Goal: Task Accomplishment & Management: Complete application form

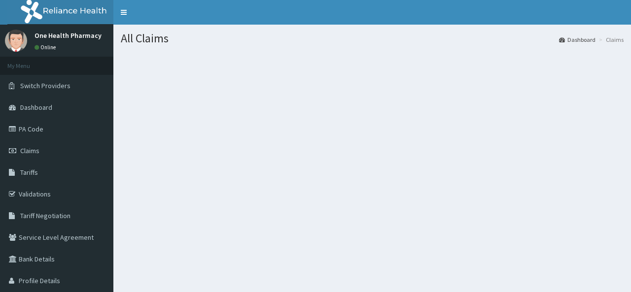
click at [383, 65] on section at bounding box center [371, 106] width 517 height 123
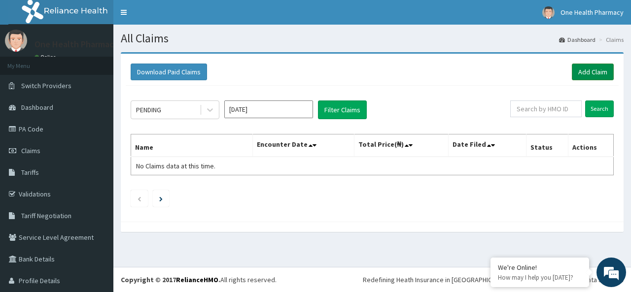
click at [574, 71] on link "Add Claim" at bounding box center [593, 72] width 42 height 17
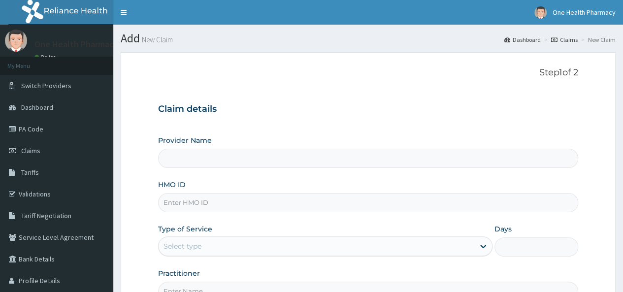
drag, startPoint x: 0, startPoint y: 0, endPoint x: 183, endPoint y: 203, distance: 273.5
click at [183, 203] on input "HMO ID" at bounding box center [368, 202] width 420 height 19
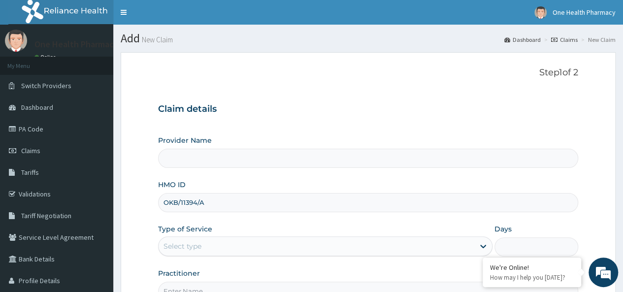
type input "OKB/11394/A"
click at [205, 246] on div "Select type" at bounding box center [317, 246] width 316 height 16
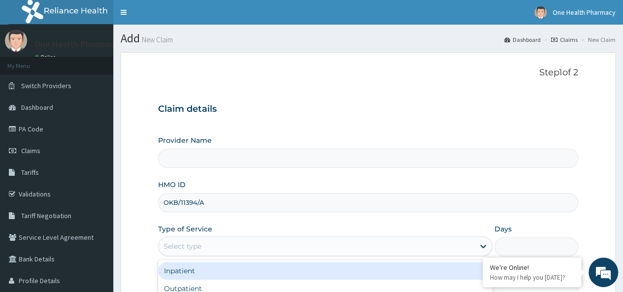
scroll to position [110, 0]
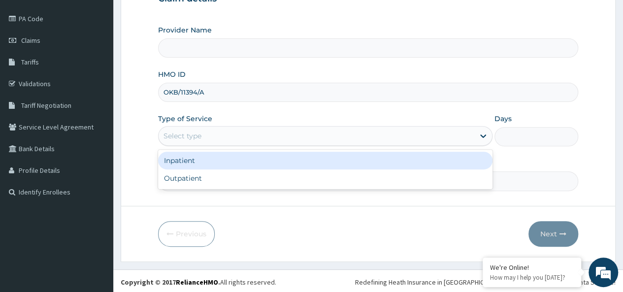
type input "OneHealth Pharmacy"
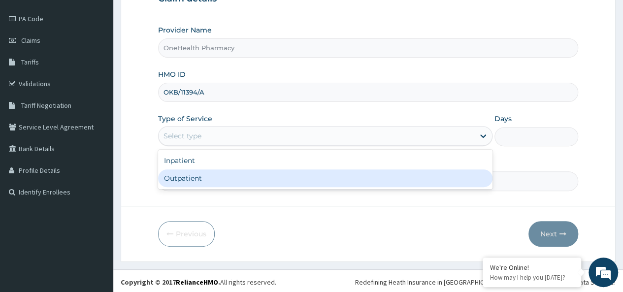
click at [194, 182] on div "Outpatient" at bounding box center [325, 179] width 335 height 18
type input "1"
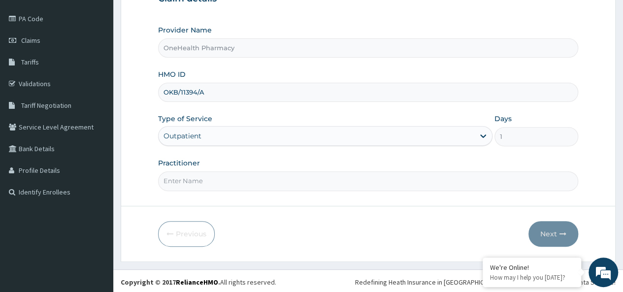
click at [194, 182] on input "Practitioner" at bounding box center [368, 180] width 420 height 19
type input "onehealth"
click at [577, 228] on button "Next" at bounding box center [554, 234] width 50 height 26
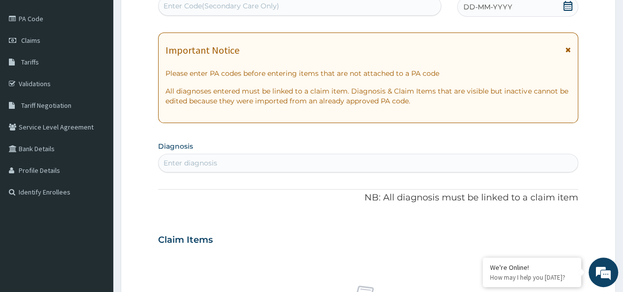
scroll to position [0, 0]
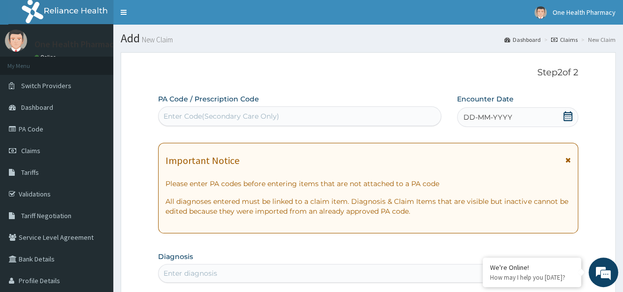
click at [187, 116] on div "Enter Code(Secondary Care Only)" at bounding box center [222, 116] width 116 height 10
paste input "PR/672587E2"
type input "PR/672587E2"
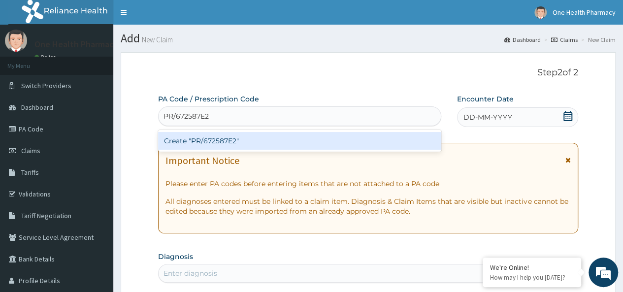
click at [394, 147] on div "Create "PR/672587E2"" at bounding box center [299, 141] width 283 height 18
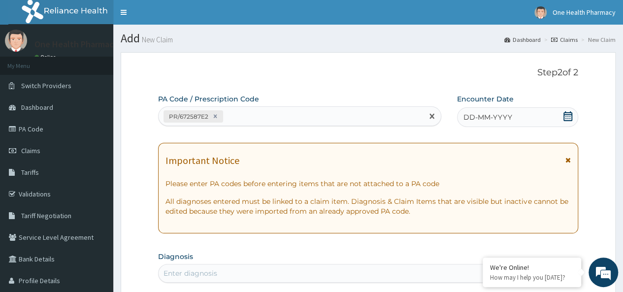
click at [505, 118] on span "DD-MM-YYYY" at bounding box center [488, 117] width 49 height 10
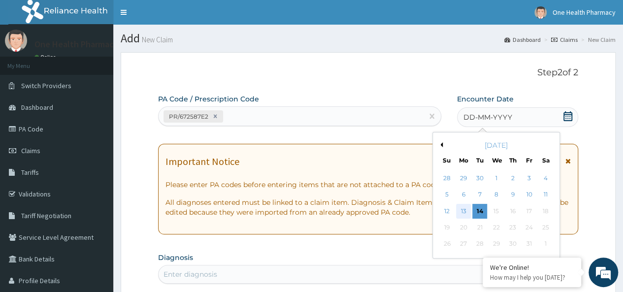
click at [460, 209] on div "13" at bounding box center [463, 211] width 15 height 15
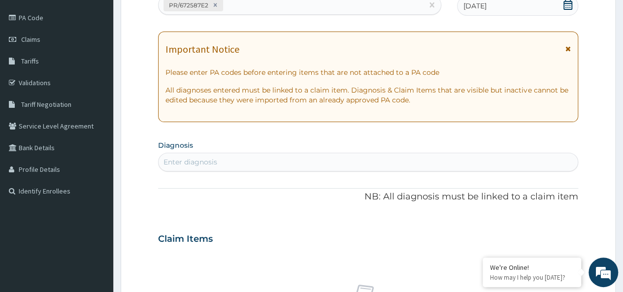
scroll to position [116, 0]
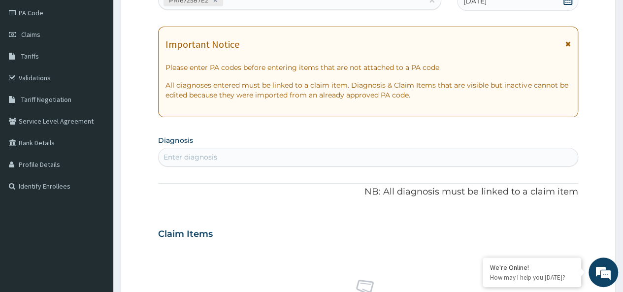
click at [250, 149] on div "Enter diagnosis" at bounding box center [368, 157] width 419 height 16
type input "[MEDICAL_DATA]"
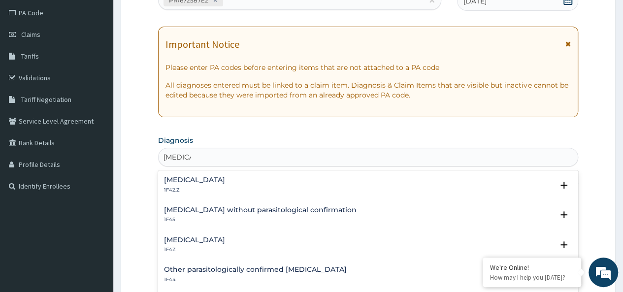
click at [193, 238] on h4 "[MEDICAL_DATA]" at bounding box center [194, 240] width 61 height 7
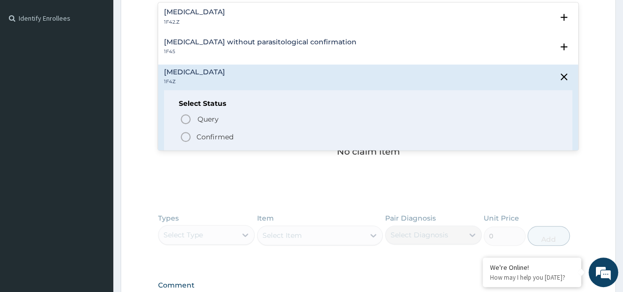
scroll to position [292, 0]
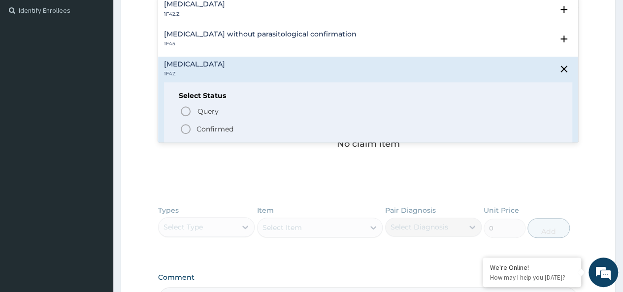
click at [213, 126] on p "Confirmed" at bounding box center [215, 129] width 37 height 10
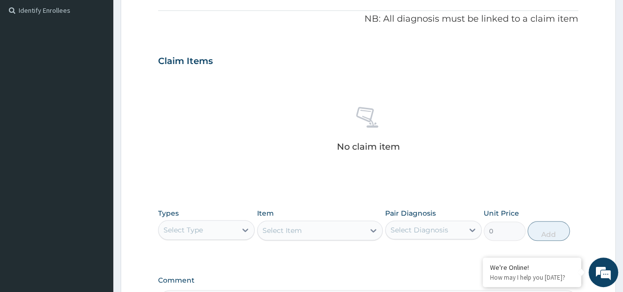
scroll to position [416, 0]
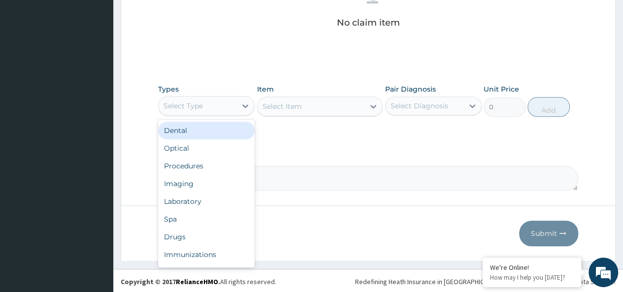
click at [186, 102] on div "Select Type" at bounding box center [183, 106] width 39 height 10
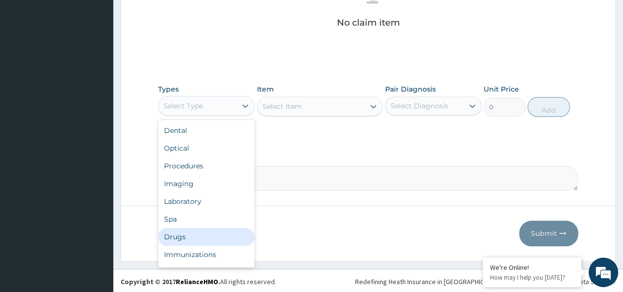
click at [177, 231] on div "Drugs" at bounding box center [206, 237] width 97 height 18
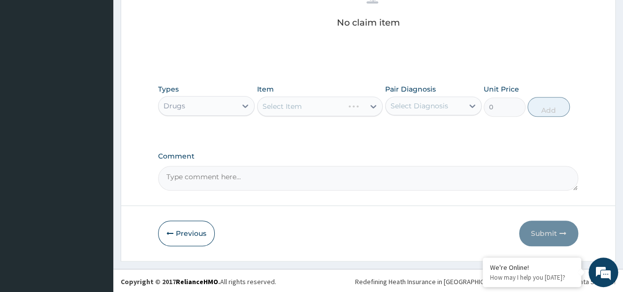
click at [320, 106] on div "Select Item" at bounding box center [320, 107] width 126 height 20
click at [321, 104] on div "Select Item" at bounding box center [320, 107] width 126 height 20
click at [343, 103] on div "Select Item" at bounding box center [320, 107] width 126 height 20
click at [315, 99] on div "Select Item" at bounding box center [311, 107] width 107 height 16
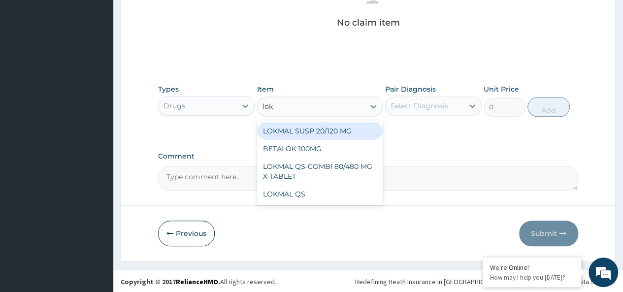
type input "lokm"
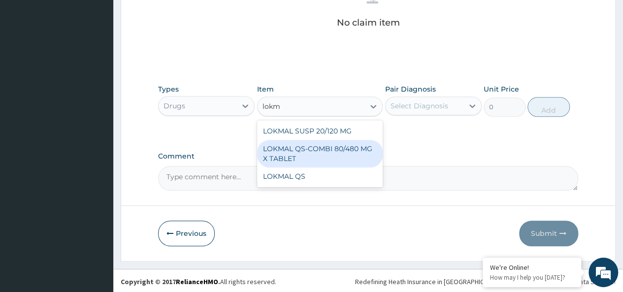
click at [347, 144] on div "LOKMAL QS-COMBI 80/480 MG X TABLET" at bounding box center [320, 154] width 126 height 28
type input "245"
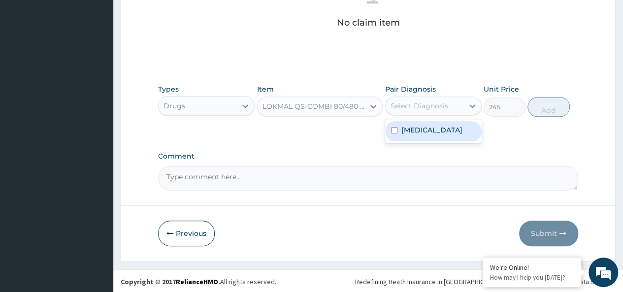
click at [424, 107] on div "Select Diagnosis" at bounding box center [420, 106] width 58 height 10
click at [456, 136] on div "[MEDICAL_DATA]" at bounding box center [433, 131] width 97 height 20
checkbox input "true"
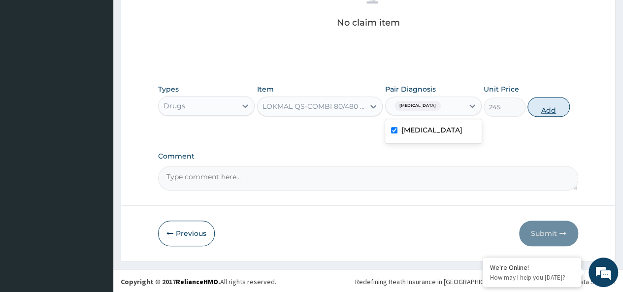
click at [541, 106] on button "Add" at bounding box center [549, 107] width 42 height 20
type input "0"
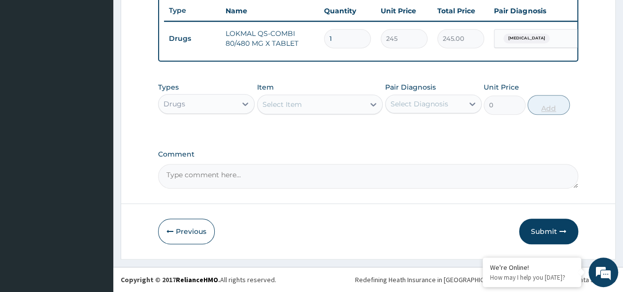
scroll to position [377, 0]
type input "0.00"
type input "6"
type input "1470.00"
type input "6"
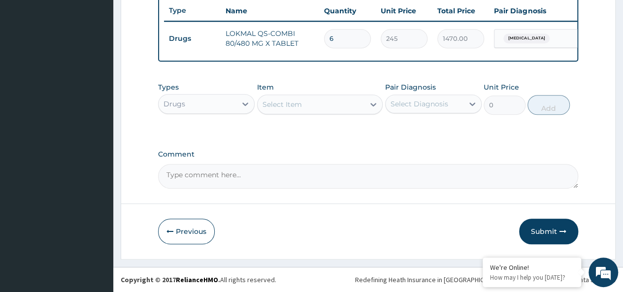
click at [298, 123] on div "Types Drugs Item Select Item Pair Diagnosis Select Diagnosis Unit Price 0 Add" at bounding box center [368, 105] width 420 height 57
click at [309, 99] on div "Select Item" at bounding box center [311, 105] width 107 height 16
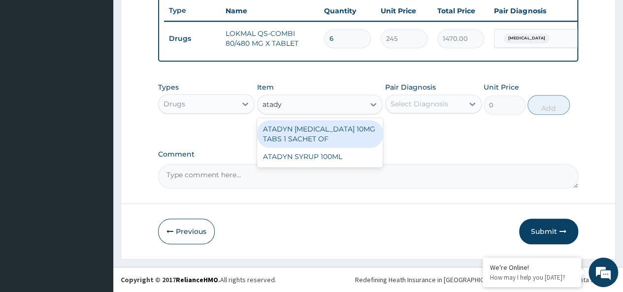
type input "atadyn"
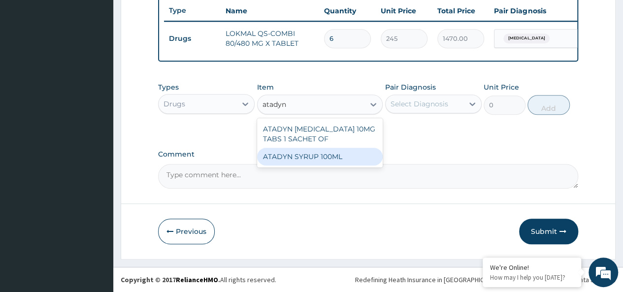
click at [331, 155] on div "ATADYN SYRUP 100ML" at bounding box center [320, 157] width 126 height 18
type input "1890"
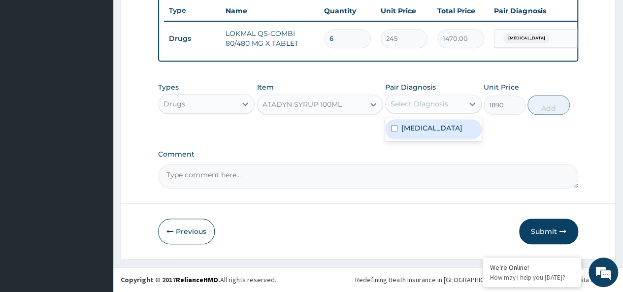
click at [420, 101] on div "Select Diagnosis" at bounding box center [420, 104] width 58 height 10
click at [450, 133] on label "[MEDICAL_DATA]" at bounding box center [432, 128] width 61 height 10
checkbox input "true"
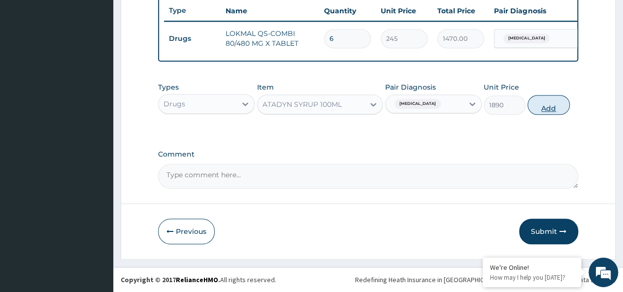
click at [555, 103] on button "Add" at bounding box center [549, 105] width 42 height 20
type input "0"
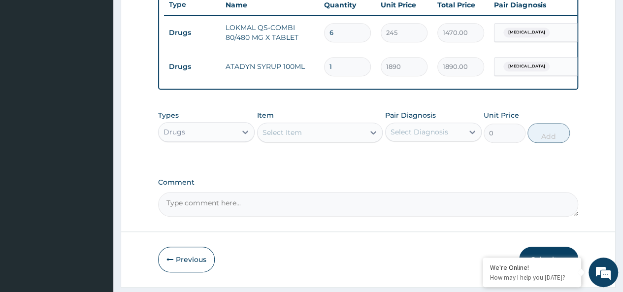
click at [302, 148] on div "Types Drugs Item Select Item Pair Diagnosis Select Diagnosis Unit Price 0 Add" at bounding box center [368, 126] width 420 height 42
click at [279, 136] on div "Select Item" at bounding box center [282, 133] width 39 height 10
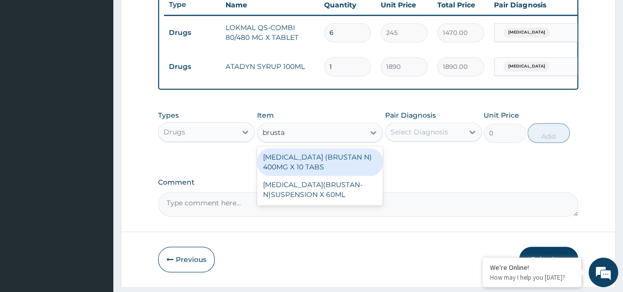
type input "brustan"
click at [343, 172] on div "[MEDICAL_DATA] (BRUSTAN N) 400MG X 10 TABS" at bounding box center [320, 162] width 126 height 28
type input "63"
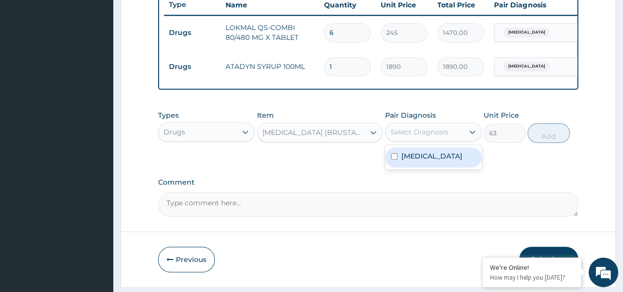
click at [432, 137] on div "Select Diagnosis" at bounding box center [420, 132] width 58 height 10
click at [454, 160] on label "[MEDICAL_DATA]" at bounding box center [432, 156] width 61 height 10
checkbox input "true"
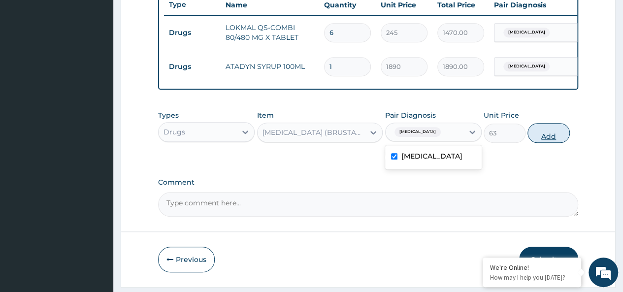
click at [558, 135] on button "Add" at bounding box center [549, 133] width 42 height 20
type input "0"
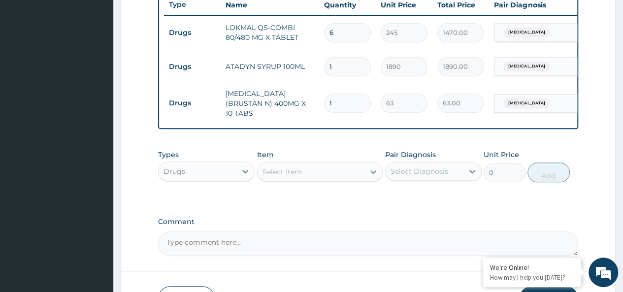
type input "10"
type input "630.00"
type input "10"
click at [294, 182] on div "Select Item" at bounding box center [320, 172] width 126 height 20
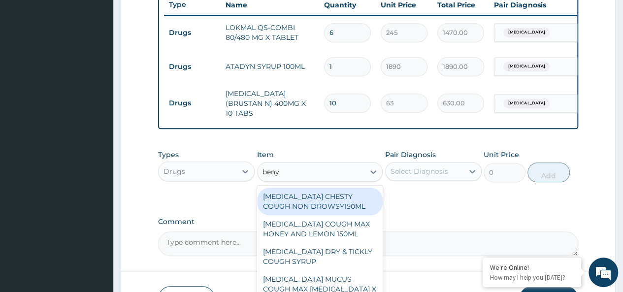
type input "benyl"
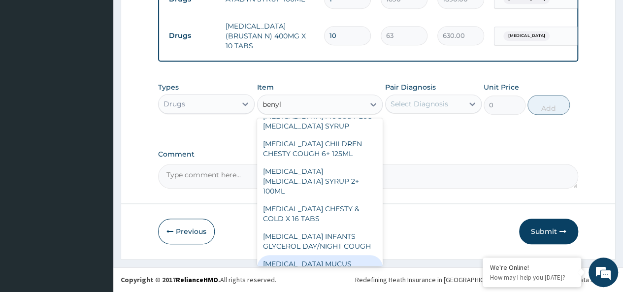
scroll to position [132, 0]
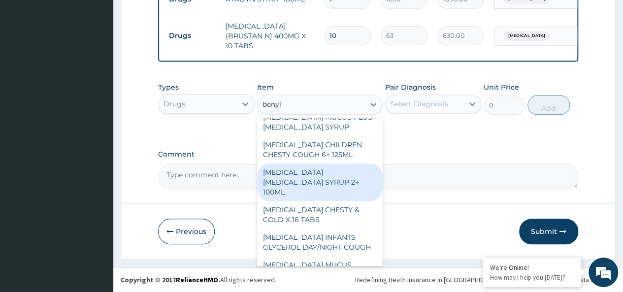
click at [341, 173] on div "[MEDICAL_DATA] [MEDICAL_DATA] SYRUP 2+ 100ML" at bounding box center [320, 182] width 126 height 37
type input "2100"
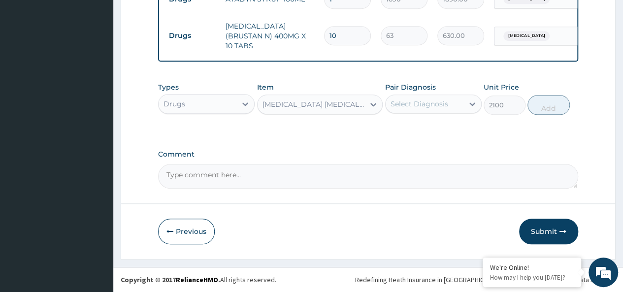
click at [417, 99] on div "Select Diagnosis" at bounding box center [425, 104] width 78 height 16
click at [438, 133] on label "[MEDICAL_DATA]" at bounding box center [432, 128] width 61 height 10
checkbox input "true"
click at [536, 105] on button "Add" at bounding box center [549, 105] width 42 height 20
type input "0"
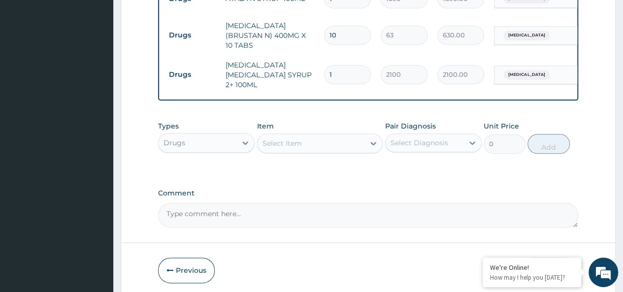
click at [225, 137] on div "Drugs" at bounding box center [198, 143] width 78 height 16
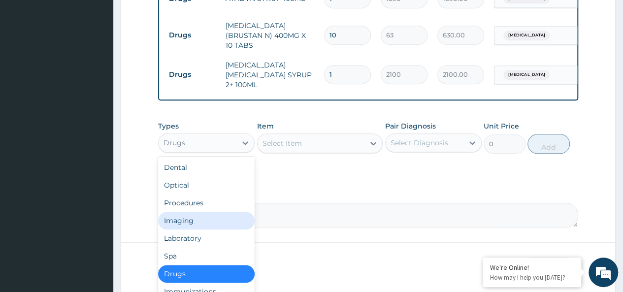
scroll to position [34, 0]
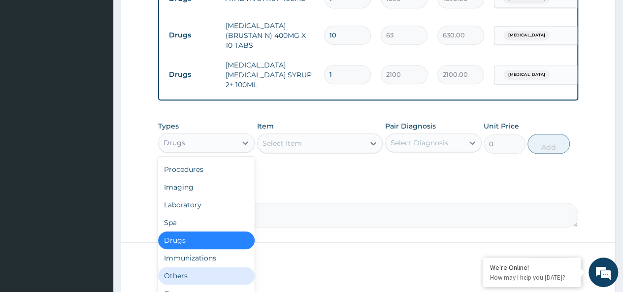
click at [179, 267] on div "Others" at bounding box center [206, 276] width 97 height 18
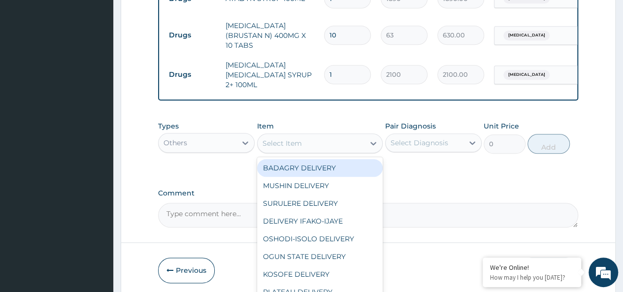
click at [310, 136] on div "Select Item" at bounding box center [311, 144] width 107 height 16
type input "age"
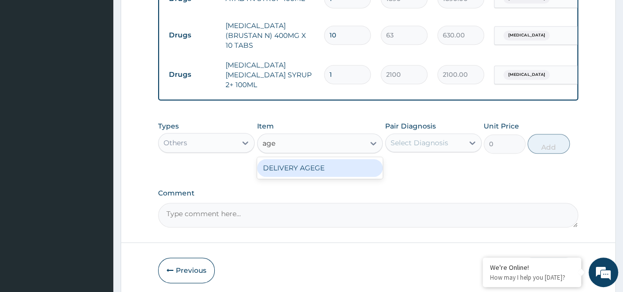
click at [347, 164] on div "DELIVERY AGEGE" at bounding box center [320, 168] width 126 height 18
type input "2500"
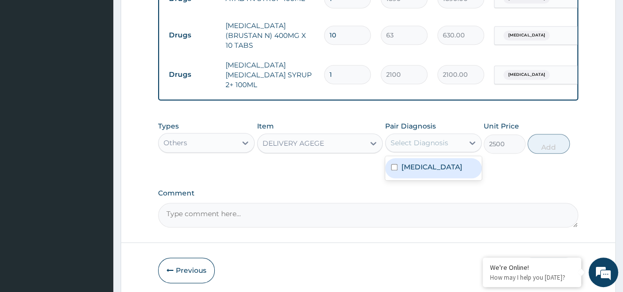
click at [423, 138] on div "Select Diagnosis" at bounding box center [420, 143] width 58 height 10
click at [459, 163] on label "[MEDICAL_DATA]" at bounding box center [432, 167] width 61 height 10
checkbox input "true"
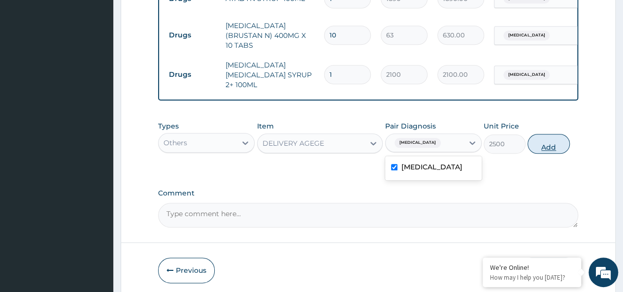
click at [549, 142] on button "Add" at bounding box center [549, 144] width 42 height 20
type input "0"
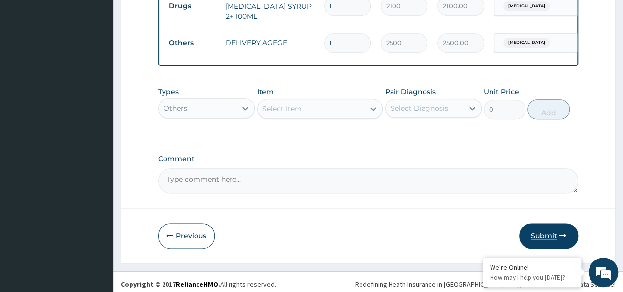
click at [555, 227] on button "Submit" at bounding box center [548, 236] width 59 height 26
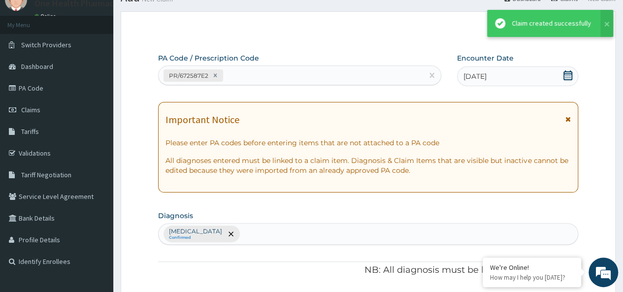
scroll to position [514, 0]
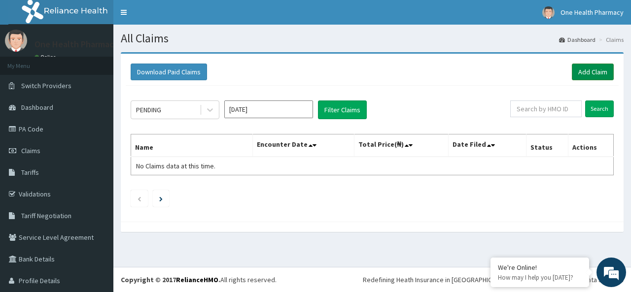
click at [595, 75] on link "Add Claim" at bounding box center [593, 72] width 42 height 17
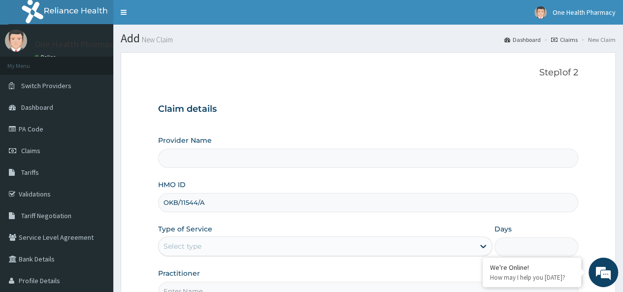
type input "OKB/11544/A"
click at [192, 252] on div "Select type" at bounding box center [317, 246] width 316 height 16
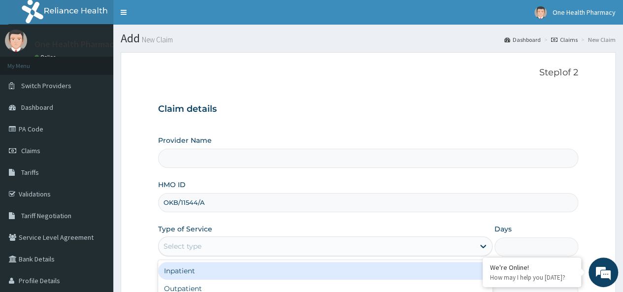
scroll to position [110, 0]
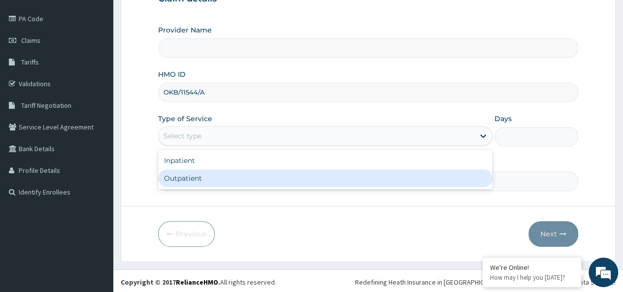
click at [203, 178] on div "Outpatient" at bounding box center [325, 179] width 335 height 18
type input "1"
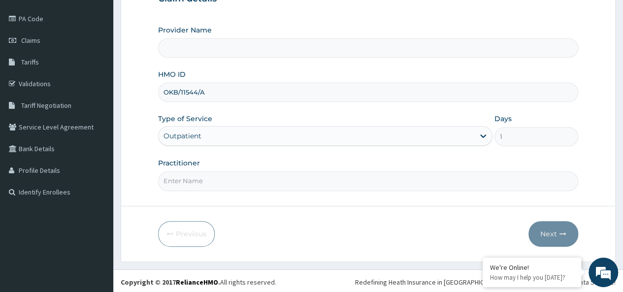
type input "OneHealth Pharmacy"
click at [214, 177] on input "Practitioner" at bounding box center [368, 180] width 420 height 19
type input "onehealth"
click at [557, 237] on button "Next" at bounding box center [554, 234] width 50 height 26
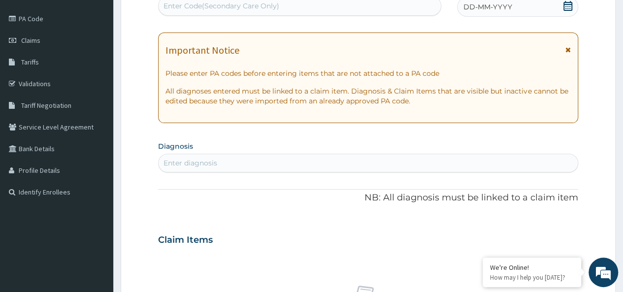
scroll to position [0, 0]
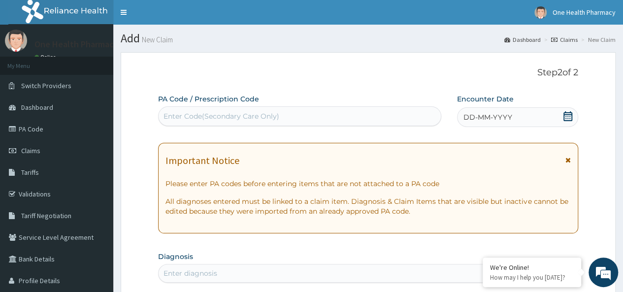
click at [180, 118] on div "Enter Code(Secondary Care Only)" at bounding box center [222, 116] width 116 height 10
paste input "PR/76EFDF29"
type input "PR/76EFDF29"
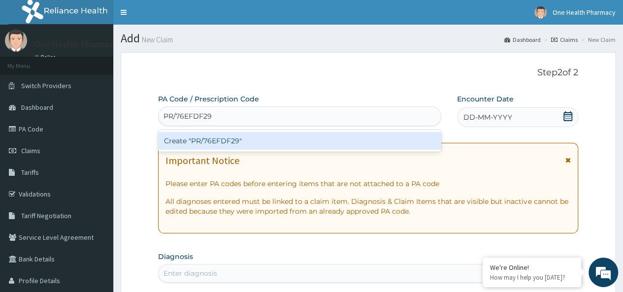
click at [271, 138] on div "Create "PR/76EFDF29"" at bounding box center [299, 141] width 283 height 18
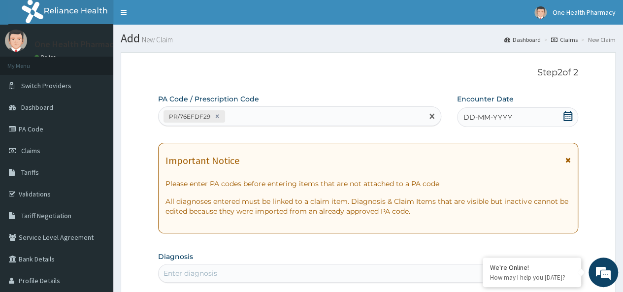
click at [509, 120] on span "DD-MM-YYYY" at bounding box center [488, 117] width 49 height 10
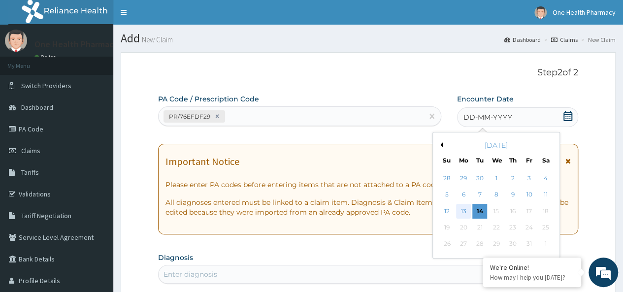
click at [462, 210] on div "13" at bounding box center [463, 211] width 15 height 15
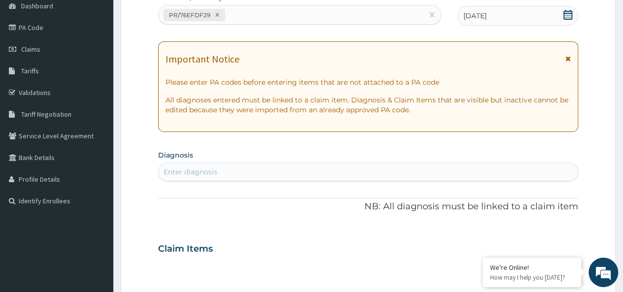
scroll to position [107, 0]
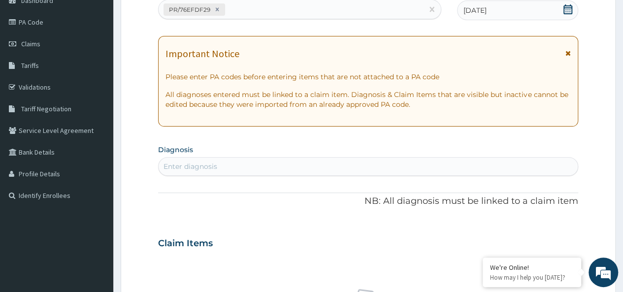
click at [406, 171] on div "Enter diagnosis" at bounding box center [368, 167] width 419 height 16
type input ","
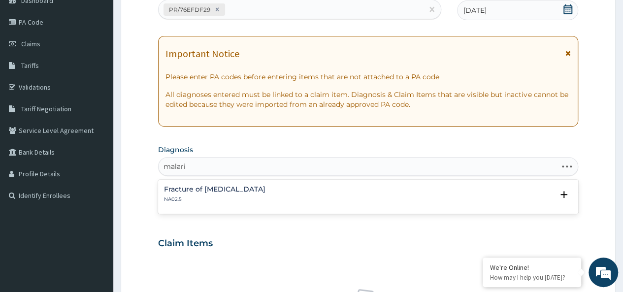
type input "[MEDICAL_DATA]"
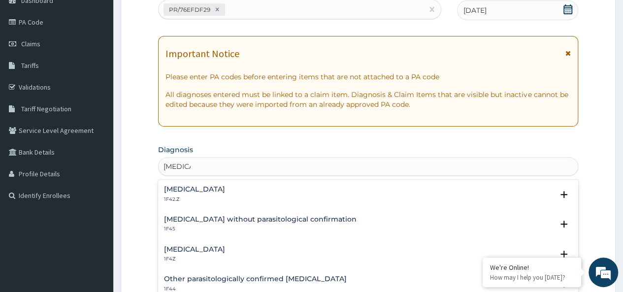
click at [207, 243] on div "Malaria, unspecified 1F4Z Select Status Query Query covers suspected (?), Keep …" at bounding box center [368, 257] width 420 height 30
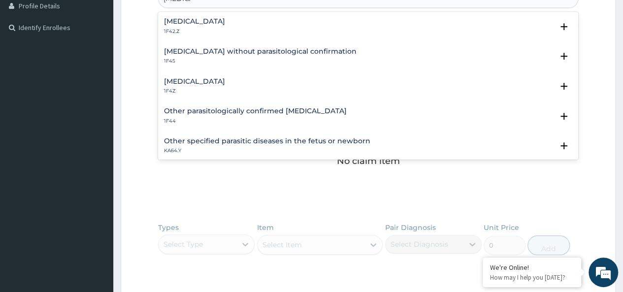
scroll to position [287, 0]
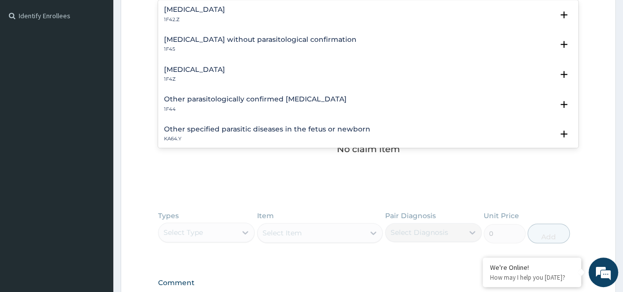
click at [192, 69] on h4 "[MEDICAL_DATA]" at bounding box center [194, 69] width 61 height 7
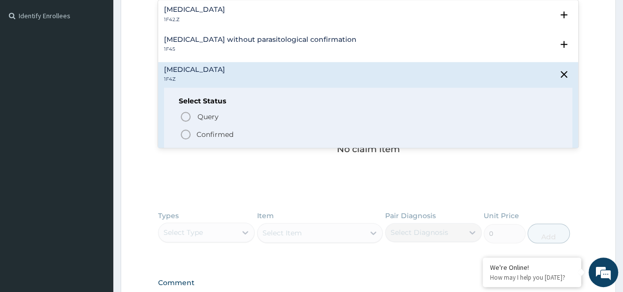
click at [207, 130] on p "Confirmed" at bounding box center [215, 135] width 37 height 10
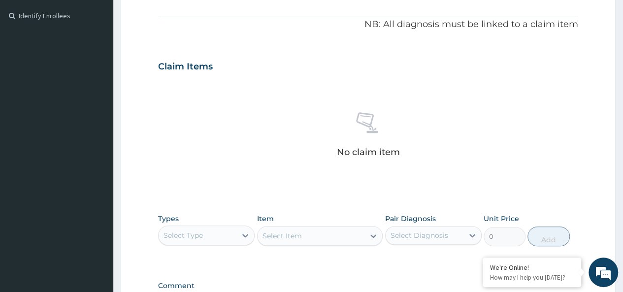
scroll to position [416, 0]
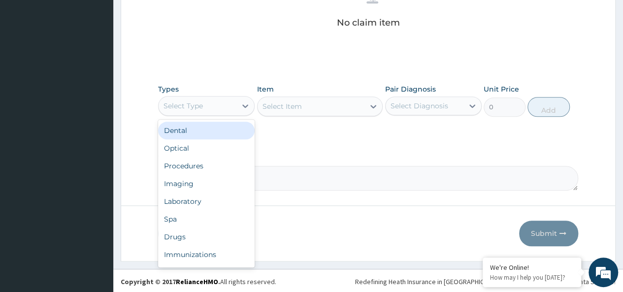
click at [195, 102] on div "Select Type" at bounding box center [183, 106] width 39 height 10
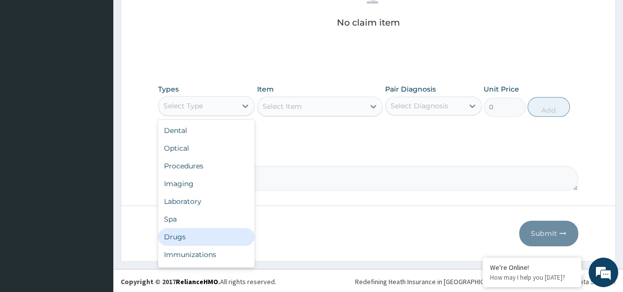
click at [177, 229] on div "Drugs" at bounding box center [206, 237] width 97 height 18
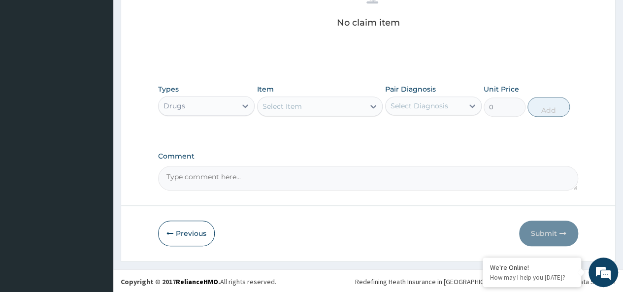
click at [310, 99] on div "Select Item" at bounding box center [311, 107] width 107 height 16
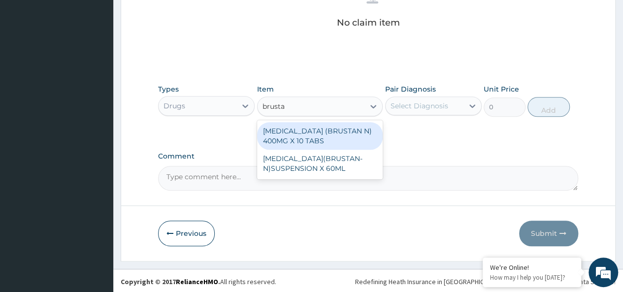
type input "brustan"
click at [333, 140] on div "[MEDICAL_DATA] (BRUSTAN N) 400MG X 10 TABS" at bounding box center [320, 136] width 126 height 28
type input "63"
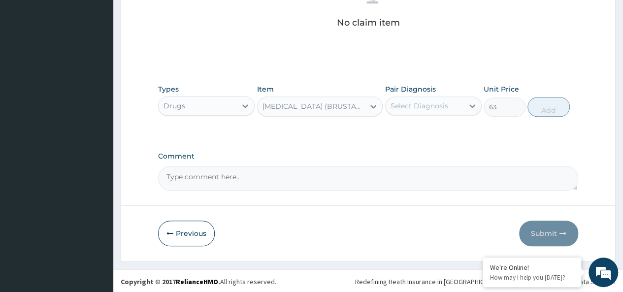
click at [428, 105] on div "Select Diagnosis" at bounding box center [420, 106] width 58 height 10
click at [430, 111] on div "Select Diagnosis" at bounding box center [425, 106] width 78 height 16
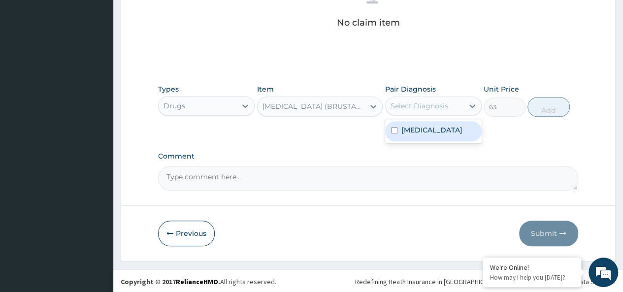
click at [421, 136] on div "[MEDICAL_DATA]" at bounding box center [433, 131] width 97 height 20
checkbox input "true"
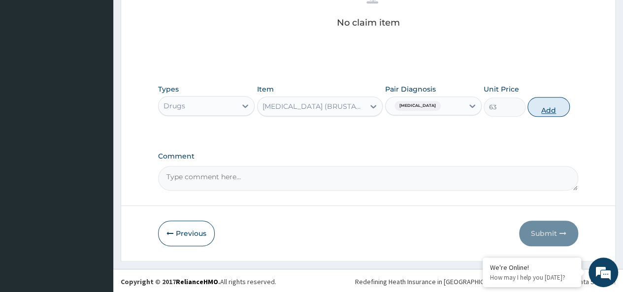
click at [548, 104] on button "Add" at bounding box center [549, 107] width 42 height 20
type input "0"
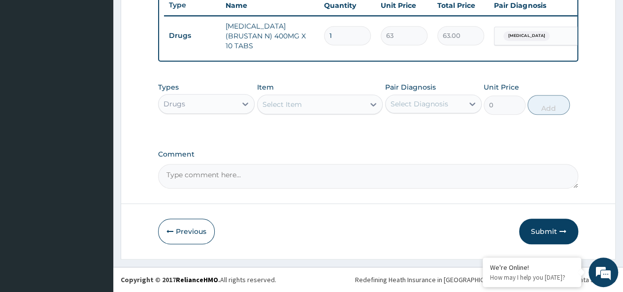
click at [312, 114] on div "Select Item" at bounding box center [320, 105] width 126 height 20
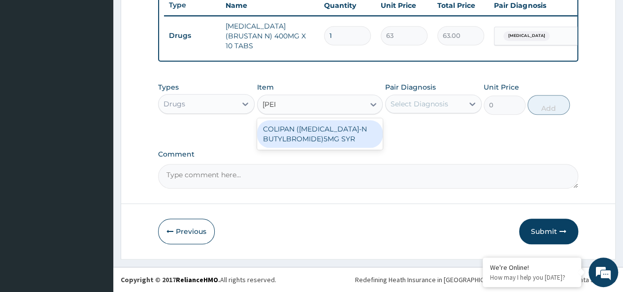
type input "colipa"
click at [307, 140] on div "COLIPAN ([MEDICAL_DATA]-N BUTYLBROMIDE)5MG SYR" at bounding box center [320, 134] width 126 height 28
type input "1260"
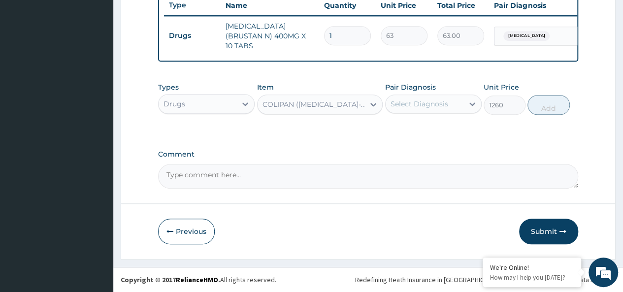
click at [427, 108] on div "Select Diagnosis" at bounding box center [420, 104] width 58 height 10
click at [420, 131] on label "[MEDICAL_DATA]" at bounding box center [432, 128] width 61 height 10
checkbox input "true"
click at [549, 105] on button "Add" at bounding box center [549, 105] width 42 height 20
type input "0"
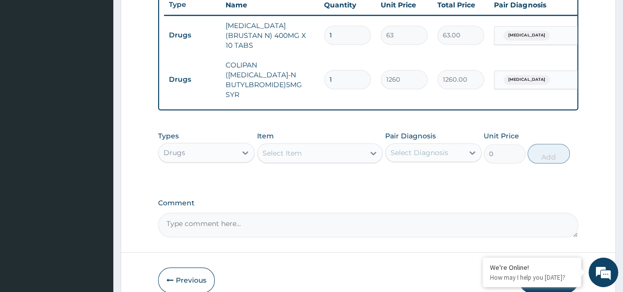
click at [316, 32] on tr "Drugs IBUPROFEN (BRUSTAN N) 400MG X 10 TABS 1 63 63.00 Malaria, unspecified Del…" at bounding box center [405, 35] width 483 height 39
type input "10"
type input "630.00"
type input "10"
click at [298, 148] on div "Select Item" at bounding box center [282, 153] width 39 height 10
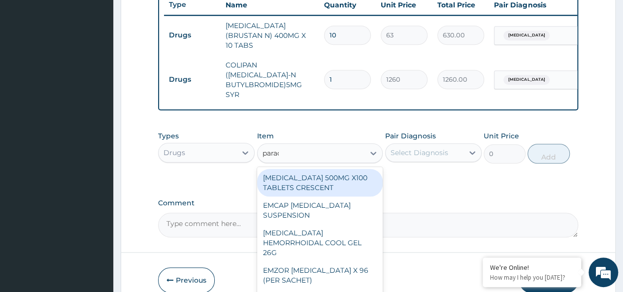
type input "parace"
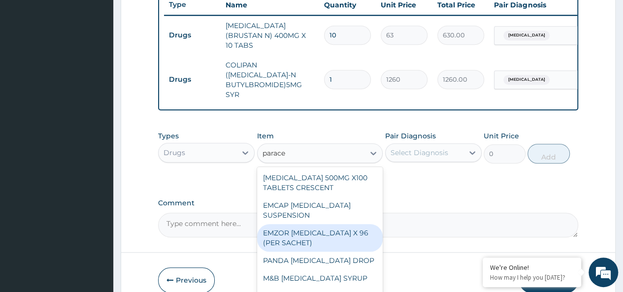
click at [307, 226] on div "EMZOR [MEDICAL_DATA] X 96 (PER SACHET)" at bounding box center [320, 238] width 126 height 28
type input "17.5"
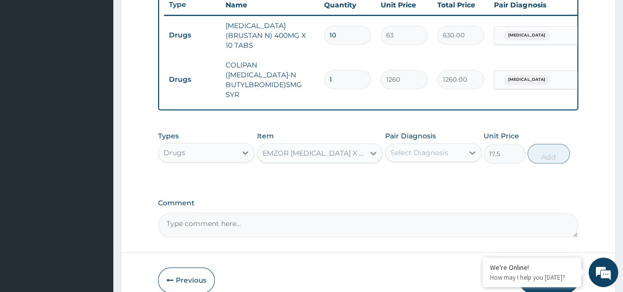
click at [420, 156] on div "Types Drugs Item EMZOR [MEDICAL_DATA] X 96 (PER SACHET) Pair Diagnosis Select D…" at bounding box center [368, 147] width 420 height 42
click at [436, 148] on div "Select Diagnosis" at bounding box center [420, 153] width 58 height 10
click at [452, 172] on label "[MEDICAL_DATA]" at bounding box center [432, 177] width 61 height 10
checkbox input "true"
click at [568, 144] on button "Add" at bounding box center [549, 154] width 42 height 20
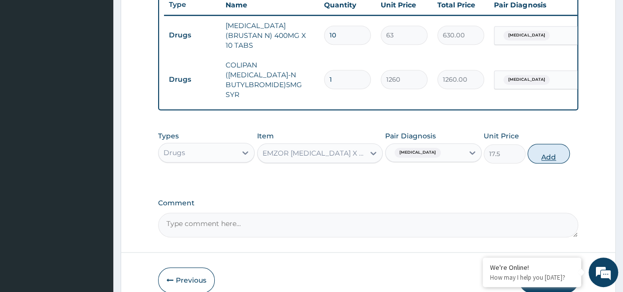
type input "0"
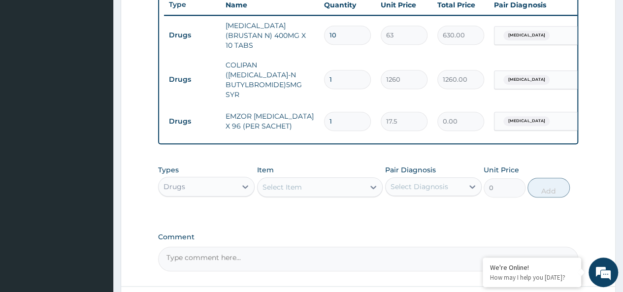
type input "0.00"
type input "2"
type input "35.00"
type input "0.00"
type input "3"
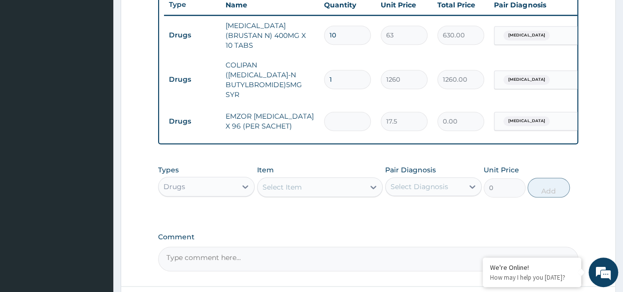
type input "52.50"
type input "36"
type input "630.00"
type input "36"
click at [322, 179] on div "Select Item" at bounding box center [311, 187] width 107 height 16
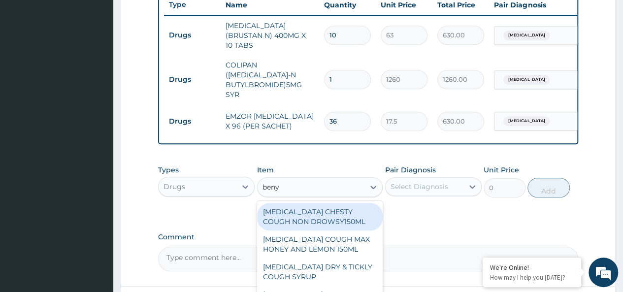
type input "benyl"
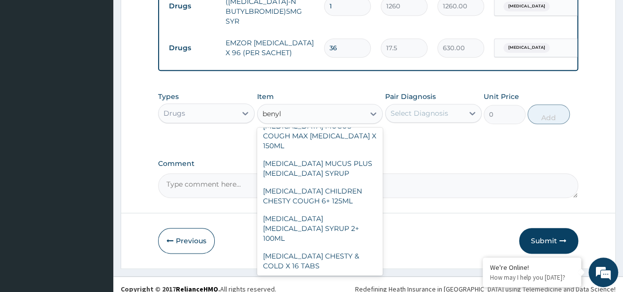
scroll to position [96, 0]
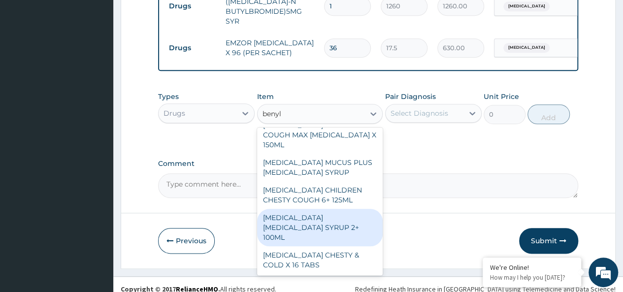
click at [326, 209] on div "[MEDICAL_DATA] [MEDICAL_DATA] SYRUP 2+ 100ML" at bounding box center [320, 227] width 126 height 37
type input "2100"
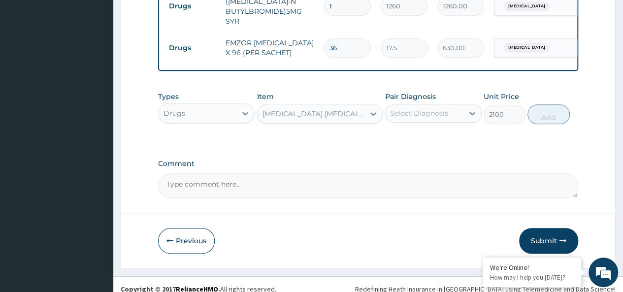
click at [426, 108] on div "Select Diagnosis" at bounding box center [420, 113] width 58 height 10
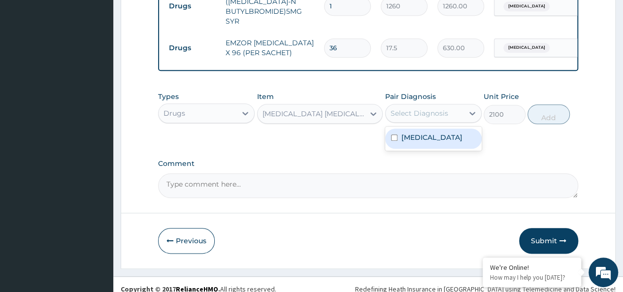
click at [450, 133] on label "[MEDICAL_DATA]" at bounding box center [432, 138] width 61 height 10
checkbox input "true"
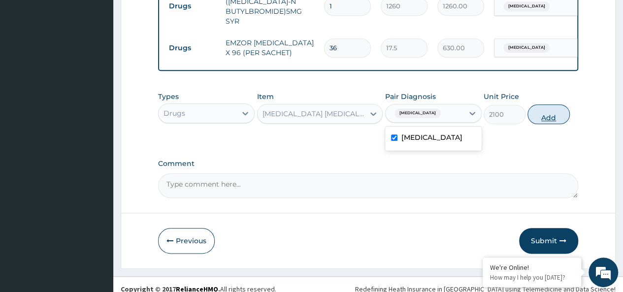
click at [561, 113] on button "Add" at bounding box center [549, 114] width 42 height 20
type input "0"
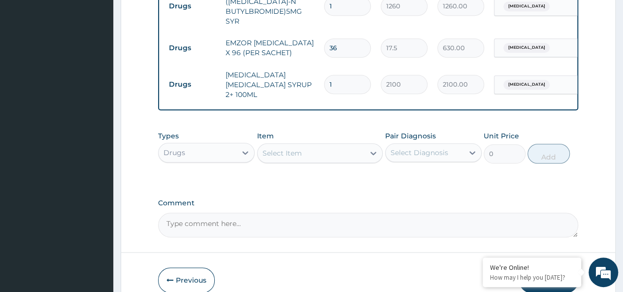
click at [197, 145] on div "Drugs" at bounding box center [198, 153] width 78 height 16
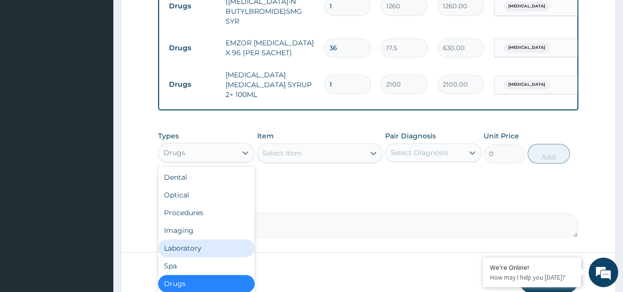
scroll to position [34, 0]
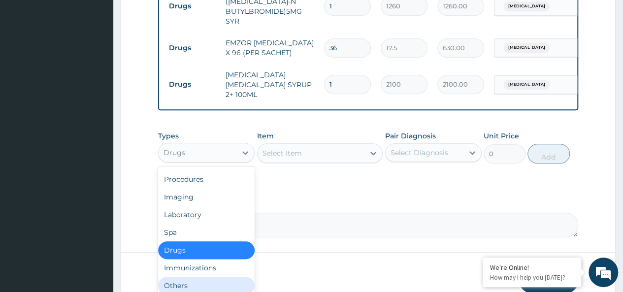
click at [181, 277] on div "Others" at bounding box center [206, 286] width 97 height 18
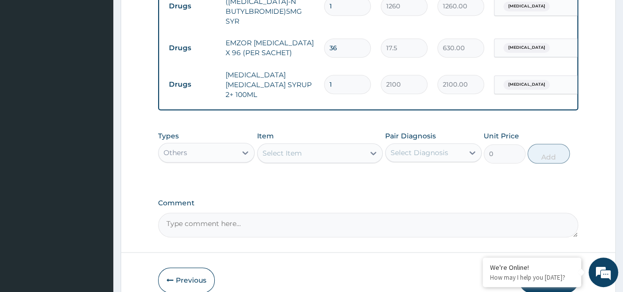
click at [307, 145] on div "Select Item" at bounding box center [311, 153] width 107 height 16
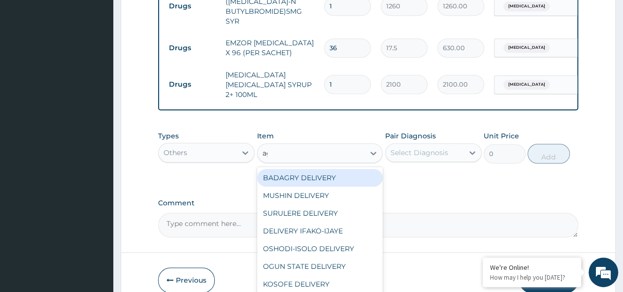
type input "age"
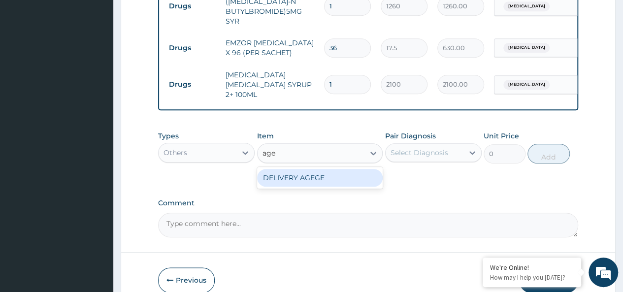
click at [329, 169] on div "DELIVERY AGEGE" at bounding box center [320, 178] width 126 height 18
type input "2500"
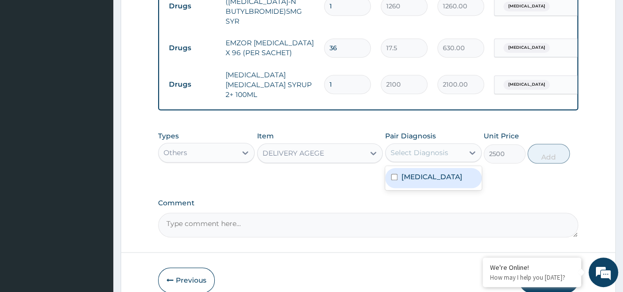
click at [410, 145] on div "Select Diagnosis" at bounding box center [425, 153] width 78 height 16
click at [455, 172] on label "[MEDICAL_DATA]" at bounding box center [432, 177] width 61 height 10
checkbox input "true"
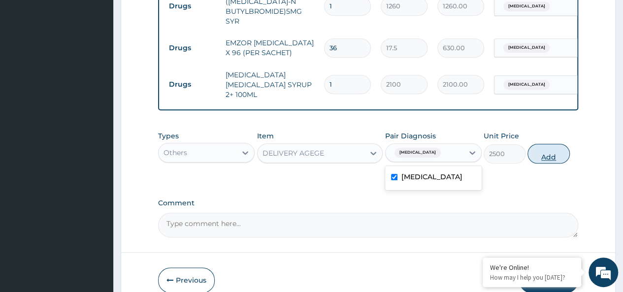
click at [550, 145] on button "Add" at bounding box center [549, 154] width 42 height 20
type input "0"
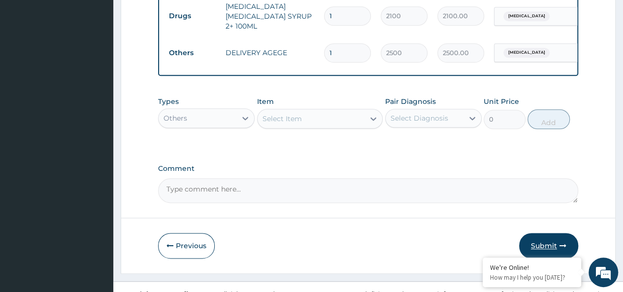
click at [535, 233] on button "Submit" at bounding box center [548, 246] width 59 height 26
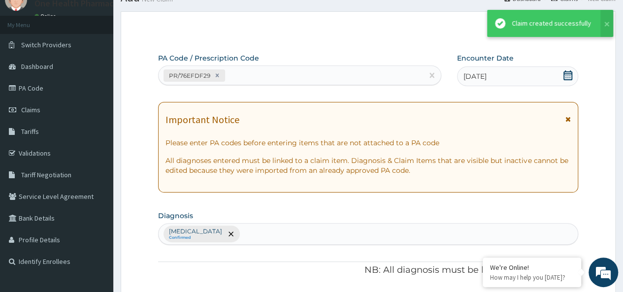
scroll to position [519, 0]
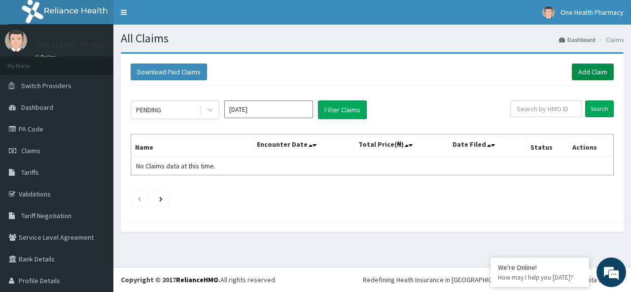
click at [589, 78] on link "Add Claim" at bounding box center [593, 72] width 42 height 17
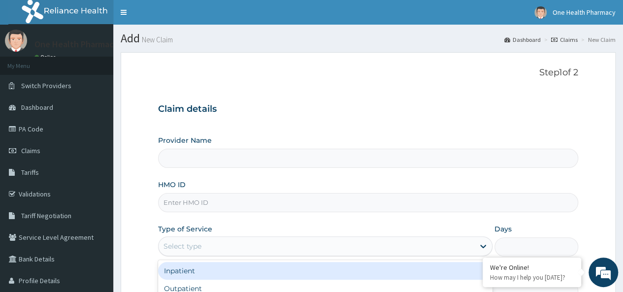
click at [195, 243] on div "Select type" at bounding box center [183, 246] width 38 height 10
paste input "KFH/10003/A"
type input "KFH/10003/A"
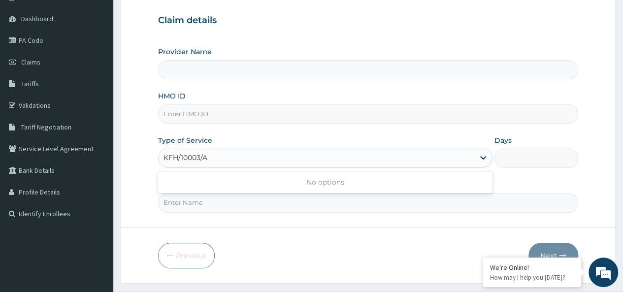
type input "OneHealth Pharmacy"
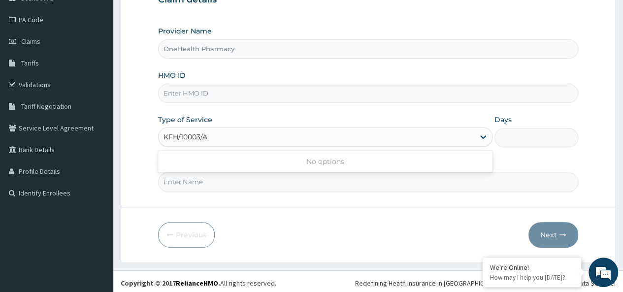
scroll to position [110, 0]
type input "KFH/10003/A"
click at [196, 179] on input "Practitioner" at bounding box center [368, 180] width 420 height 19
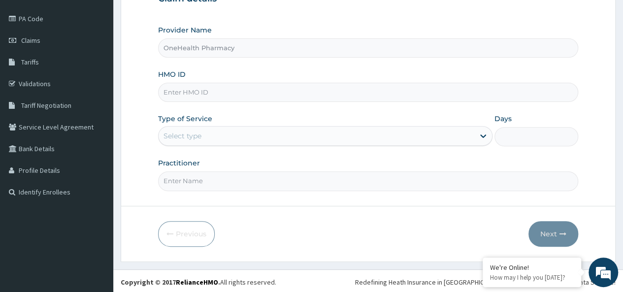
type input "onehealth"
click at [215, 133] on div "Select type" at bounding box center [317, 136] width 316 height 16
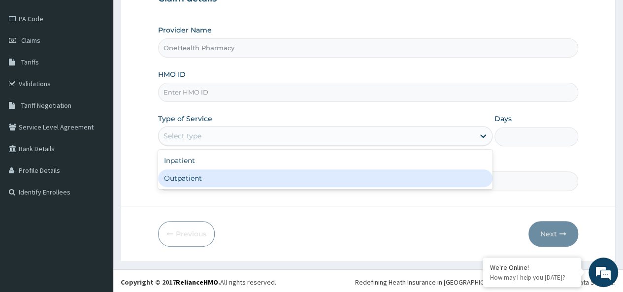
click at [217, 176] on div "Outpatient" at bounding box center [325, 179] width 335 height 18
type input "1"
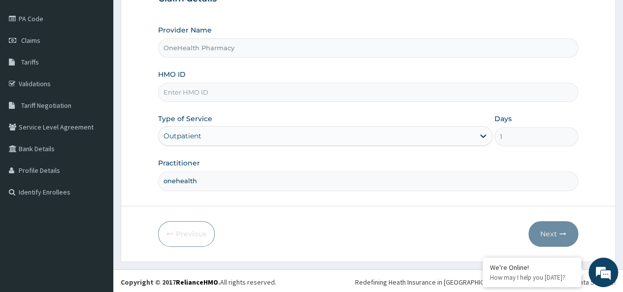
click at [216, 90] on input "HMO ID" at bounding box center [368, 92] width 420 height 19
paste input "KFH/10003/A"
type input "KFH/10003/A"
click at [557, 234] on button "Next" at bounding box center [554, 234] width 50 height 26
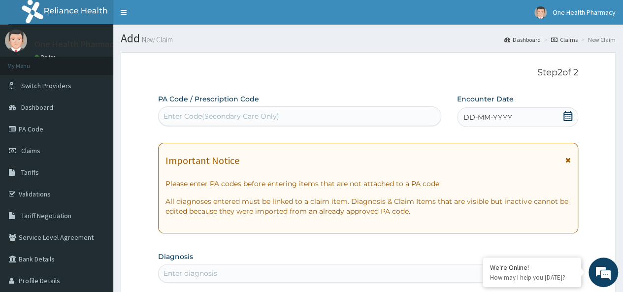
scroll to position [0, 0]
click at [184, 109] on div "Enter Code(Secondary Care Only)" at bounding box center [300, 116] width 282 height 16
paste input "PR/434576FF"
type input "PR/434576FF"
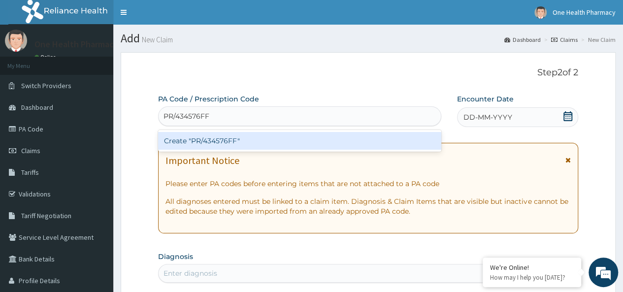
click at [343, 145] on div "Create "PR/434576FF"" at bounding box center [299, 141] width 283 height 18
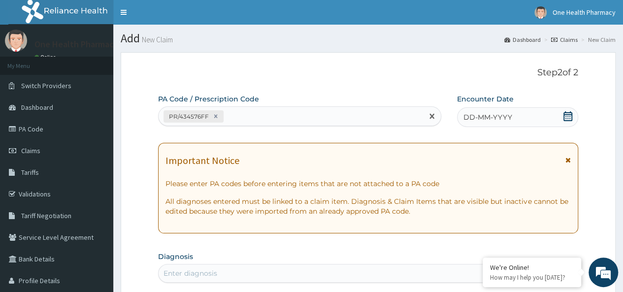
click at [521, 115] on div "DD-MM-YYYY" at bounding box center [517, 117] width 121 height 20
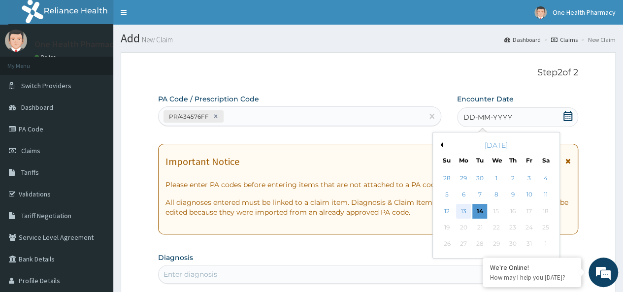
click at [466, 207] on div "13" at bounding box center [463, 211] width 15 height 15
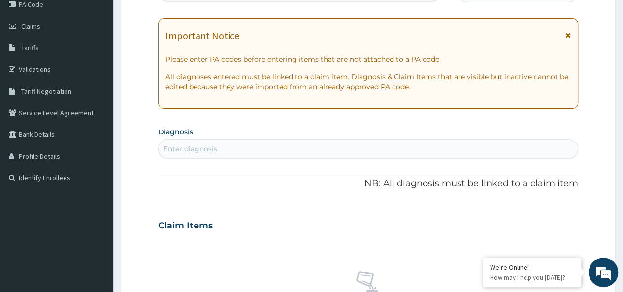
scroll to position [135, 0]
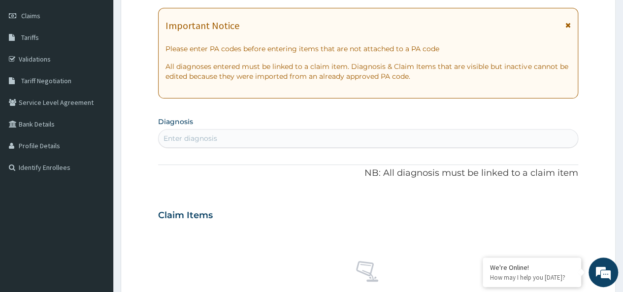
click at [322, 142] on div "Enter diagnosis" at bounding box center [368, 139] width 419 height 16
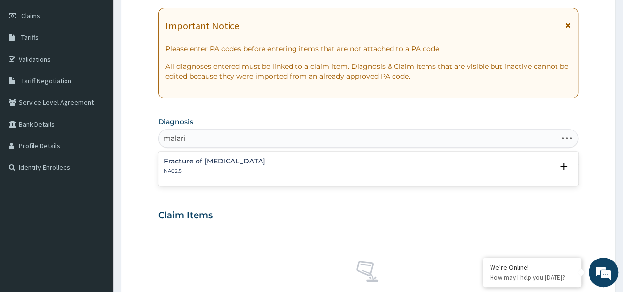
type input "malaria"
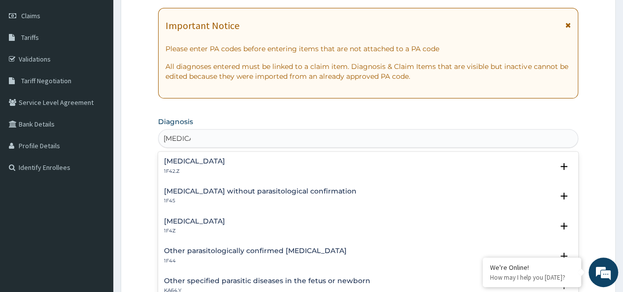
click at [218, 222] on h4 "[MEDICAL_DATA]" at bounding box center [194, 221] width 61 height 7
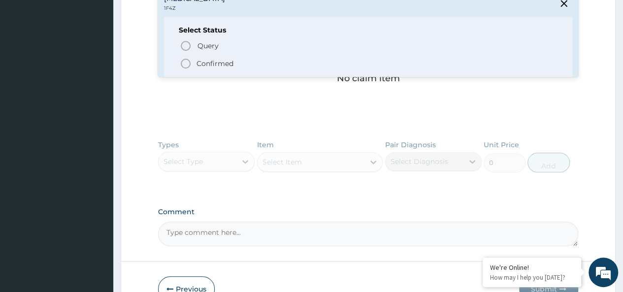
scroll to position [380, 0]
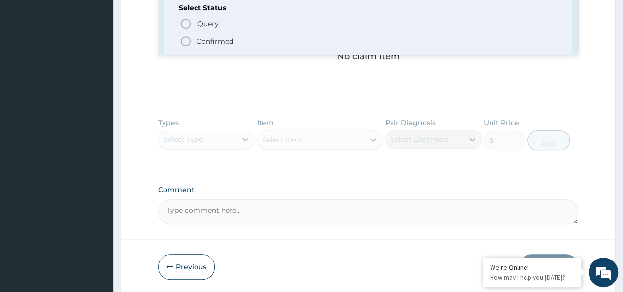
click at [211, 37] on p "Confirmed" at bounding box center [215, 41] width 37 height 10
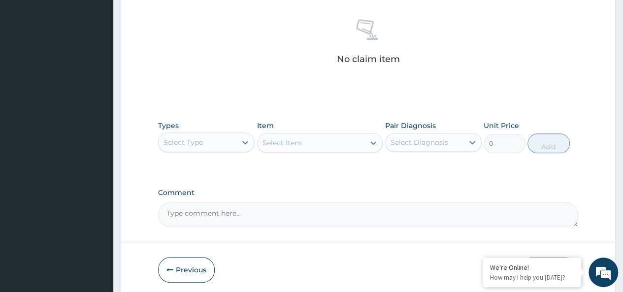
scroll to position [416, 0]
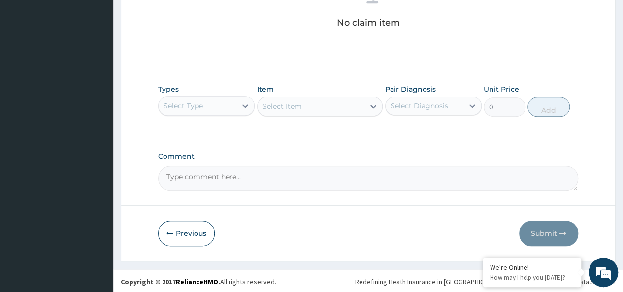
click at [195, 102] on div "Select Type" at bounding box center [183, 106] width 39 height 10
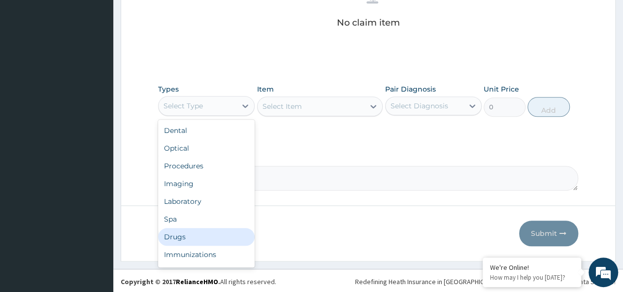
click at [175, 237] on div "Drugs" at bounding box center [206, 237] width 97 height 18
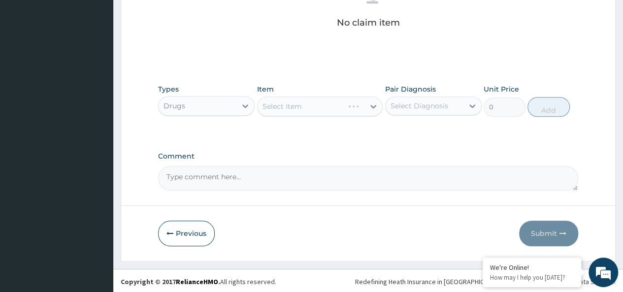
click at [294, 106] on div "Select Item" at bounding box center [320, 107] width 126 height 20
click at [318, 104] on div "Select Item" at bounding box center [311, 107] width 107 height 16
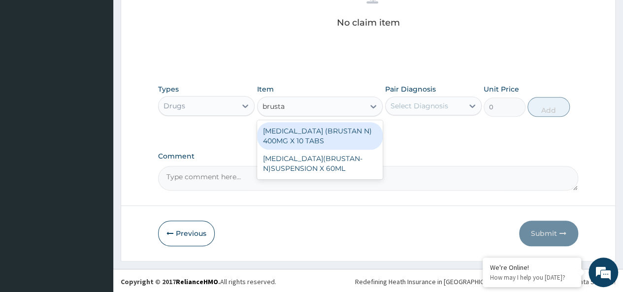
type input "brustan"
click at [348, 134] on div "IBUPROFEN (BRUSTAN N) 400MG X 10 TABS" at bounding box center [320, 136] width 126 height 28
type input "63"
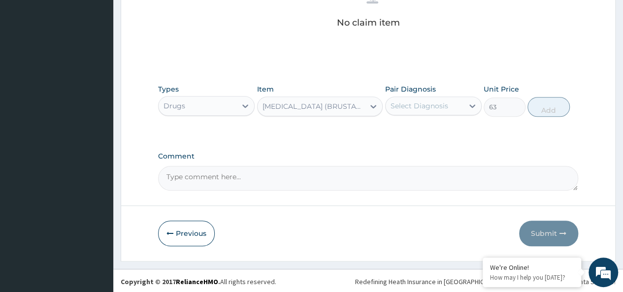
click at [407, 95] on div "Pair Diagnosis Select Diagnosis" at bounding box center [433, 100] width 97 height 33
click at [421, 101] on div "Select Diagnosis" at bounding box center [420, 106] width 58 height 10
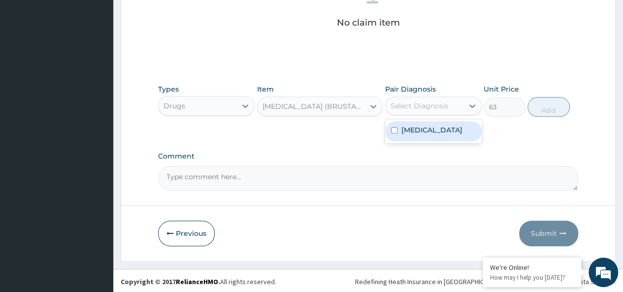
click at [443, 123] on div "[MEDICAL_DATA]" at bounding box center [433, 131] width 97 height 20
checkbox input "true"
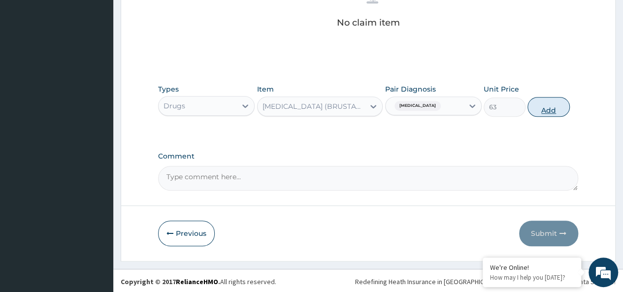
click at [546, 108] on button "Add" at bounding box center [549, 107] width 42 height 20
type input "0"
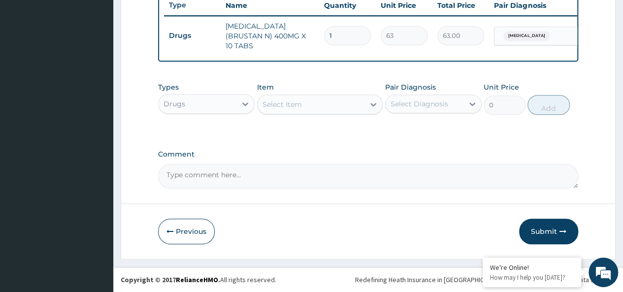
type input "10"
type input "630.00"
type input "10"
click at [346, 107] on div "Select Item" at bounding box center [311, 105] width 107 height 16
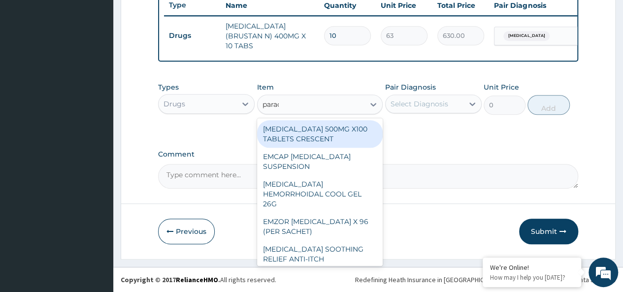
type input "parace"
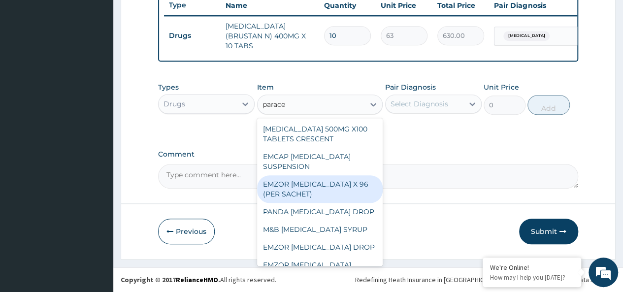
click at [316, 191] on div "EMZOR PARACETAMOL X 96 (PER SACHET)" at bounding box center [320, 189] width 126 height 28
type input "17.5"
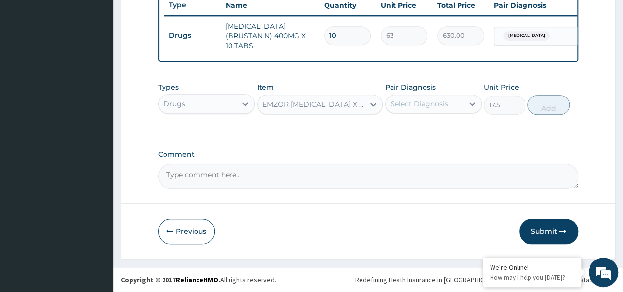
click at [395, 99] on div "Select Diagnosis" at bounding box center [425, 104] width 78 height 16
click at [452, 130] on label "[MEDICAL_DATA]" at bounding box center [432, 128] width 61 height 10
checkbox input "true"
click at [542, 108] on button "Add" at bounding box center [549, 105] width 42 height 20
type input "0"
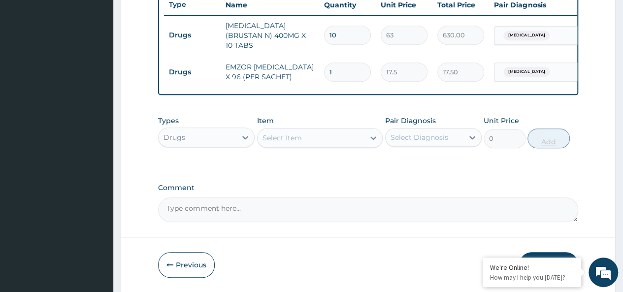
type input "0.00"
type input "2"
type input "35.00"
type input "0.00"
type input "3"
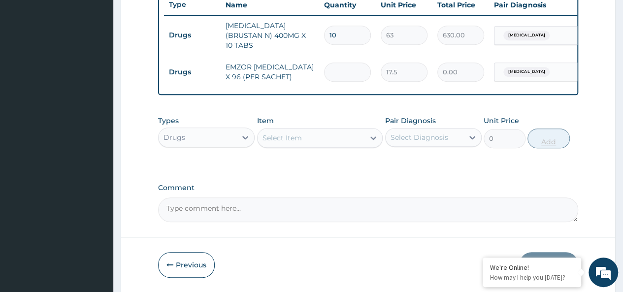
type input "52.50"
type input "36"
type input "630.00"
type input "36"
click at [310, 129] on div "Item Select Item" at bounding box center [320, 132] width 126 height 33
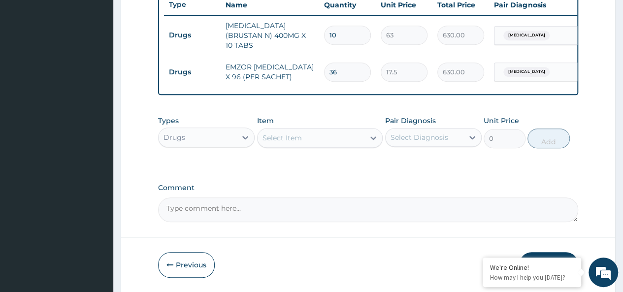
click at [295, 137] on div "Select Item" at bounding box center [282, 138] width 39 height 10
click at [294, 143] on div "Select Item" at bounding box center [282, 138] width 39 height 10
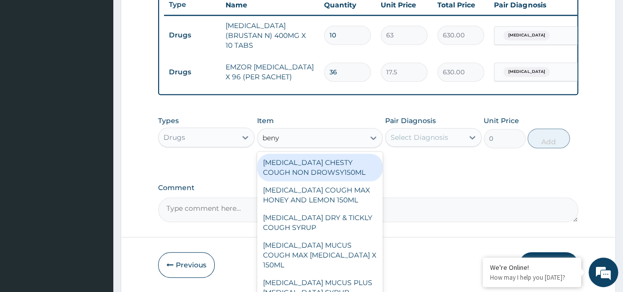
type input "benyl"
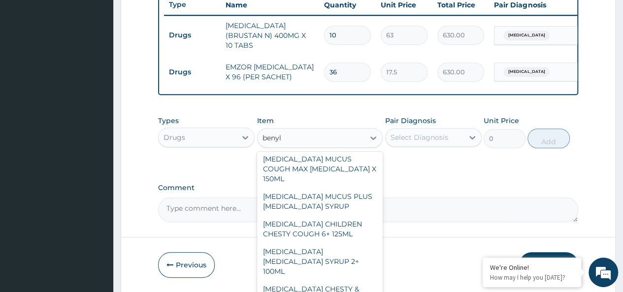
scroll to position [92, 0]
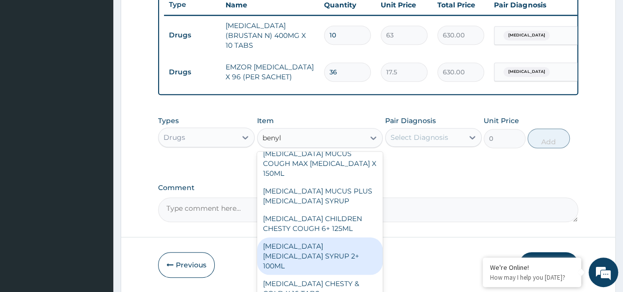
click at [343, 237] on div "[MEDICAL_DATA] [MEDICAL_DATA] SYRUP 2+ 100ML" at bounding box center [320, 255] width 126 height 37
type input "2100"
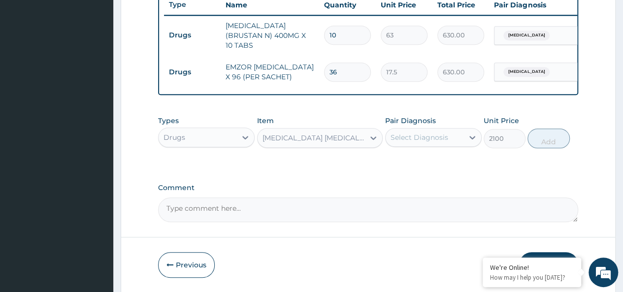
click at [418, 145] on div "Select Diagnosis" at bounding box center [425, 138] width 78 height 16
click at [443, 161] on label "[MEDICAL_DATA]" at bounding box center [432, 162] width 61 height 10
checkbox input "true"
click at [547, 134] on button "Add" at bounding box center [549, 139] width 42 height 20
type input "0"
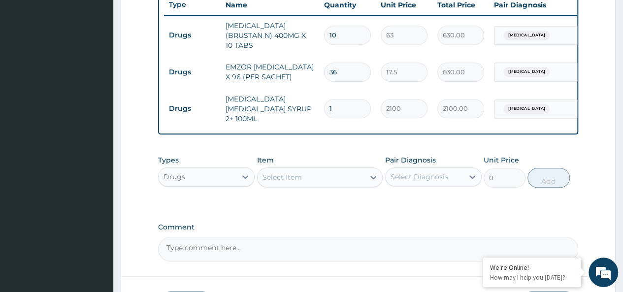
scroll to position [445, 0]
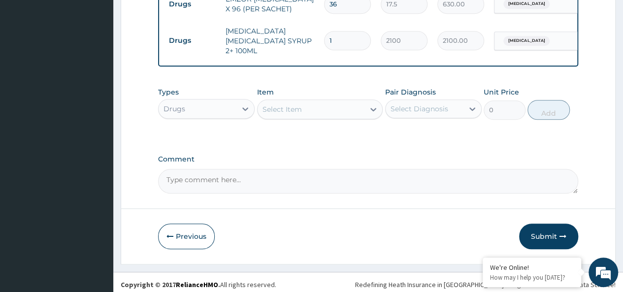
click at [169, 105] on div "Drugs" at bounding box center [175, 109] width 22 height 10
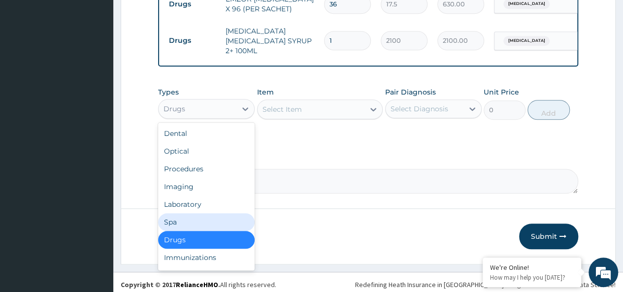
scroll to position [34, 0]
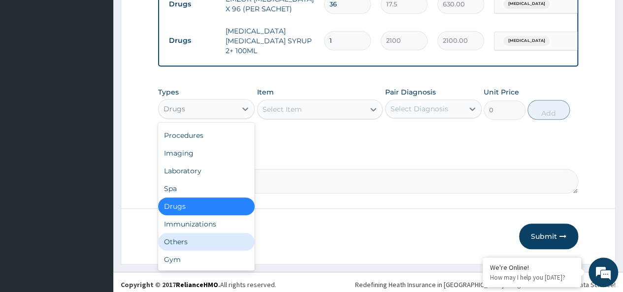
click at [181, 234] on div "Others" at bounding box center [206, 242] width 97 height 18
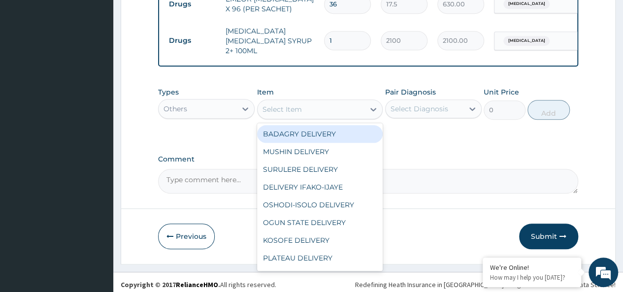
click at [292, 110] on div "Select Item" at bounding box center [282, 109] width 39 height 10
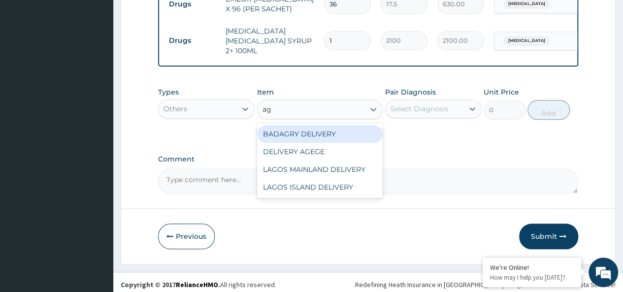
type input "age"
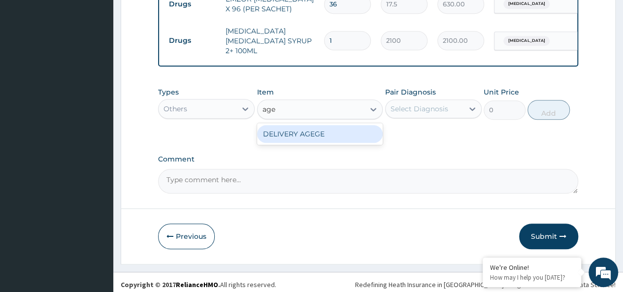
click at [349, 126] on div "DELIVERY AGEGE" at bounding box center [320, 134] width 126 height 18
type input "2500"
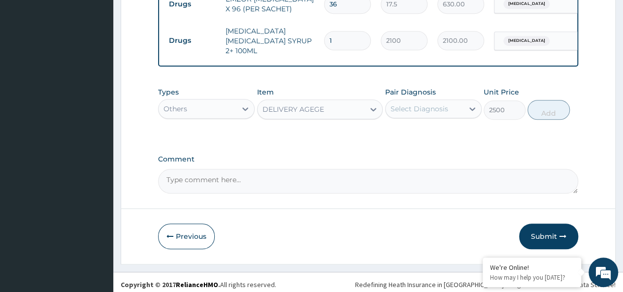
click at [428, 104] on div "Select Diagnosis" at bounding box center [420, 109] width 58 height 10
click at [453, 130] on label "Malaria, unspecified" at bounding box center [432, 133] width 61 height 10
checkbox input "true"
click at [545, 104] on button "Add" at bounding box center [549, 110] width 42 height 20
type input "0"
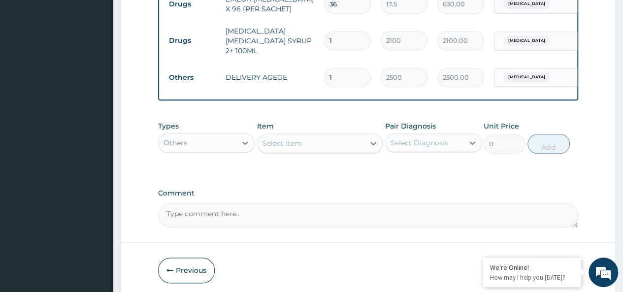
scroll to position [480, 0]
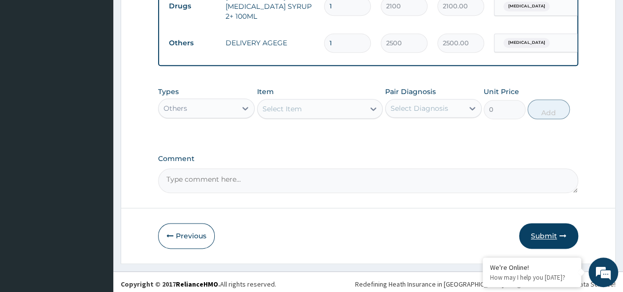
click at [548, 231] on button "Submit" at bounding box center [548, 236] width 59 height 26
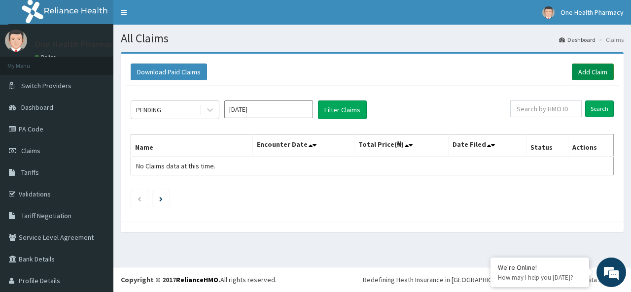
click at [595, 68] on link "Add Claim" at bounding box center [593, 72] width 42 height 17
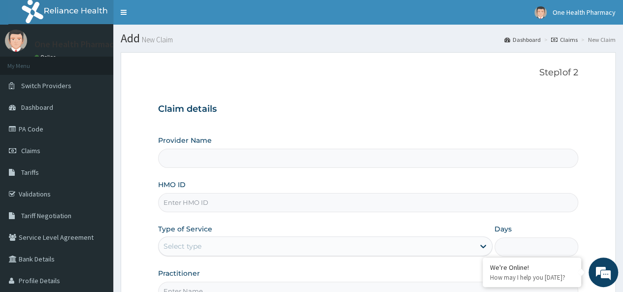
click at [189, 204] on input "HMO ID" at bounding box center [368, 202] width 420 height 19
paste input "MSG/10009/A"
type input "MSG/10009/A"
type input "OneHealth Pharmacy"
type input "MSG/10009/A"
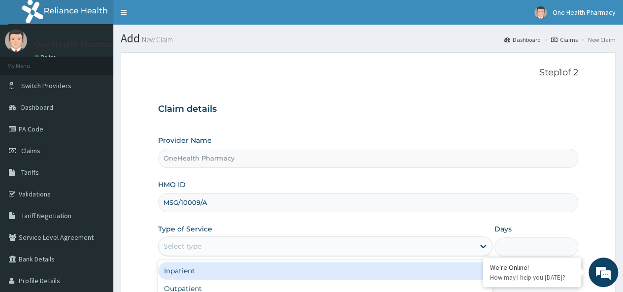
click at [201, 254] on div "Select type" at bounding box center [325, 247] width 335 height 20
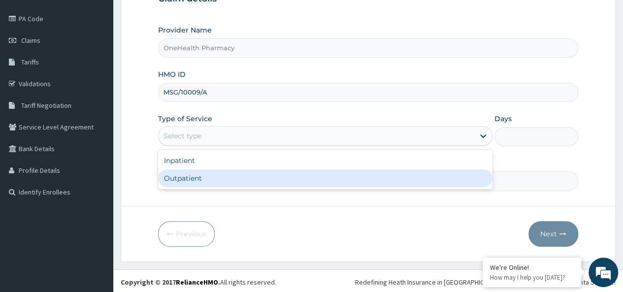
click at [206, 175] on div "Outpatient" at bounding box center [325, 179] width 335 height 18
type input "1"
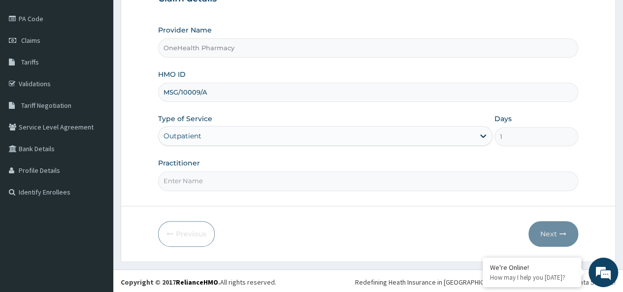
click at [215, 177] on input "Practitioner" at bounding box center [368, 180] width 420 height 19
type input "onehealth"
click at [545, 217] on form "Step 1 of 2 Claim details Provider Name OneHealth Pharmacy HMO ID MSG/10009/A T…" at bounding box center [368, 102] width 495 height 320
click at [548, 229] on button "Next" at bounding box center [554, 234] width 50 height 26
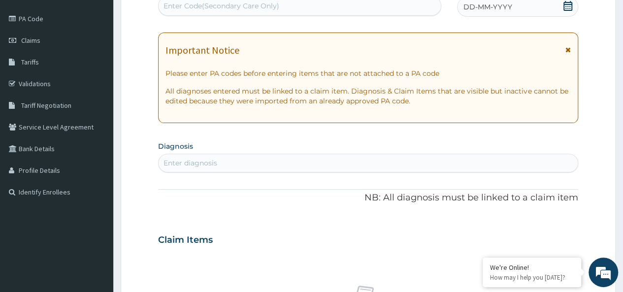
scroll to position [0, 0]
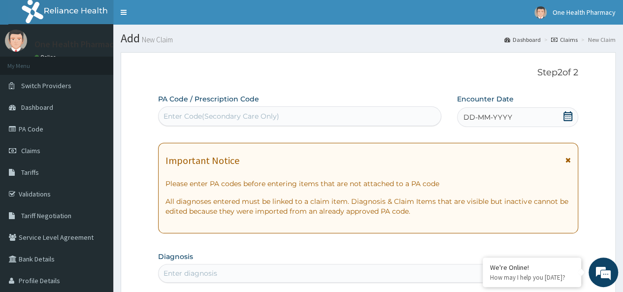
click at [218, 121] on div "Enter Code(Secondary Care Only)" at bounding box center [222, 116] width 116 height 10
paste input "PR/6AF1CF03"
type input "PR/6AF1CF03"
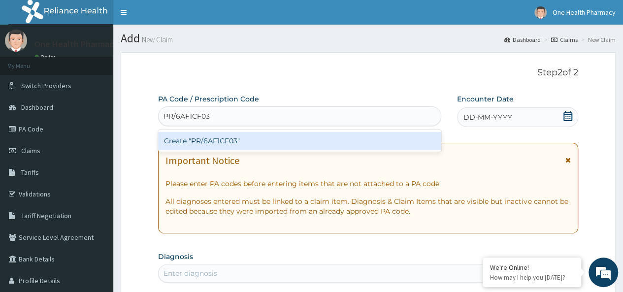
click at [317, 138] on div "Create "PR/6AF1CF03"" at bounding box center [299, 141] width 283 height 18
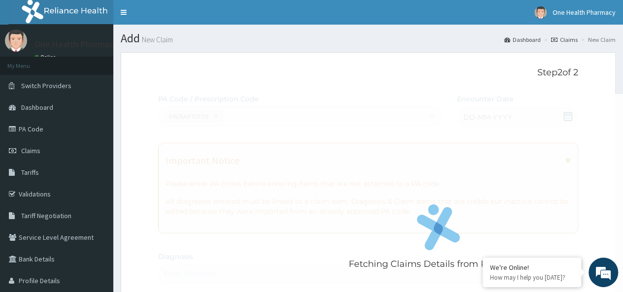
click at [492, 126] on div "Fetching Claims Details from PA Code....." at bounding box center [438, 240] width 561 height 292
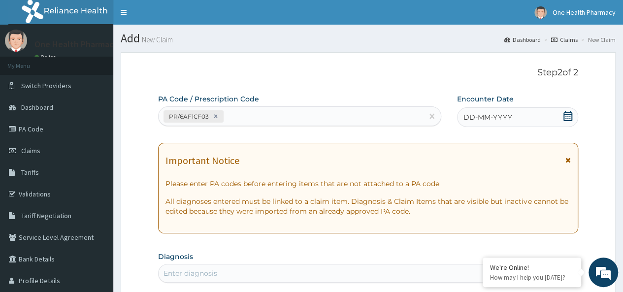
click at [499, 120] on span "DD-MM-YYYY" at bounding box center [488, 117] width 49 height 10
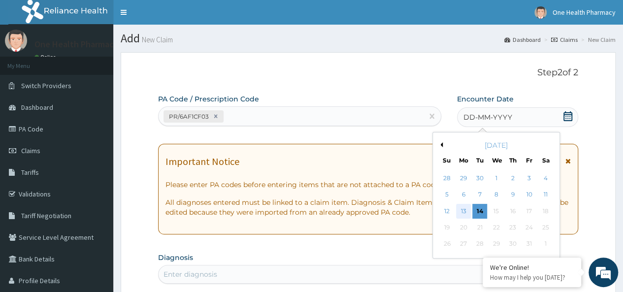
click at [462, 211] on div "13" at bounding box center [463, 211] width 15 height 15
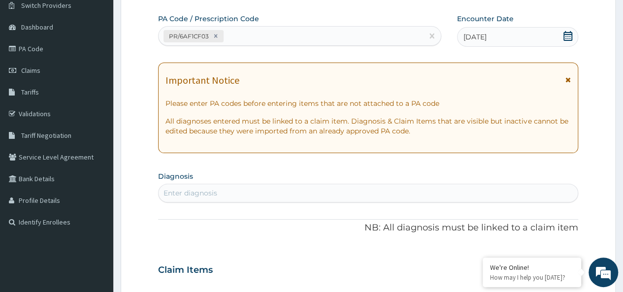
scroll to position [95, 0]
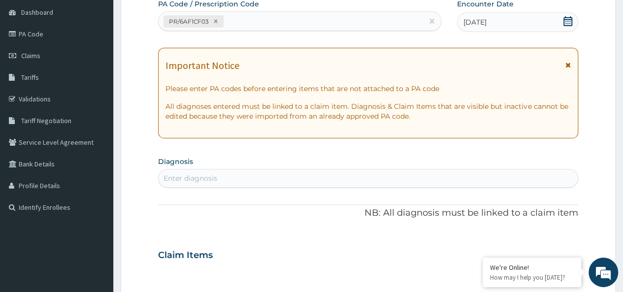
click at [237, 179] on div "Enter diagnosis" at bounding box center [368, 178] width 419 height 16
type input "[MEDICAL_DATA]"
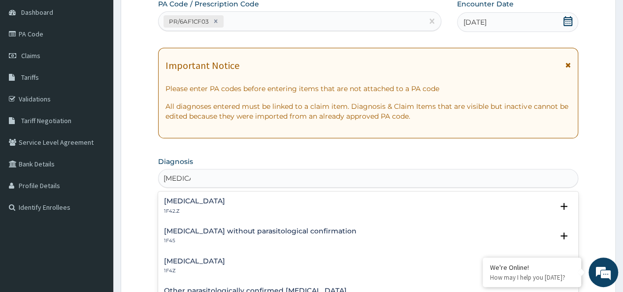
click at [203, 259] on h4 "[MEDICAL_DATA]" at bounding box center [194, 261] width 61 height 7
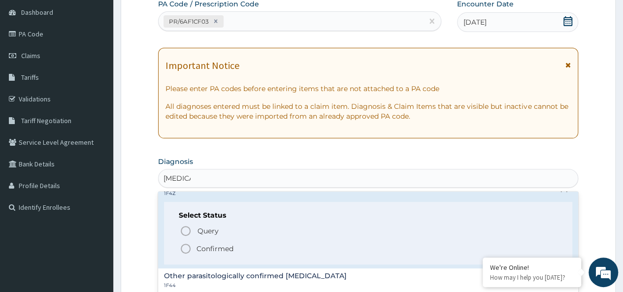
scroll to position [78, 0]
click at [216, 252] on p "Confirmed" at bounding box center [215, 248] width 37 height 10
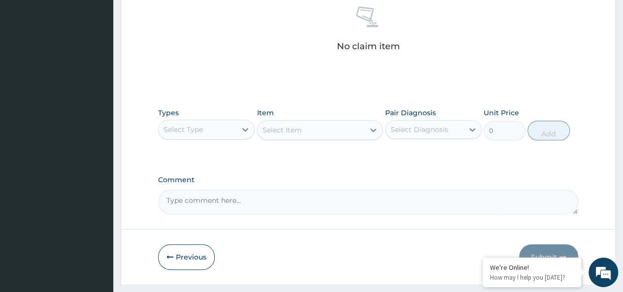
scroll to position [397, 0]
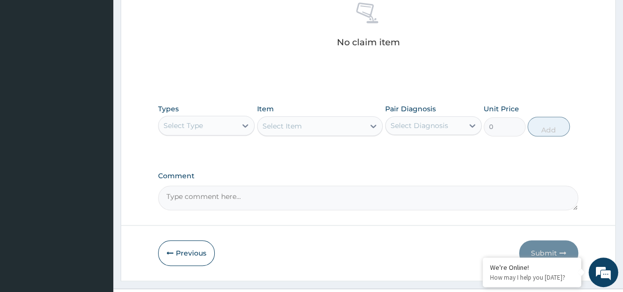
click at [190, 129] on div "Select Type" at bounding box center [198, 126] width 78 height 16
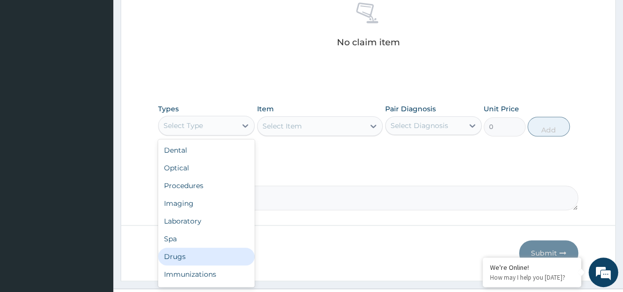
click at [177, 256] on div "Drugs" at bounding box center [206, 257] width 97 height 18
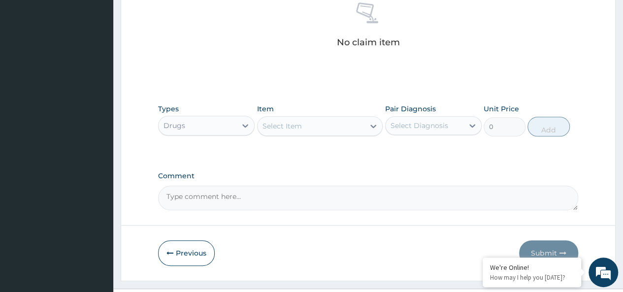
click at [322, 121] on div "Select Item" at bounding box center [311, 126] width 107 height 16
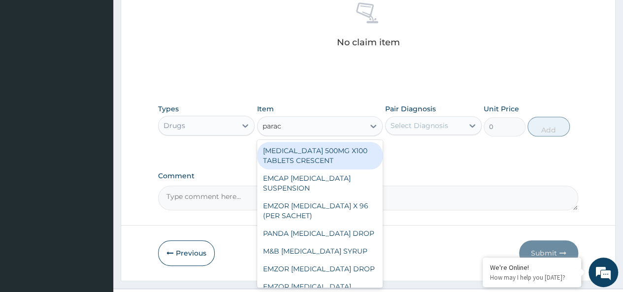
type input "parace"
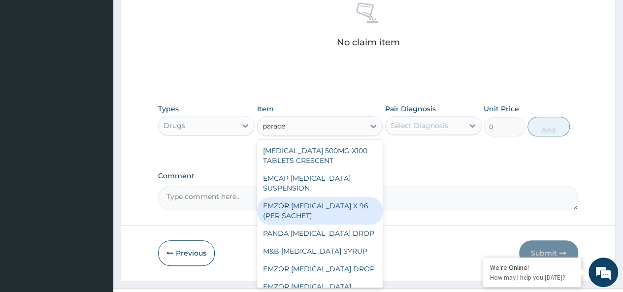
click at [303, 210] on div "EMZOR [MEDICAL_DATA] X 96 (PER SACHET)" at bounding box center [320, 211] width 126 height 28
type input "17.5"
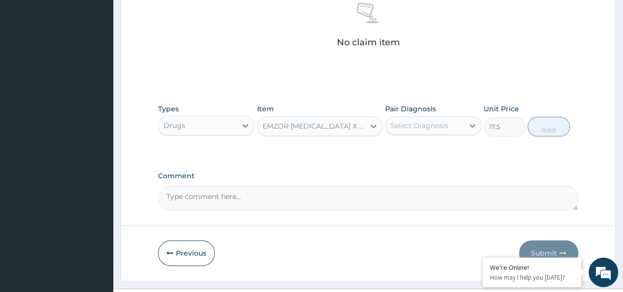
click at [381, 137] on div "Types Drugs Item EMZOR [MEDICAL_DATA] X 96 (PER SACHET) Pair Diagnosis Select D…" at bounding box center [368, 120] width 420 height 42
click at [422, 125] on div "Select Diagnosis" at bounding box center [420, 126] width 58 height 10
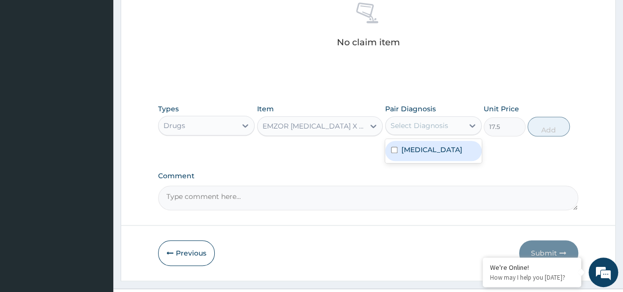
click at [447, 150] on label "[MEDICAL_DATA]" at bounding box center [432, 150] width 61 height 10
checkbox input "true"
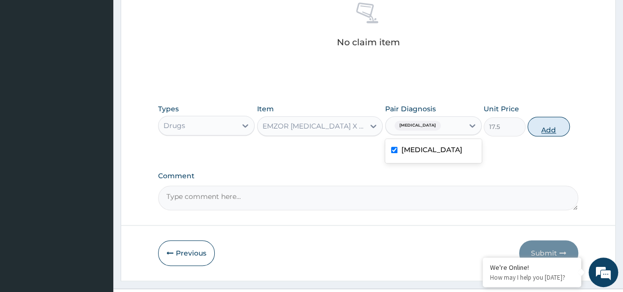
click at [552, 121] on button "Add" at bounding box center [549, 127] width 42 height 20
type input "0"
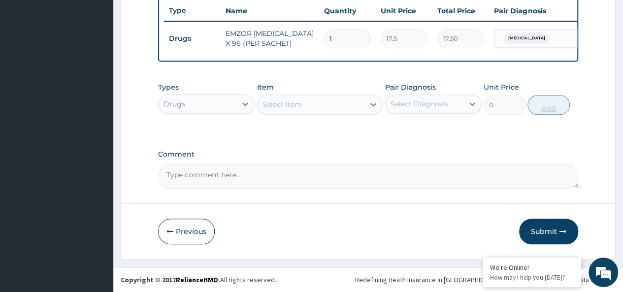
scroll to position [377, 0]
type input "0.00"
type input "3"
type input "52.50"
type input "36"
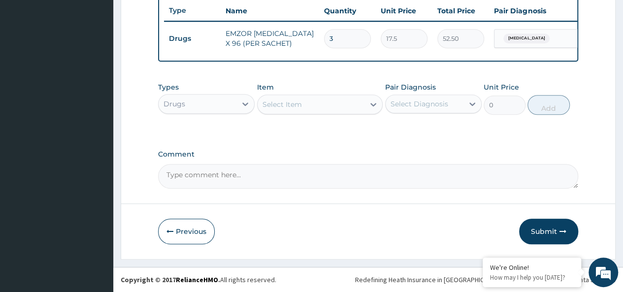
type input "630.00"
type input "36"
click at [336, 108] on div "Select Item" at bounding box center [311, 105] width 107 height 16
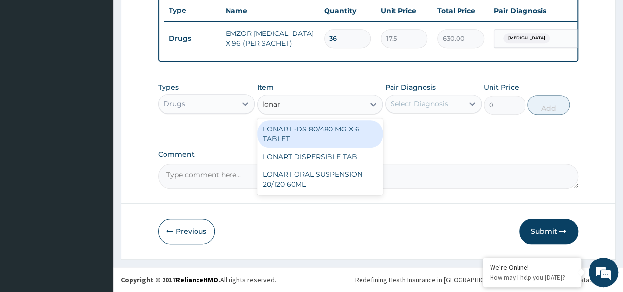
type input "lonart"
click at [347, 131] on div "LONART -DS 80/480 MG X 6 TABLET" at bounding box center [320, 134] width 126 height 28
type input "618.3333129882812"
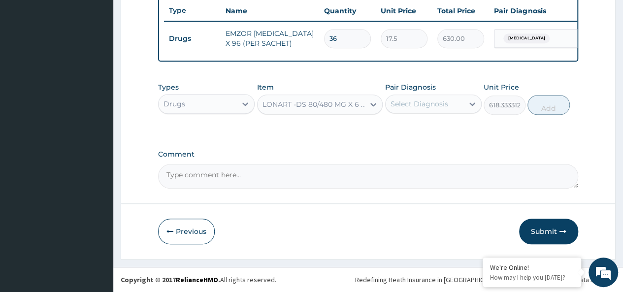
click at [415, 109] on div "Select Diagnosis" at bounding box center [420, 104] width 58 height 10
click at [455, 123] on div "[MEDICAL_DATA]" at bounding box center [433, 129] width 97 height 20
checkbox input "true"
click at [556, 105] on button "Add" at bounding box center [549, 105] width 42 height 20
type input "0"
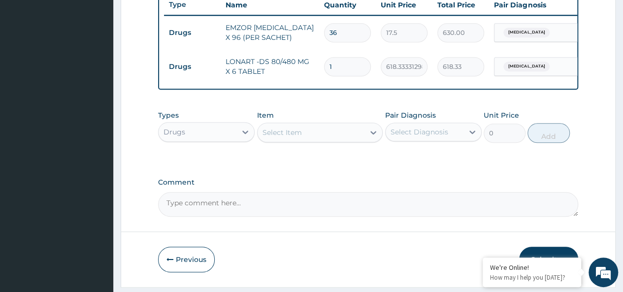
type input "0.00"
type input "6"
type input "3710.00"
type input "6"
click at [309, 130] on div "Select Item" at bounding box center [320, 133] width 126 height 20
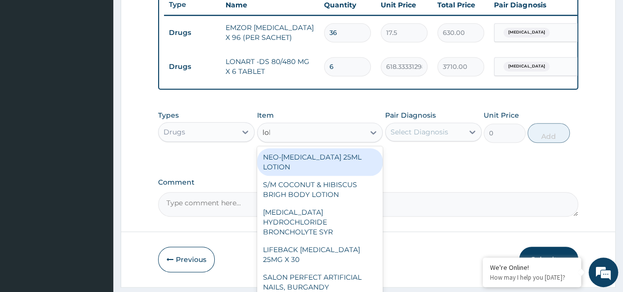
type input "lokm"
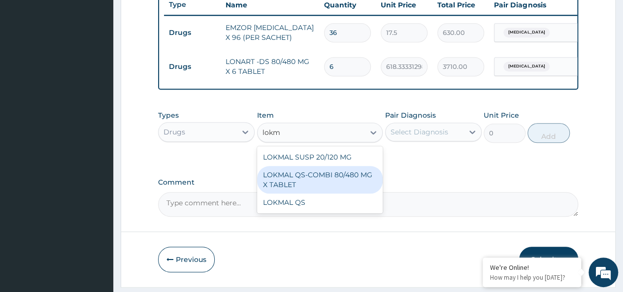
click at [357, 181] on div "LOKMAL QS-COMBI 80/480 MG X TABLET" at bounding box center [320, 180] width 126 height 28
type input "245"
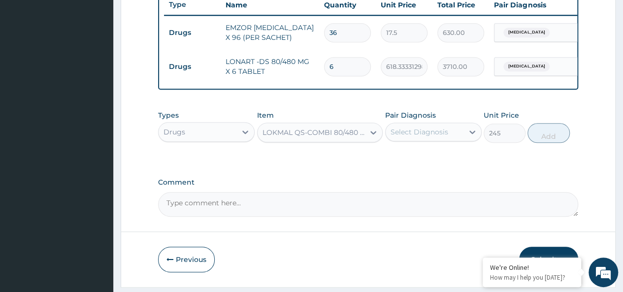
click at [414, 137] on div "Select Diagnosis" at bounding box center [420, 132] width 58 height 10
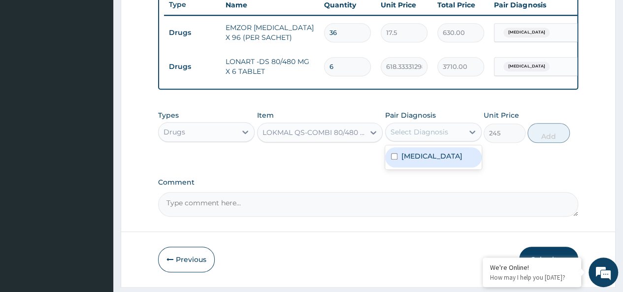
click at [450, 168] on div "[MEDICAL_DATA]" at bounding box center [433, 157] width 97 height 20
checkbox input "true"
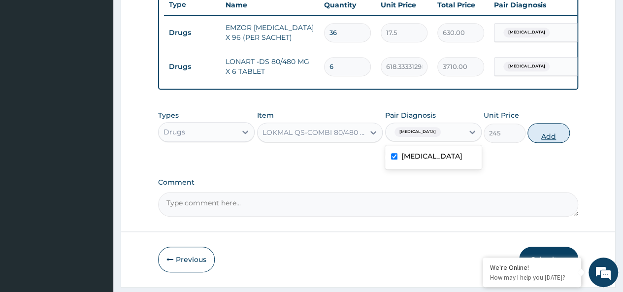
click at [543, 139] on button "Add" at bounding box center [549, 133] width 42 height 20
type input "0"
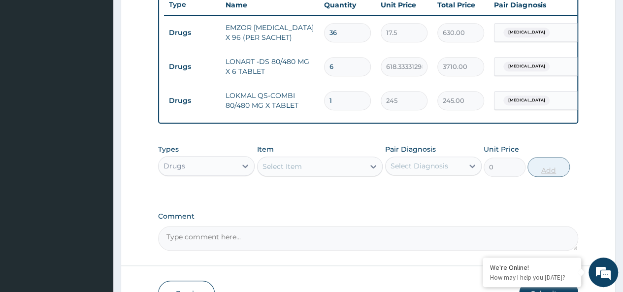
type input "0.00"
type input "6"
type input "1470.00"
type input "6"
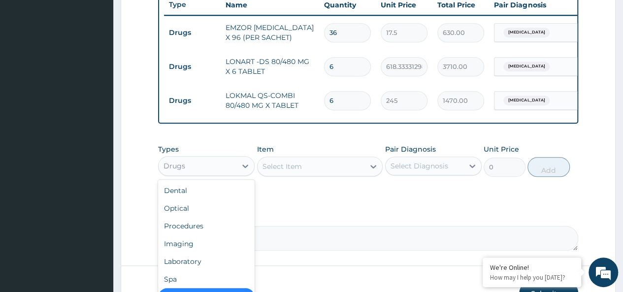
click at [207, 165] on div "Drugs" at bounding box center [198, 166] width 78 height 16
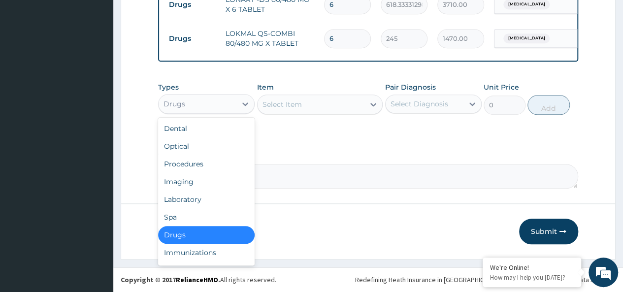
scroll to position [34, 0]
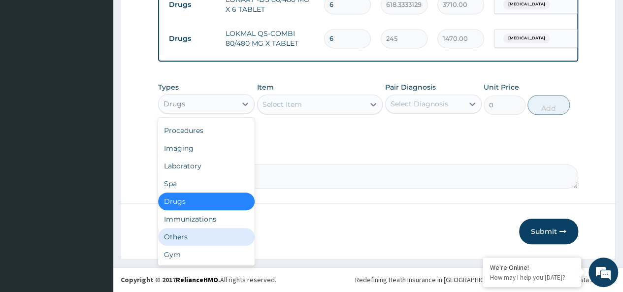
click at [189, 241] on div "Others" at bounding box center [206, 237] width 97 height 18
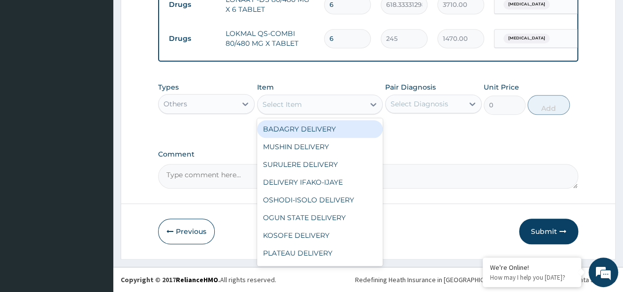
click at [296, 104] on div "Select Item" at bounding box center [282, 105] width 39 height 10
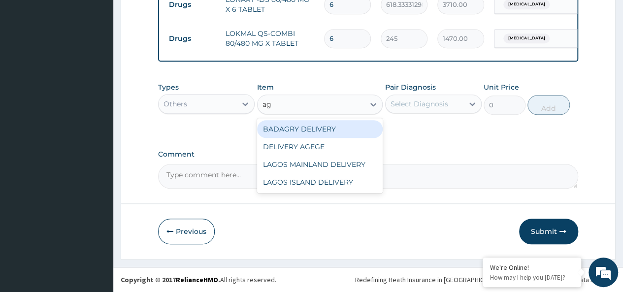
type input "age"
click at [312, 127] on div "DELIVERY AGEGE" at bounding box center [320, 129] width 126 height 18
type input "2500"
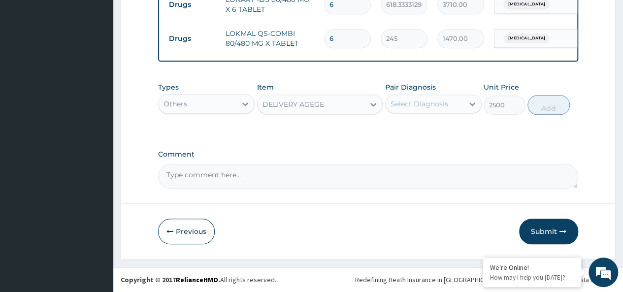
click at [407, 108] on div "Select Diagnosis" at bounding box center [420, 104] width 58 height 10
click at [427, 133] on label "[MEDICAL_DATA]" at bounding box center [432, 128] width 61 height 10
checkbox input "true"
click at [545, 105] on button "Add" at bounding box center [549, 105] width 42 height 20
type input "0"
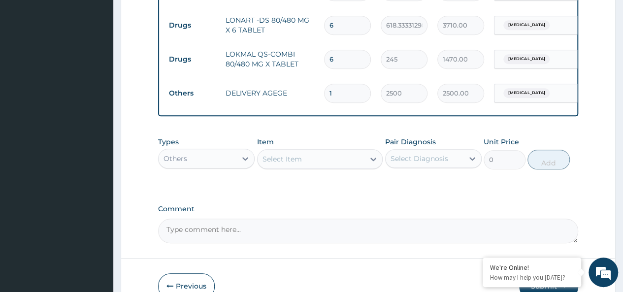
scroll to position [480, 0]
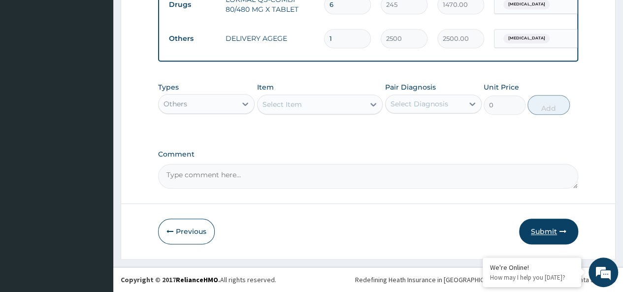
click at [544, 233] on button "Submit" at bounding box center [548, 232] width 59 height 26
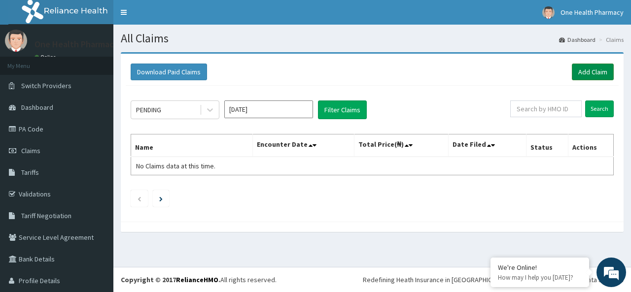
click at [580, 68] on link "Add Claim" at bounding box center [593, 72] width 42 height 17
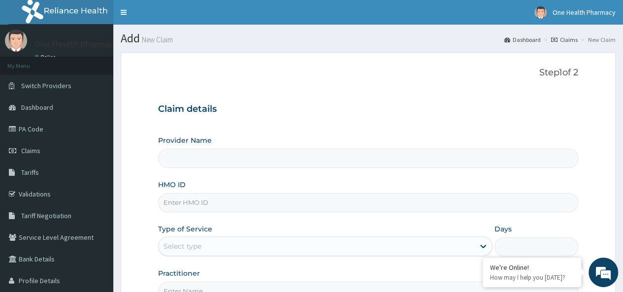
click at [187, 194] on input "HMO ID" at bounding box center [368, 202] width 420 height 19
type input "OneHealth Pharmacy"
paste input "NEM/10043/A"
type input "NEM/10043/A"
click at [188, 242] on div "Select type" at bounding box center [183, 246] width 38 height 10
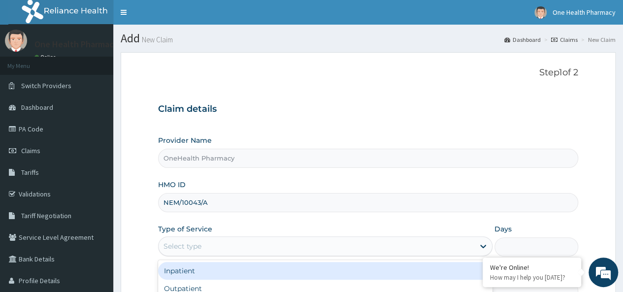
scroll to position [110, 0]
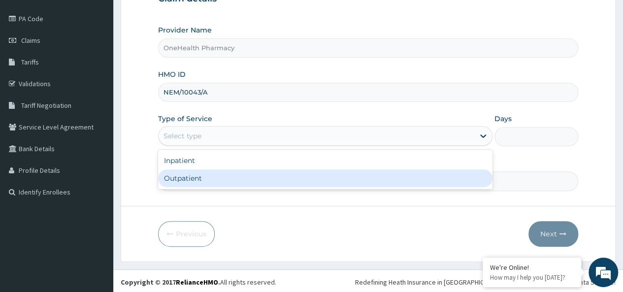
click at [193, 176] on div "Outpatient" at bounding box center [325, 179] width 335 height 18
type input "1"
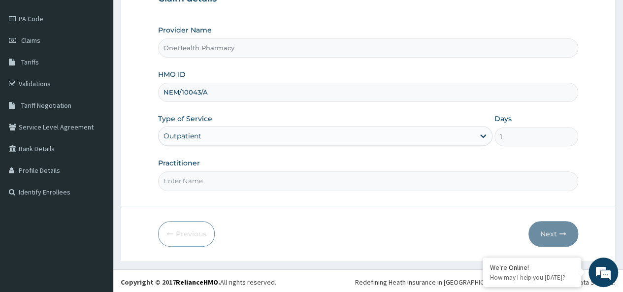
click at [210, 183] on input "Practitioner" at bounding box center [368, 180] width 420 height 19
type input "onehealth"
click at [545, 226] on button "Next" at bounding box center [554, 234] width 50 height 26
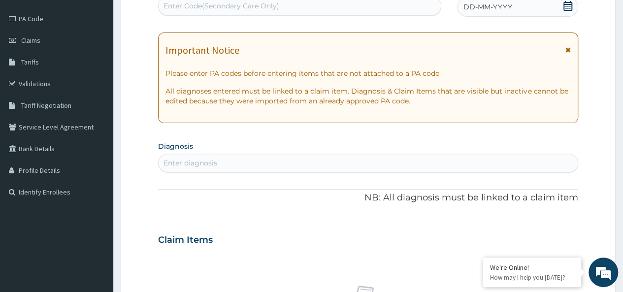
scroll to position [0, 0]
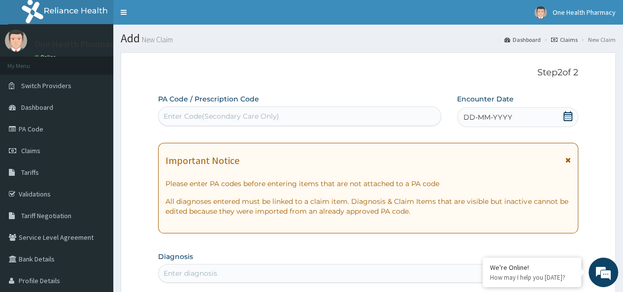
click at [216, 121] on div "Enter Code(Secondary Care Only)" at bounding box center [222, 116] width 116 height 10
paste input "PR/E7AAECC9"
type input "PR/E7AAECC9"
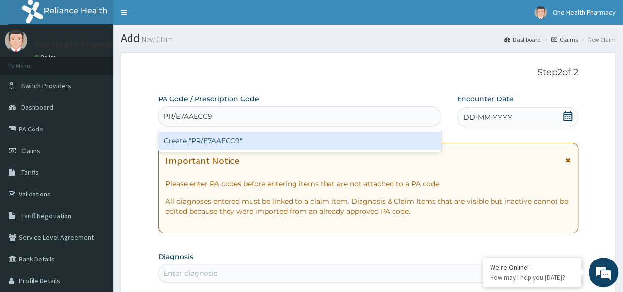
click at [300, 139] on div "Create "PR/E7AAECC9"" at bounding box center [299, 141] width 283 height 18
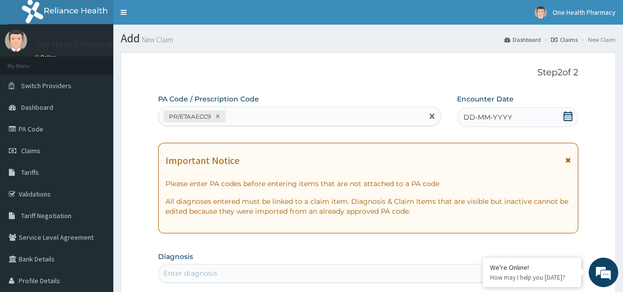
click at [500, 118] on span "DD-MM-YYYY" at bounding box center [488, 117] width 49 height 10
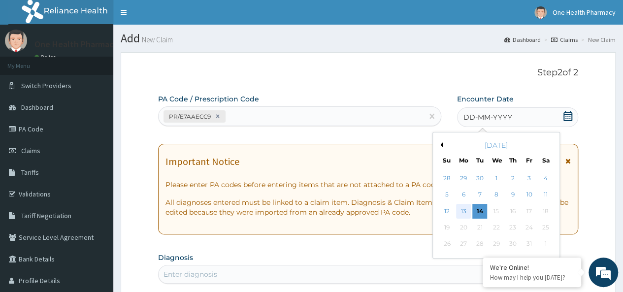
click at [461, 215] on div "13" at bounding box center [463, 211] width 15 height 15
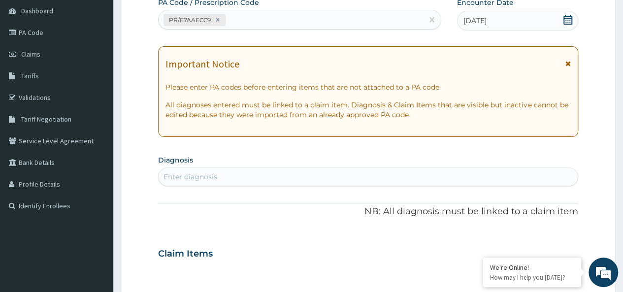
scroll to position [103, 0]
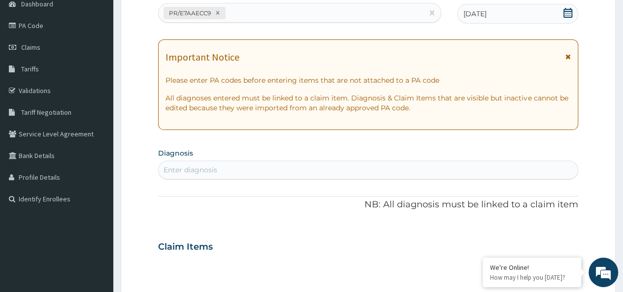
click at [336, 175] on div "Enter diagnosis" at bounding box center [368, 170] width 419 height 16
type input "[MEDICAL_DATA]"
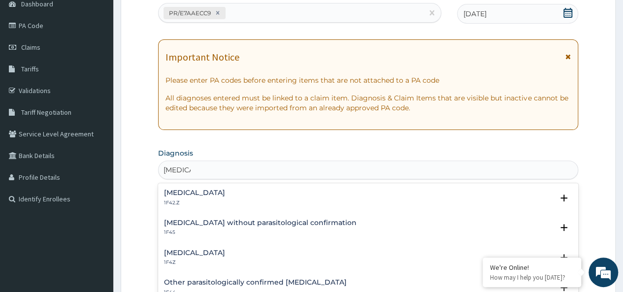
click at [194, 251] on h4 "[MEDICAL_DATA]" at bounding box center [194, 252] width 61 height 7
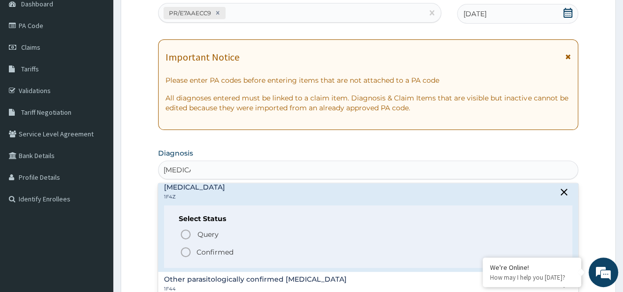
scroll to position [66, 0]
click at [211, 251] on p "Confirmed" at bounding box center [215, 252] width 37 height 10
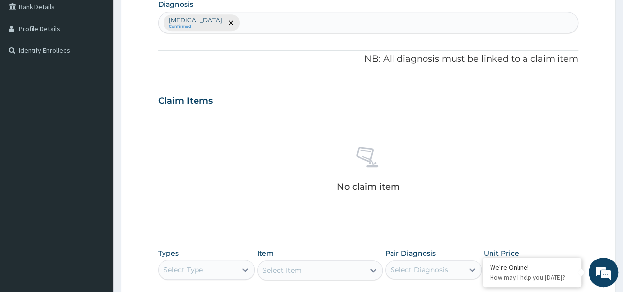
scroll to position [416, 0]
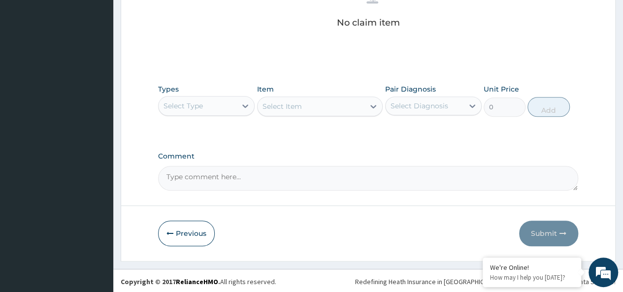
click at [172, 101] on div "Select Type" at bounding box center [183, 106] width 39 height 10
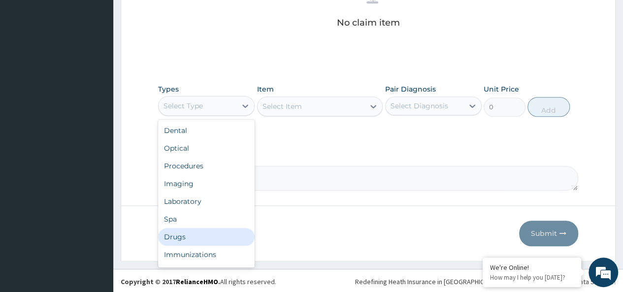
click at [183, 237] on div "Drugs" at bounding box center [206, 237] width 97 height 18
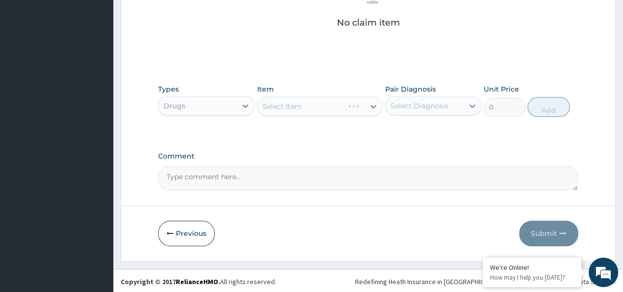
click at [314, 101] on div "Select Item" at bounding box center [320, 107] width 126 height 20
click at [339, 105] on div "Select Item" at bounding box center [311, 107] width 107 height 16
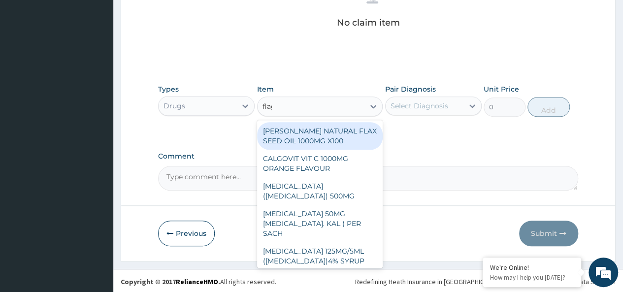
type input "flagy"
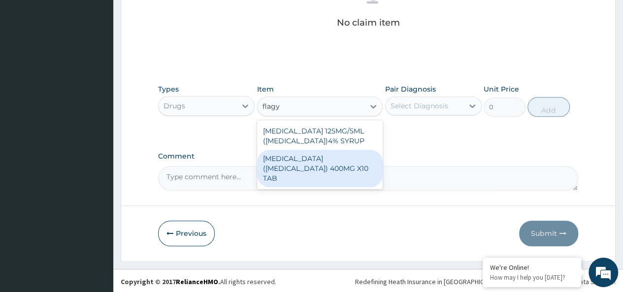
click at [345, 160] on div "[MEDICAL_DATA] ([MEDICAL_DATA]) 400MG X10 TAB" at bounding box center [320, 168] width 126 height 37
type input "42"
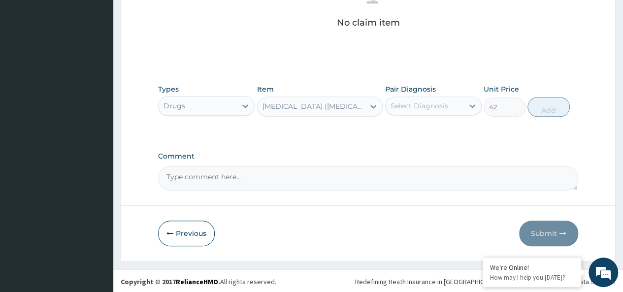
click at [413, 105] on div "Select Diagnosis" at bounding box center [420, 106] width 58 height 10
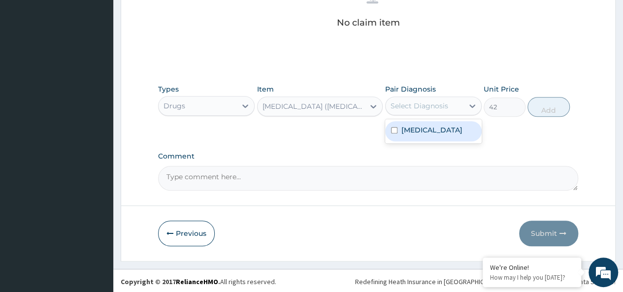
click at [453, 128] on label "Malaria, unspecified" at bounding box center [432, 130] width 61 height 10
checkbox input "true"
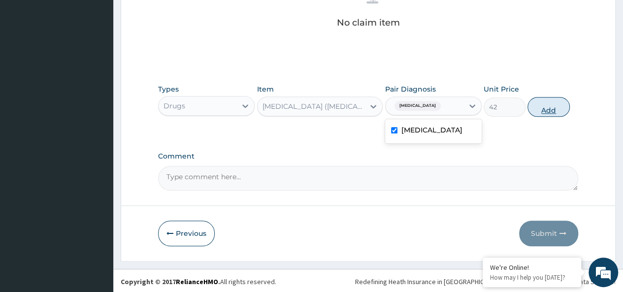
click at [542, 109] on button "Add" at bounding box center [549, 107] width 42 height 20
type input "0"
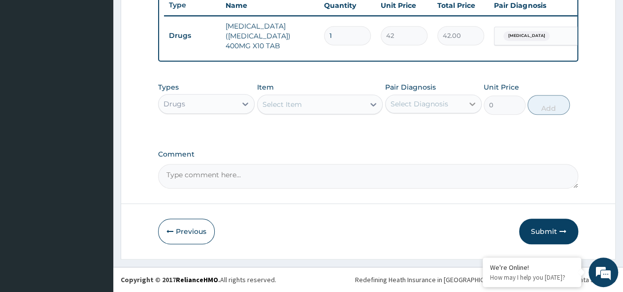
type input "0.00"
type input "2"
type input "84.00"
type input "20"
type input "840.00"
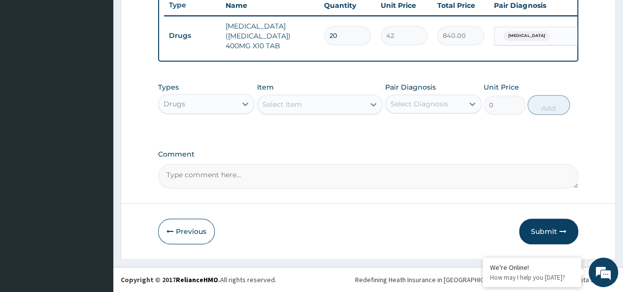
type input "20"
click at [272, 113] on div "Select Item" at bounding box center [320, 105] width 126 height 20
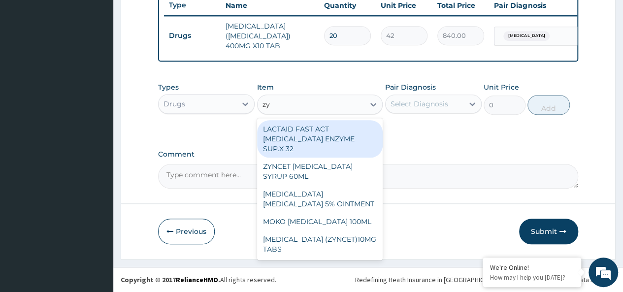
type input "zyn"
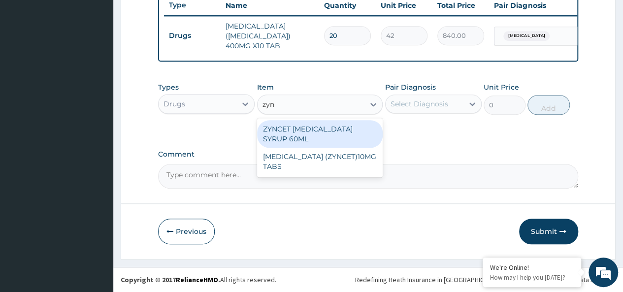
click at [357, 136] on div "ZYNCET [MEDICAL_DATA] SYRUP 60ML" at bounding box center [320, 134] width 126 height 28
type input "2240"
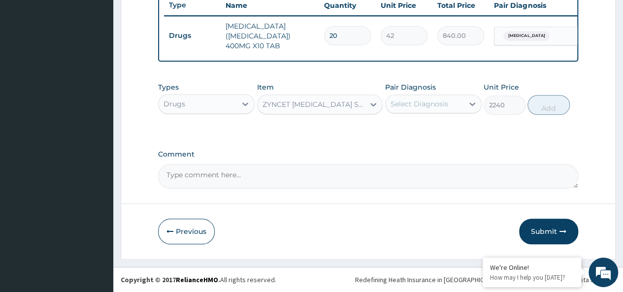
click at [424, 107] on div "Select Diagnosis" at bounding box center [420, 104] width 58 height 10
click at [446, 133] on label "[MEDICAL_DATA]" at bounding box center [432, 128] width 61 height 10
checkbox input "true"
click at [550, 100] on button "Add" at bounding box center [549, 105] width 42 height 20
type input "0"
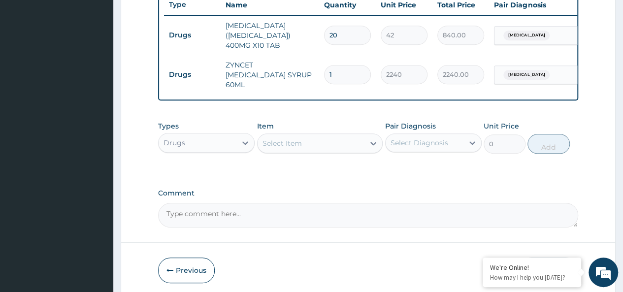
click at [306, 136] on div "Select Item" at bounding box center [311, 144] width 107 height 16
click at [213, 135] on div "Drugs" at bounding box center [198, 143] width 78 height 16
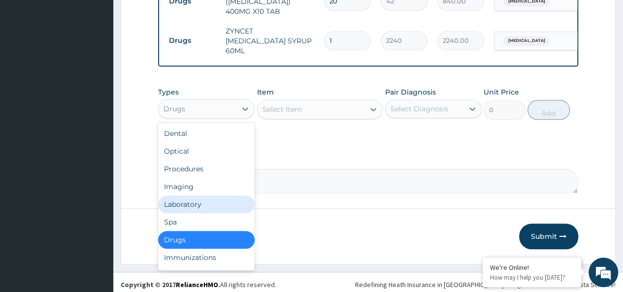
scroll to position [34, 0]
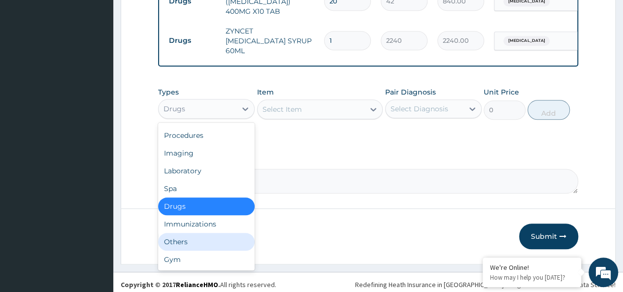
click at [181, 236] on div "Others" at bounding box center [206, 242] width 97 height 18
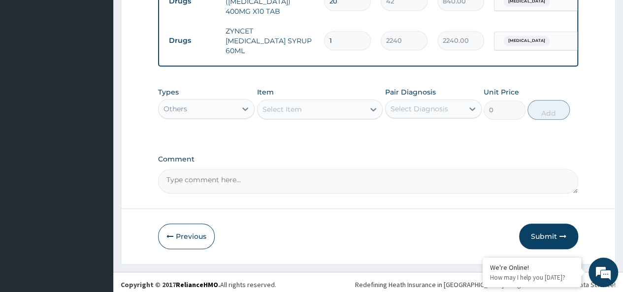
click at [301, 109] on div "Select Item" at bounding box center [282, 109] width 39 height 10
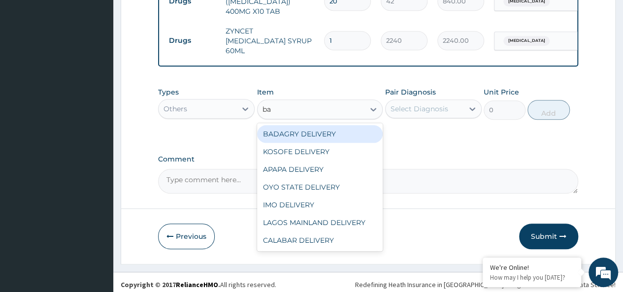
type input "bad"
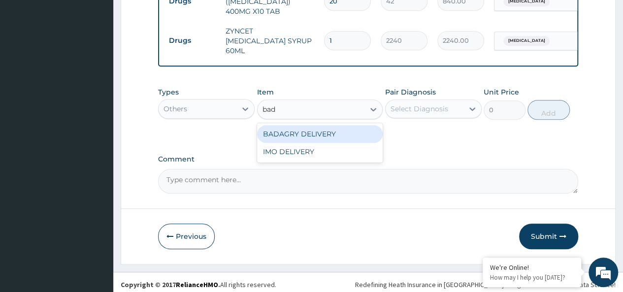
click at [327, 123] on div "BADAGRY DELIVERY IMO DELIVERY" at bounding box center [320, 142] width 126 height 39
click at [354, 126] on div "BADAGRY DELIVERY" at bounding box center [320, 134] width 126 height 18
type input "3700"
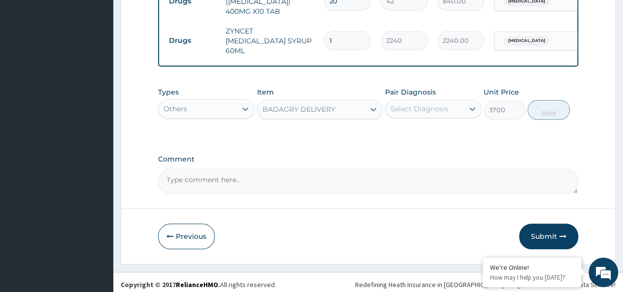
click at [427, 106] on div "Select Diagnosis" at bounding box center [420, 109] width 58 height 10
click at [443, 128] on label "Malaria, unspecified" at bounding box center [432, 133] width 61 height 10
checkbox input "true"
click at [546, 107] on button "Add" at bounding box center [549, 110] width 42 height 20
type input "0"
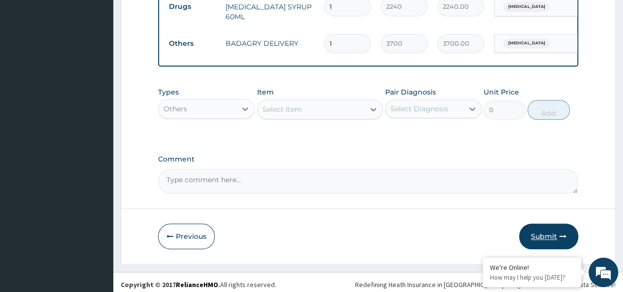
click at [541, 233] on button "Submit" at bounding box center [548, 237] width 59 height 26
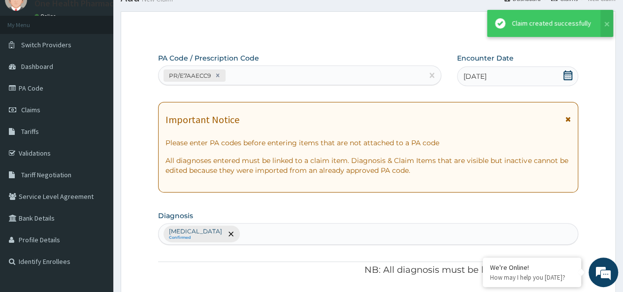
scroll to position [445, 0]
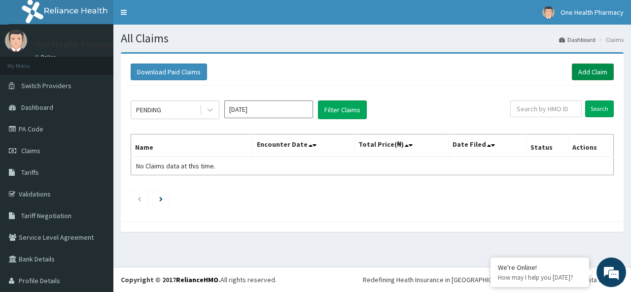
click at [573, 69] on link "Add Claim" at bounding box center [593, 72] width 42 height 17
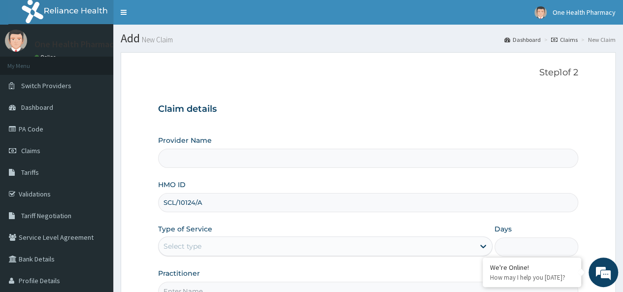
type input "SCL/10124/A"
click at [212, 245] on div "Select type" at bounding box center [317, 246] width 316 height 16
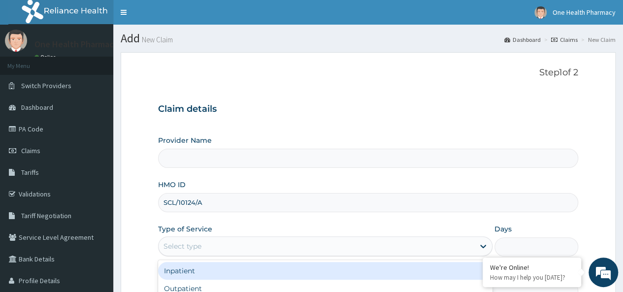
scroll to position [110, 0]
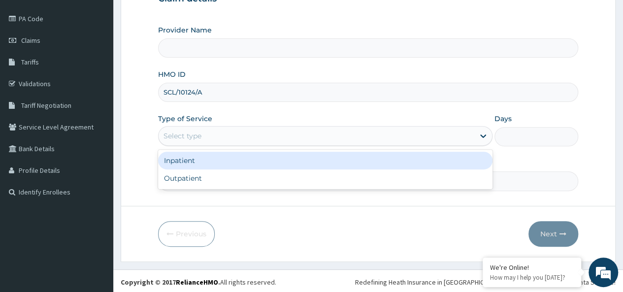
type input "OneHealth Pharmacy"
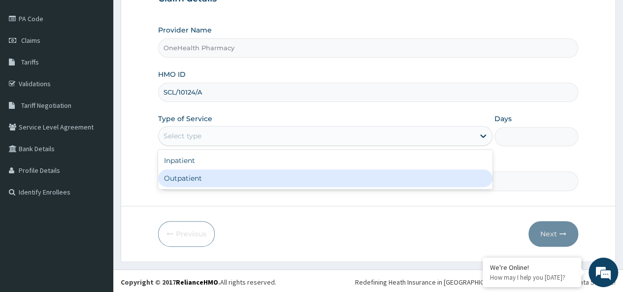
click at [196, 177] on div "Outpatient" at bounding box center [325, 179] width 335 height 18
type input "1"
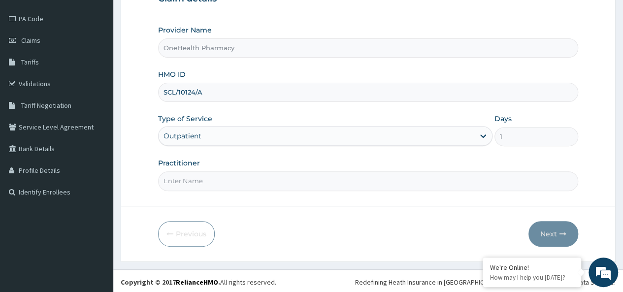
click at [200, 177] on input "Practitioner" at bounding box center [368, 180] width 420 height 19
type input "onehealth"
click at [555, 231] on button "Next" at bounding box center [554, 234] width 50 height 26
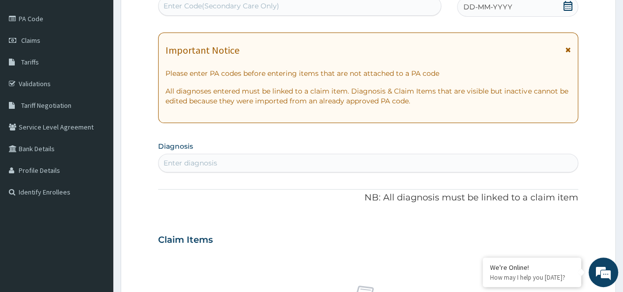
scroll to position [0, 0]
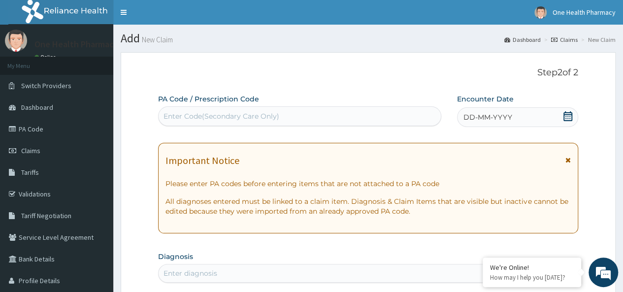
click at [194, 112] on div "Enter Code(Secondary Care Only)" at bounding box center [222, 116] width 116 height 10
paste input "PR/92128AEE"
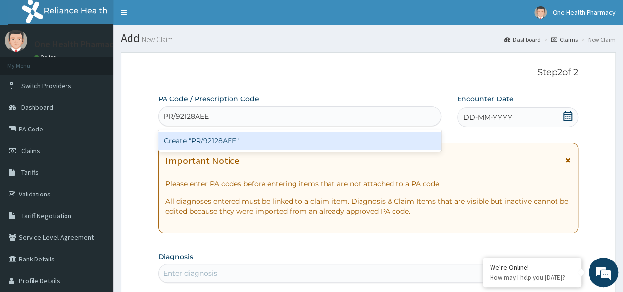
type input "PR/92128AEE"
click at [371, 146] on div "Create "PR/92128AEE"" at bounding box center [299, 141] width 283 height 18
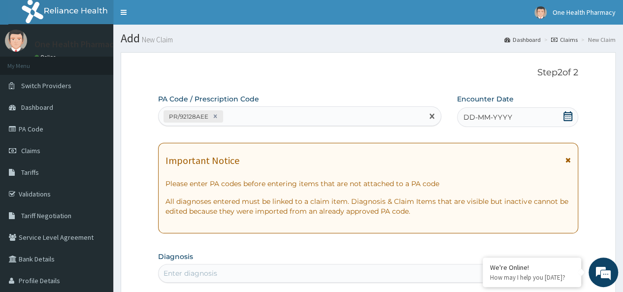
click at [512, 117] on div "DD-MM-YYYY" at bounding box center [517, 117] width 121 height 20
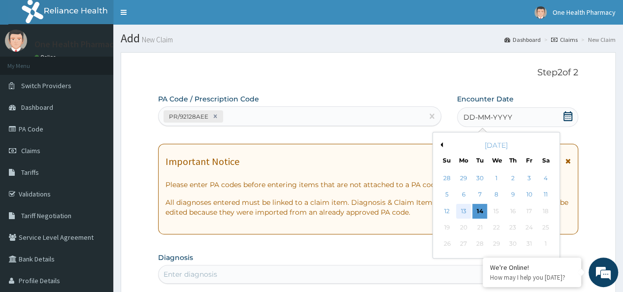
click at [464, 211] on div "13" at bounding box center [463, 211] width 15 height 15
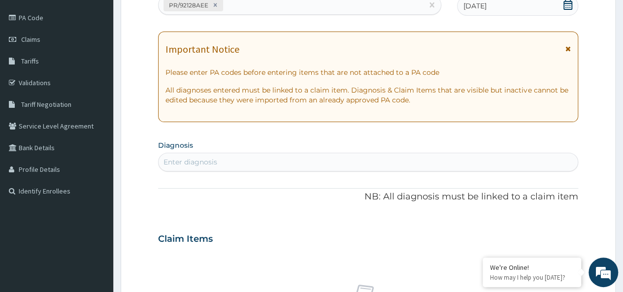
scroll to position [117, 0]
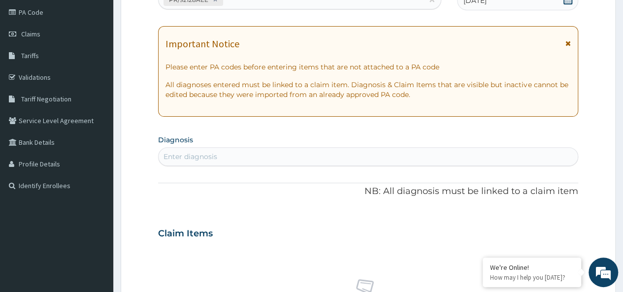
click at [281, 149] on div "Enter diagnosis" at bounding box center [368, 157] width 419 height 16
type input "malaria"
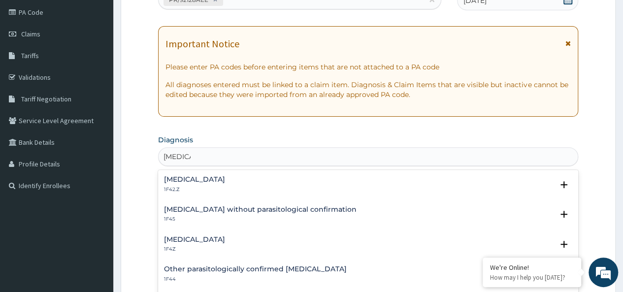
click at [194, 238] on h4 "[MEDICAL_DATA]" at bounding box center [194, 239] width 61 height 7
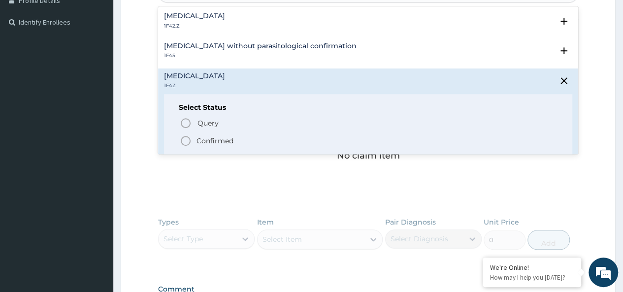
click at [209, 139] on p "Confirmed" at bounding box center [215, 141] width 37 height 10
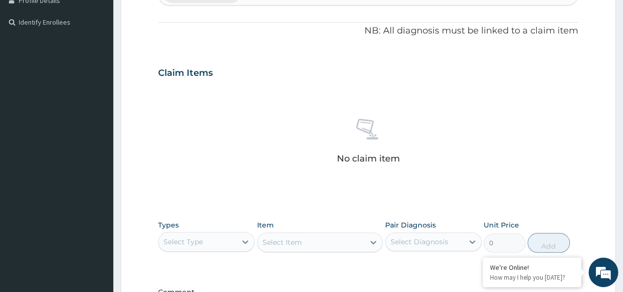
scroll to position [416, 0]
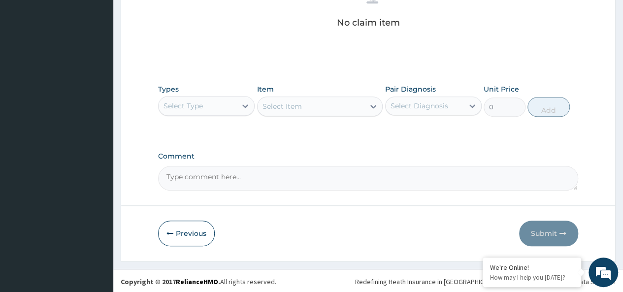
click at [199, 105] on div "Select Type" at bounding box center [183, 106] width 39 height 10
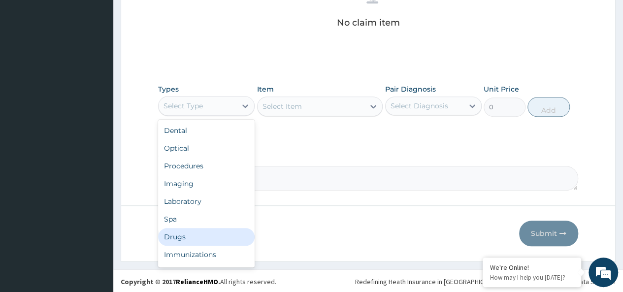
click at [175, 233] on div "Drugs" at bounding box center [206, 237] width 97 height 18
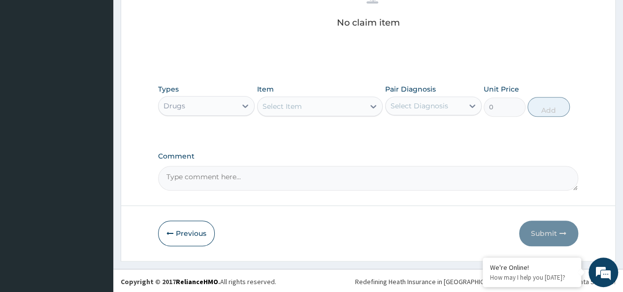
click at [311, 102] on div "Select Item" at bounding box center [311, 107] width 107 height 16
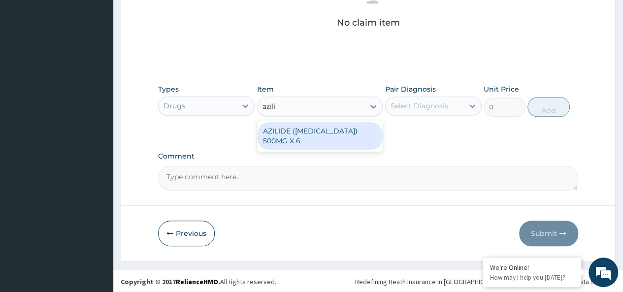
type input "azili"
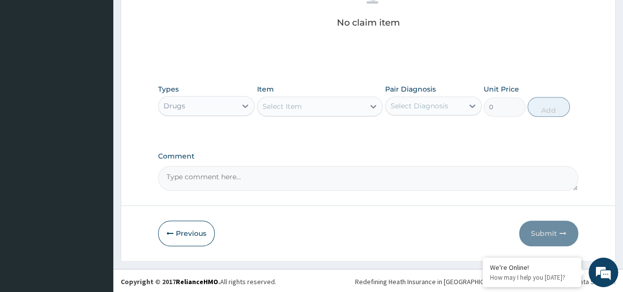
click at [346, 154] on label "Comment" at bounding box center [368, 156] width 420 height 8
click at [346, 166] on textarea "Comment" at bounding box center [368, 178] width 420 height 25
click at [304, 106] on div "Select Item" at bounding box center [311, 107] width 107 height 16
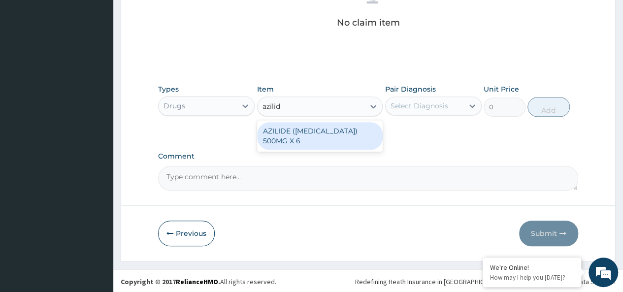
type input "azilide"
click at [355, 125] on div "AZILIDE ([MEDICAL_DATA]) 500MG X 6" at bounding box center [320, 136] width 126 height 28
type input "396.6666564941406"
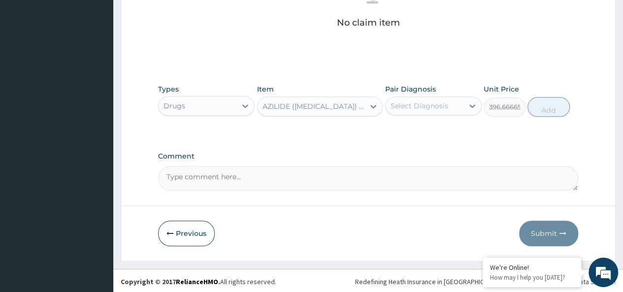
click at [430, 99] on div "Select Diagnosis" at bounding box center [425, 106] width 78 height 16
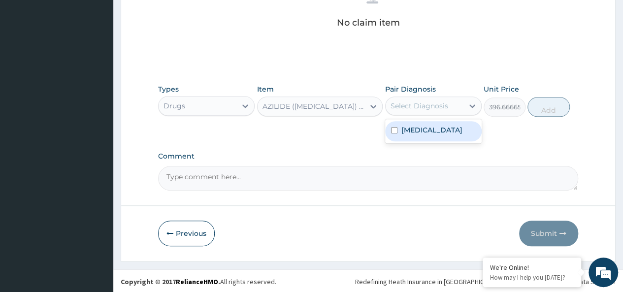
click at [458, 123] on div "[MEDICAL_DATA]" at bounding box center [433, 131] width 97 height 20
checkbox input "true"
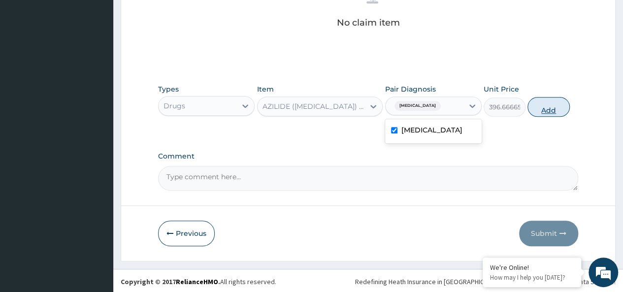
click at [541, 113] on button "Add" at bounding box center [549, 107] width 42 height 20
type input "0"
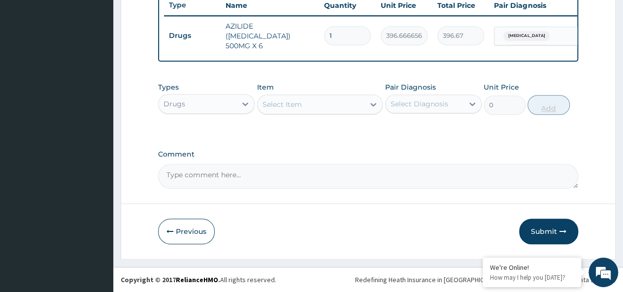
scroll to position [382, 0]
type input "0.00"
type input "6"
type input "2380.00"
type input "6"
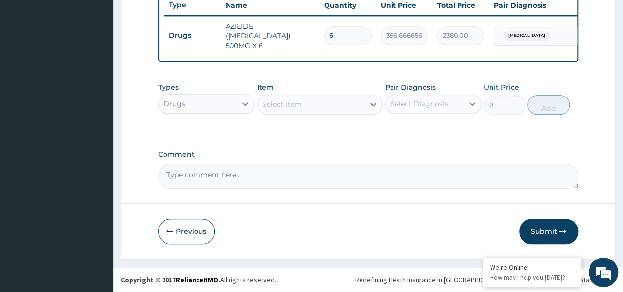
click at [304, 107] on div "Select Item" at bounding box center [311, 105] width 107 height 16
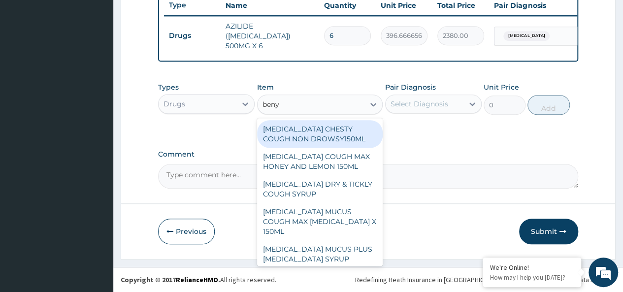
type input "benyl"
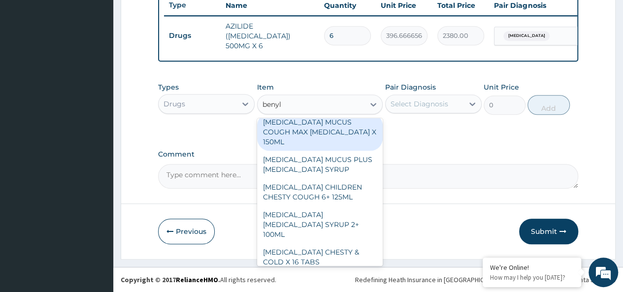
scroll to position [95, 0]
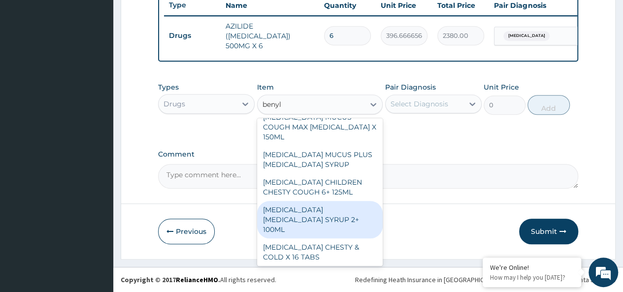
click at [349, 204] on div "[MEDICAL_DATA] [MEDICAL_DATA] SYRUP 2+ 100ML" at bounding box center [320, 219] width 126 height 37
type input "2100"
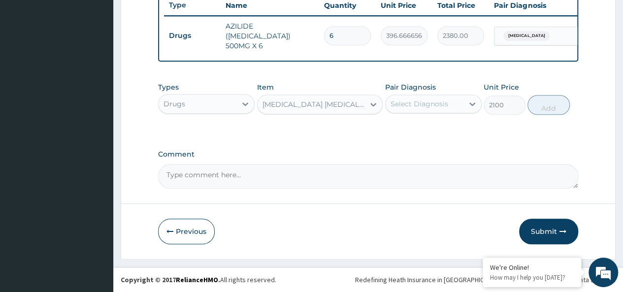
click at [416, 109] on div "Select Diagnosis" at bounding box center [420, 104] width 58 height 10
click at [445, 127] on label "[MEDICAL_DATA]" at bounding box center [432, 128] width 61 height 10
checkbox input "true"
click at [548, 101] on button "Add" at bounding box center [549, 105] width 42 height 20
type input "0"
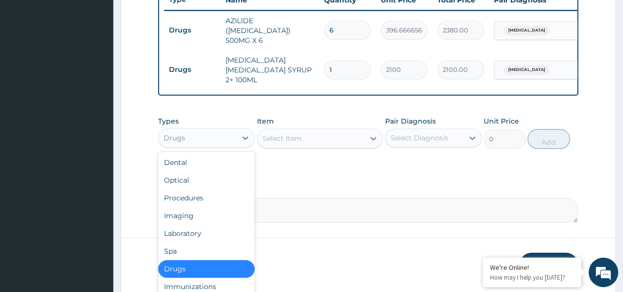
click at [195, 144] on div "Drugs" at bounding box center [198, 138] width 78 height 16
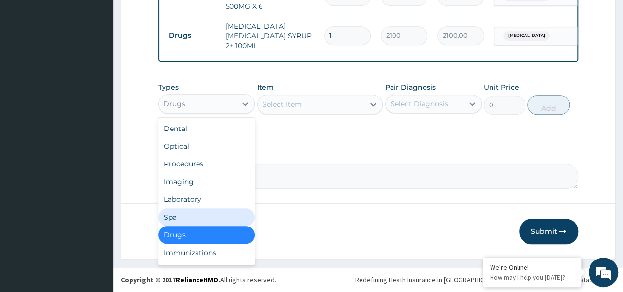
scroll to position [34, 0]
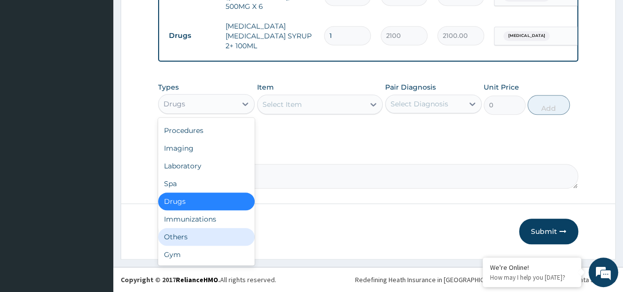
click at [182, 239] on div "Others" at bounding box center [206, 237] width 97 height 18
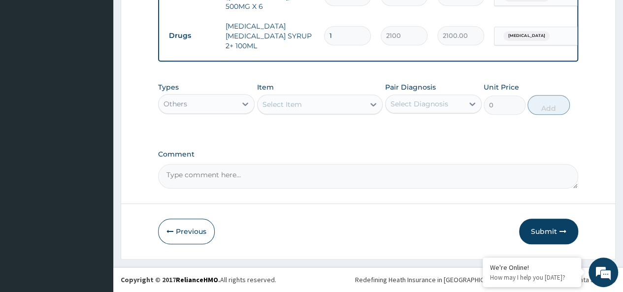
click at [299, 98] on div "Select Item" at bounding box center [311, 105] width 107 height 16
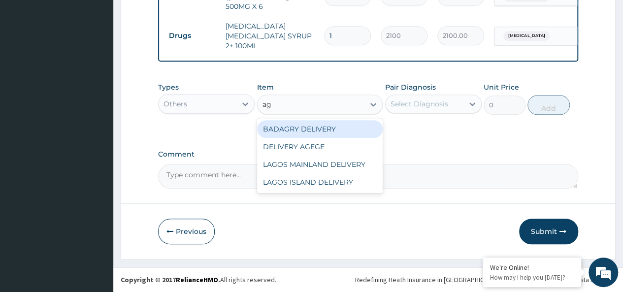
type input "age"
click at [338, 126] on div "DELIVERY AGEGE" at bounding box center [320, 129] width 126 height 18
type input "2500"
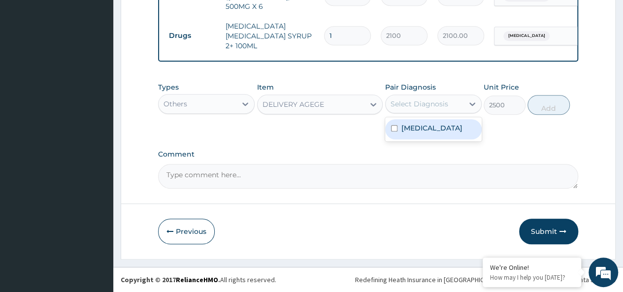
click at [420, 107] on div "Select Diagnosis" at bounding box center [420, 104] width 58 height 10
click at [454, 124] on div "[MEDICAL_DATA]" at bounding box center [433, 129] width 97 height 20
checkbox input "true"
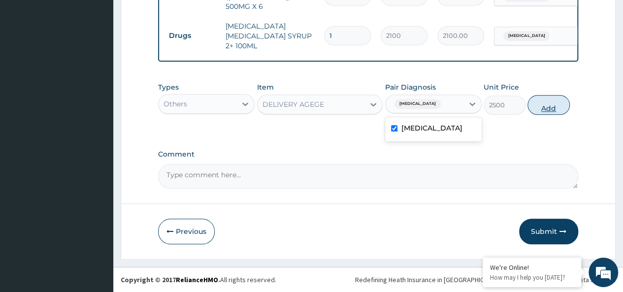
click at [548, 108] on button "Add" at bounding box center [549, 105] width 42 height 20
type input "0"
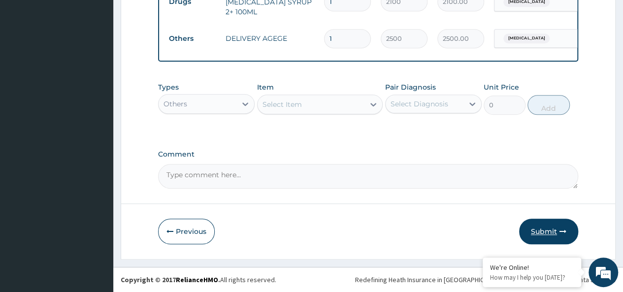
click at [552, 226] on button "Submit" at bounding box center [548, 232] width 59 height 26
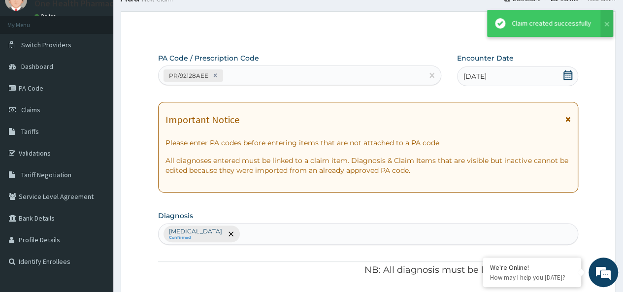
scroll to position [451, 0]
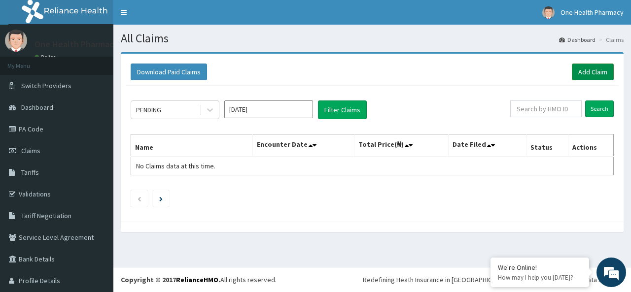
click at [590, 68] on link "Add Claim" at bounding box center [593, 72] width 42 height 17
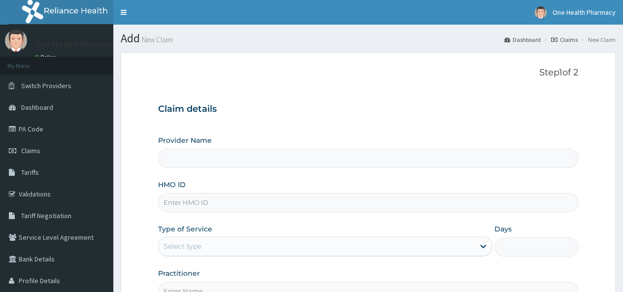
click at [227, 206] on input "HMO ID" at bounding box center [368, 202] width 420 height 19
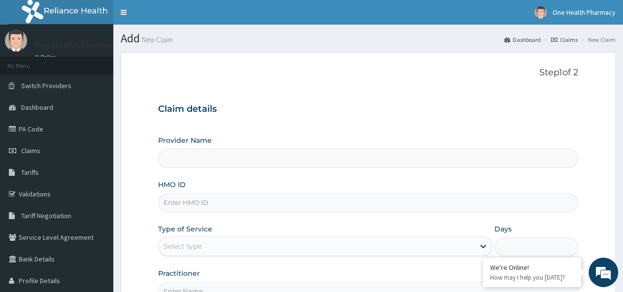
paste input "GSY/10035/B"
type input "GSY/10035/B"
click at [242, 241] on div "Select type" at bounding box center [317, 246] width 316 height 16
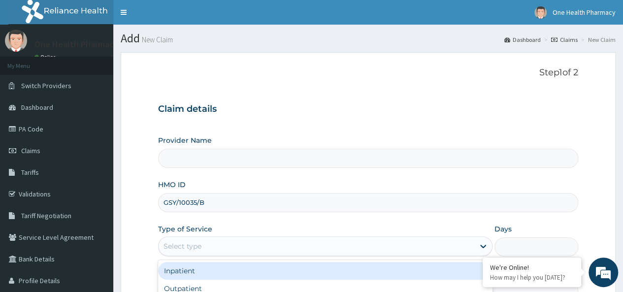
scroll to position [110, 0]
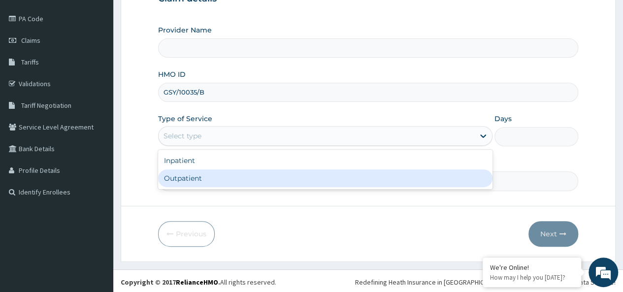
click at [226, 178] on div "Outpatient" at bounding box center [325, 179] width 335 height 18
type input "1"
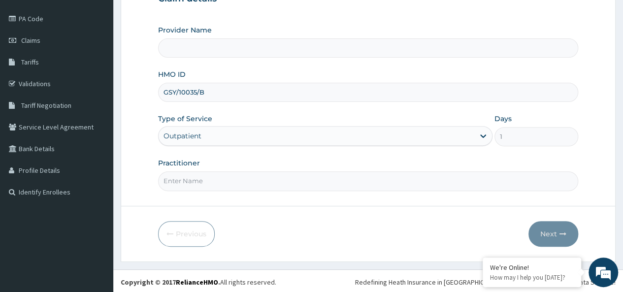
click at [237, 175] on input "Practitioner" at bounding box center [368, 180] width 420 height 19
type input "onehealth"
type input "OneHealth Pharmacy"
click at [556, 243] on button "Next" at bounding box center [554, 234] width 50 height 26
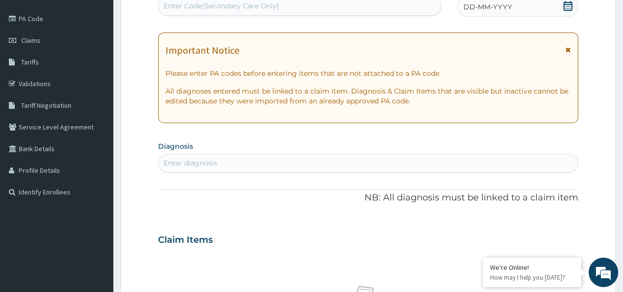
scroll to position [0, 0]
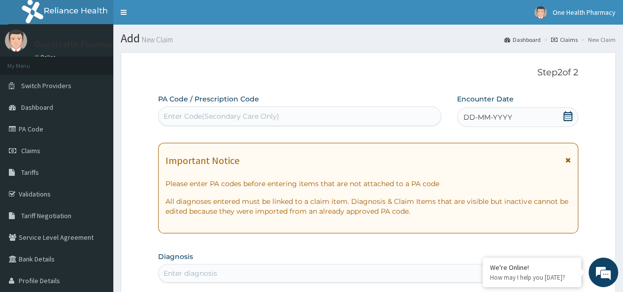
click at [192, 120] on div "Enter Code(Secondary Care Only)" at bounding box center [222, 116] width 116 height 10
paste input "PR/FA9A498F"
type input "PR/FA9A498F"
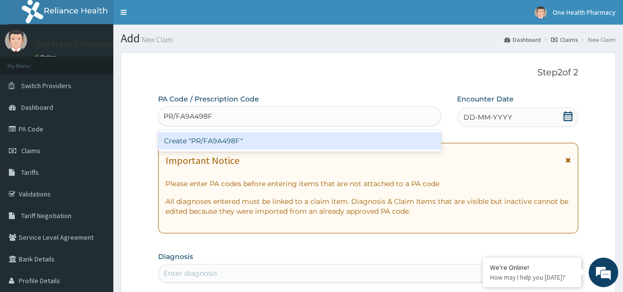
click at [269, 148] on div "Create "PR/FA9A498F"" at bounding box center [299, 141] width 283 height 18
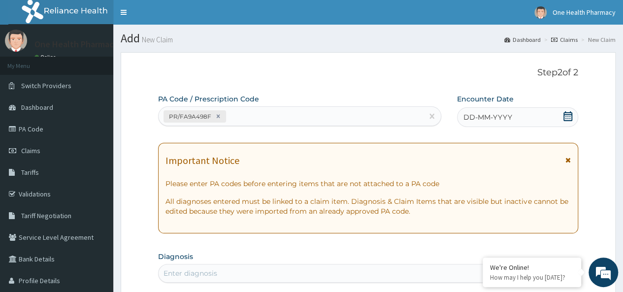
click at [525, 119] on div "DD-MM-YYYY" at bounding box center [517, 117] width 121 height 20
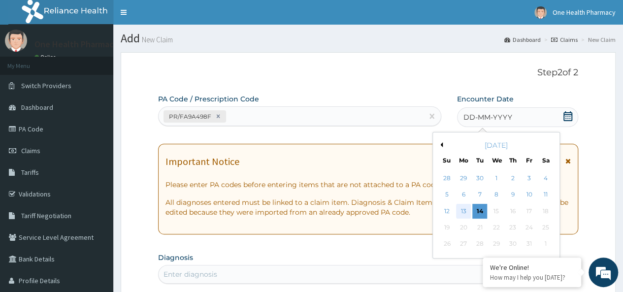
click at [463, 205] on div "13" at bounding box center [463, 211] width 15 height 15
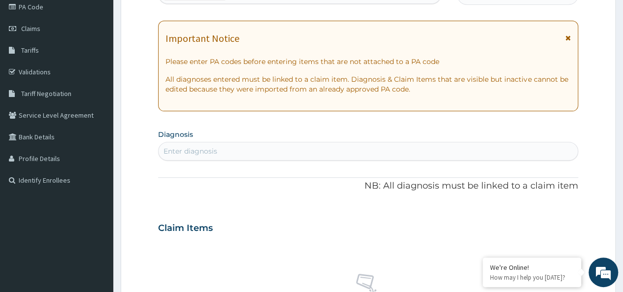
scroll to position [125, 0]
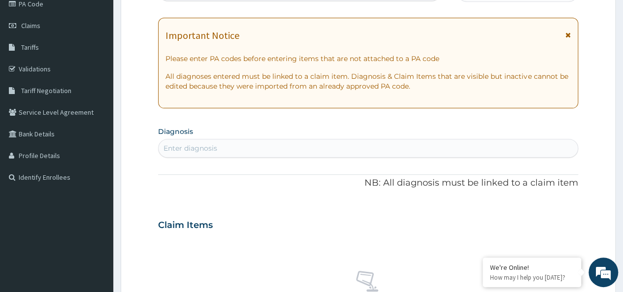
click at [280, 151] on div "Enter diagnosis" at bounding box center [368, 148] width 419 height 16
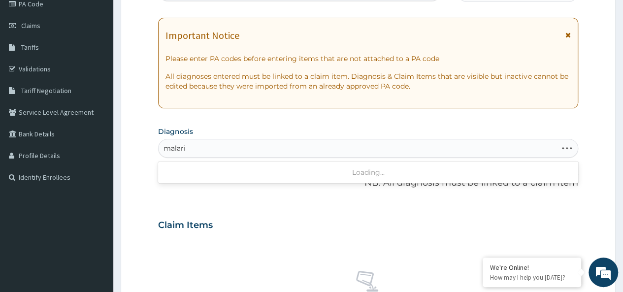
type input "[MEDICAL_DATA]"
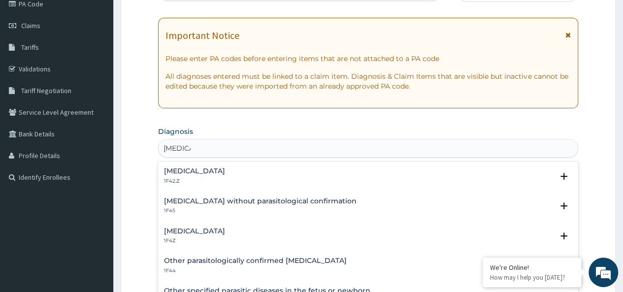
click at [205, 229] on h4 "[MEDICAL_DATA]" at bounding box center [194, 231] width 61 height 7
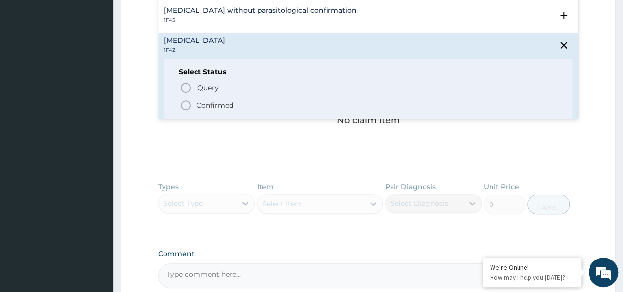
scroll to position [326, 0]
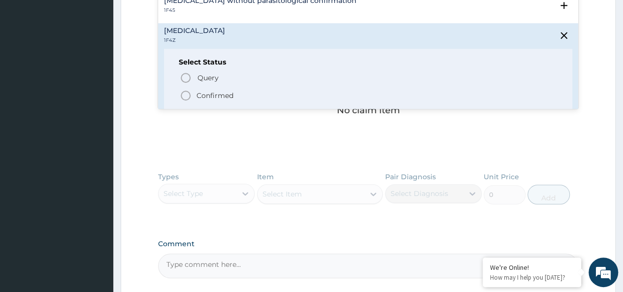
click at [209, 94] on p "Confirmed" at bounding box center [215, 96] width 37 height 10
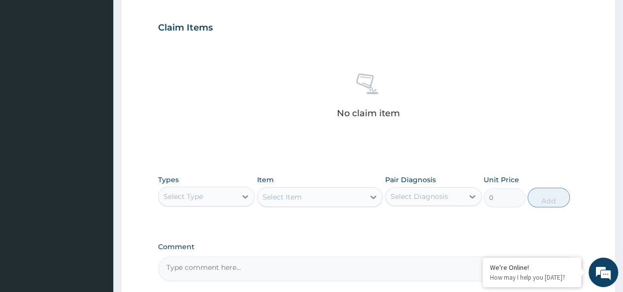
scroll to position [416, 0]
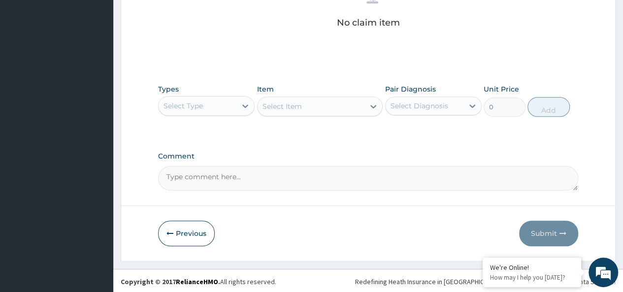
click at [193, 106] on div "Select Type" at bounding box center [183, 106] width 39 height 10
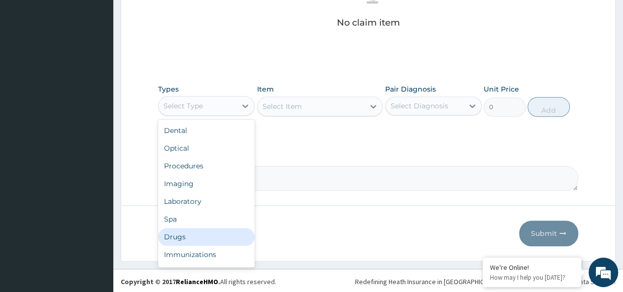
click at [177, 234] on div "Drugs" at bounding box center [206, 237] width 97 height 18
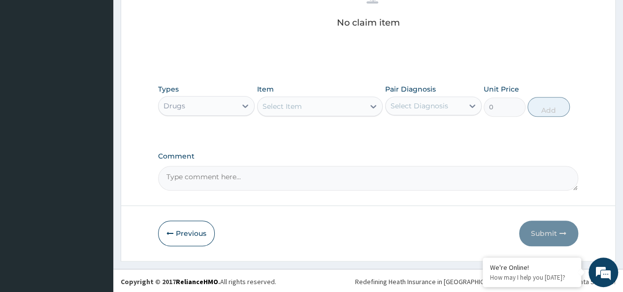
click at [333, 103] on div "Select Item" at bounding box center [311, 107] width 107 height 16
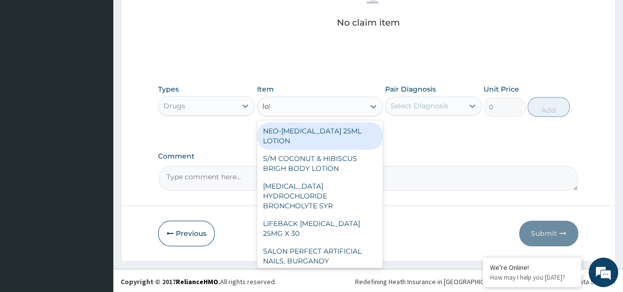
type input "lokm"
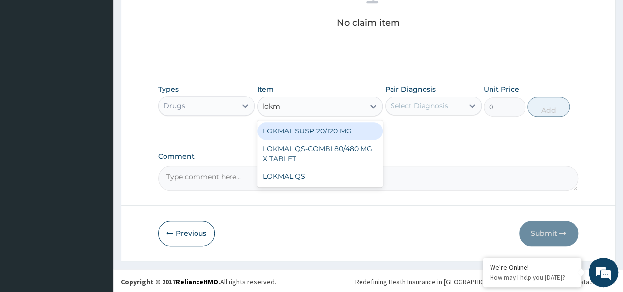
click at [344, 128] on div "LOKMAL SUSP 20/120 MG" at bounding box center [320, 131] width 126 height 18
type input "1260"
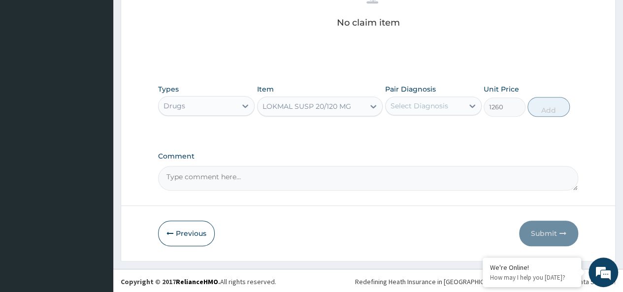
click at [357, 105] on div "LOKMAL SUSP 20/120 MG" at bounding box center [311, 107] width 107 height 16
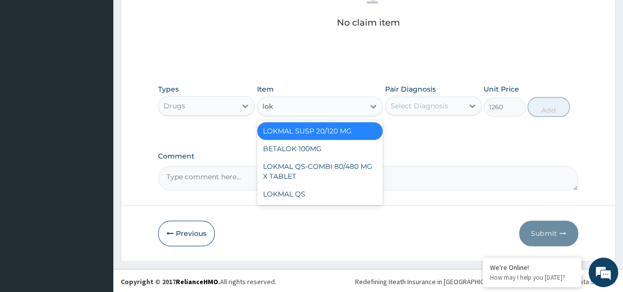
scroll to position [0, 0]
type input "lokm"
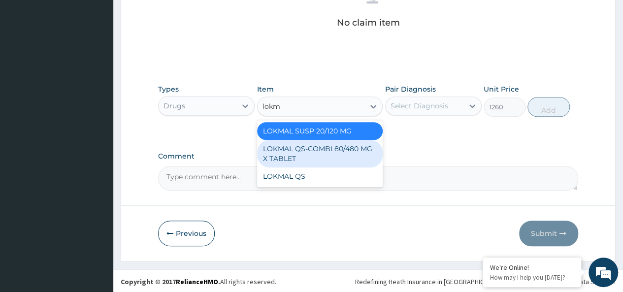
click at [360, 140] on div "LOKMAL QS-COMBI 80/480 MG X TABLET" at bounding box center [320, 154] width 126 height 28
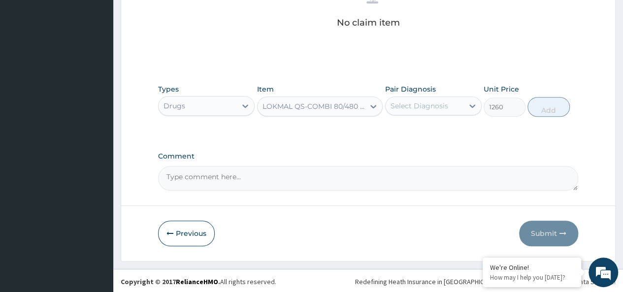
type input "245"
click at [419, 102] on div "Select Diagnosis" at bounding box center [420, 106] width 58 height 10
click at [462, 101] on div "Select Diagnosis" at bounding box center [425, 106] width 78 height 16
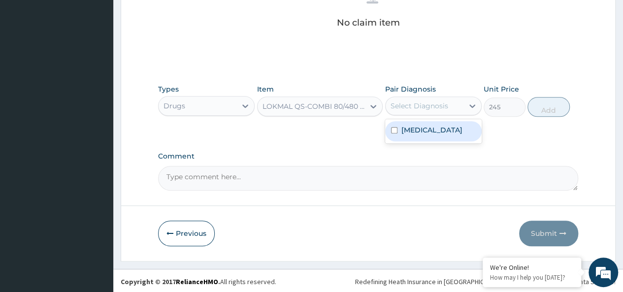
click at [453, 129] on label "[MEDICAL_DATA]" at bounding box center [432, 130] width 61 height 10
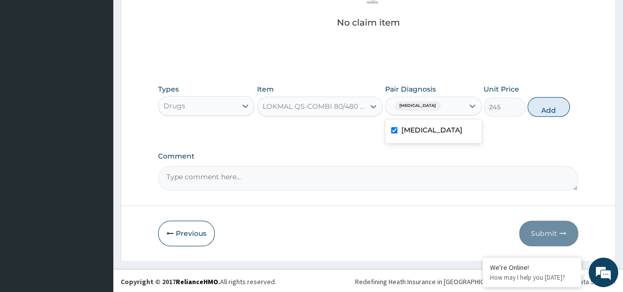
checkbox input "true"
click at [549, 106] on button "Add" at bounding box center [549, 107] width 42 height 20
type input "0"
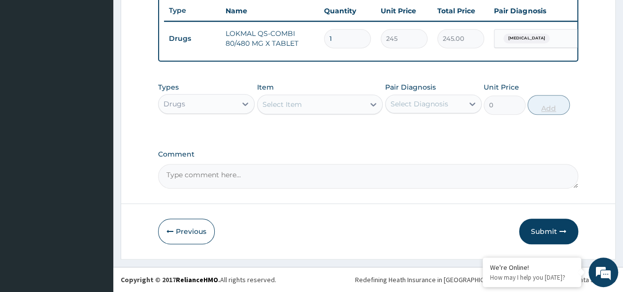
type input "0.00"
type input "6"
type input "1470.00"
type input "6"
click at [327, 103] on div "Select Item" at bounding box center [311, 105] width 107 height 16
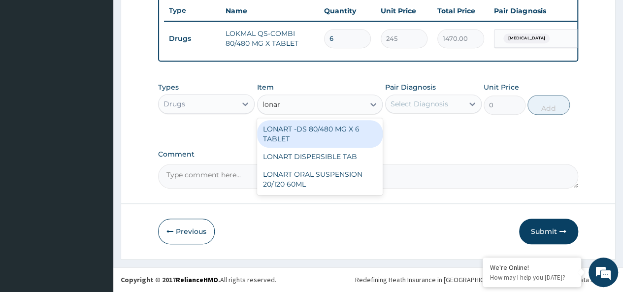
type input "lonart"
click at [336, 136] on div "LONART -DS 80/480 MG X 6 TABLET" at bounding box center [320, 134] width 126 height 28
type input "618.3333129882812"
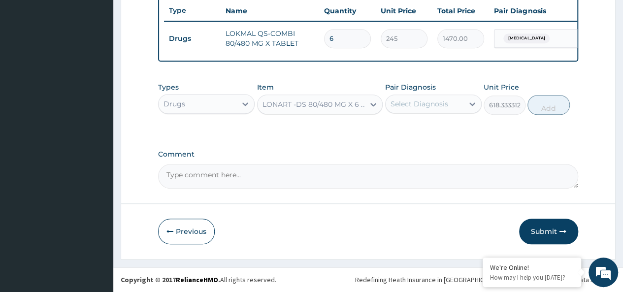
click at [430, 99] on div "Select Diagnosis" at bounding box center [425, 104] width 78 height 16
click at [456, 130] on label "Malaria, unspecified" at bounding box center [432, 128] width 61 height 10
checkbox input "true"
click at [539, 102] on button "Add" at bounding box center [549, 105] width 42 height 20
type input "0"
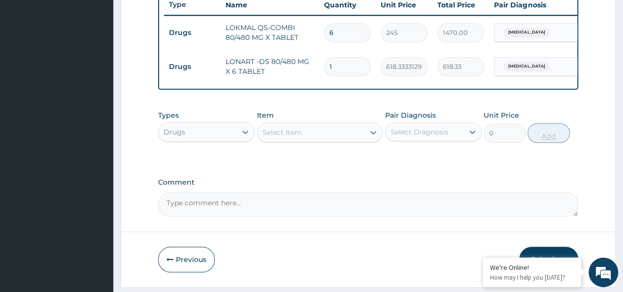
type input "0.00"
type input "6"
type input "3710.00"
type input "6"
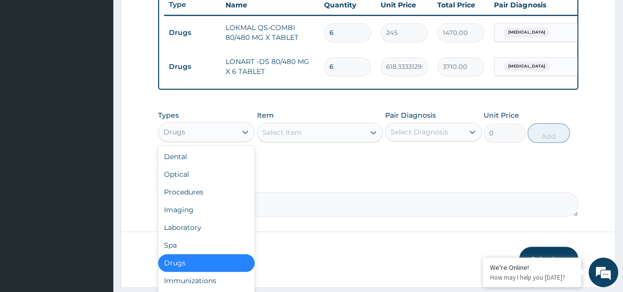
click at [185, 140] on div "Drugs" at bounding box center [198, 132] width 78 height 16
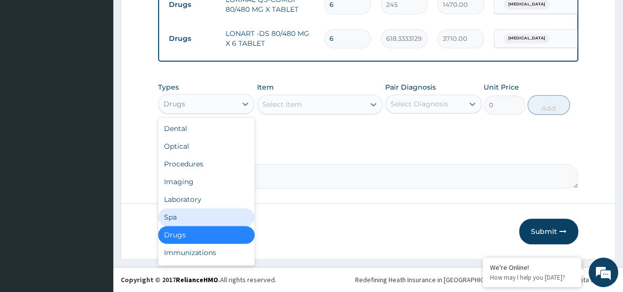
scroll to position [34, 0]
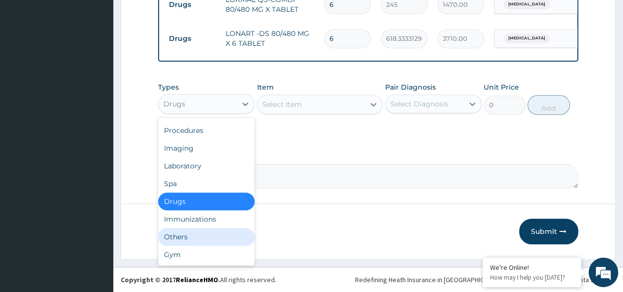
click at [190, 238] on div "Others" at bounding box center [206, 237] width 97 height 18
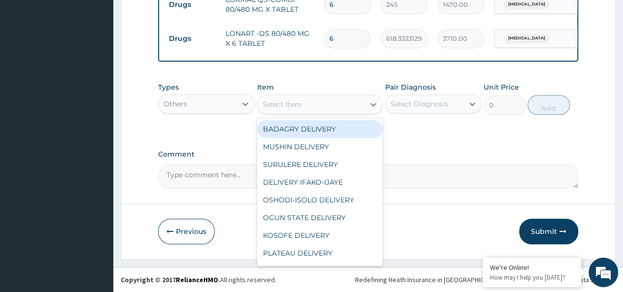
click at [293, 104] on div "Select Item" at bounding box center [282, 105] width 39 height 10
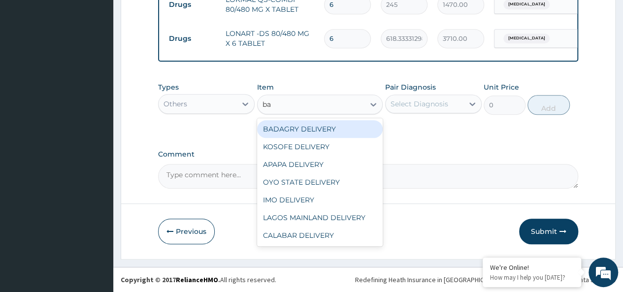
type input "bad"
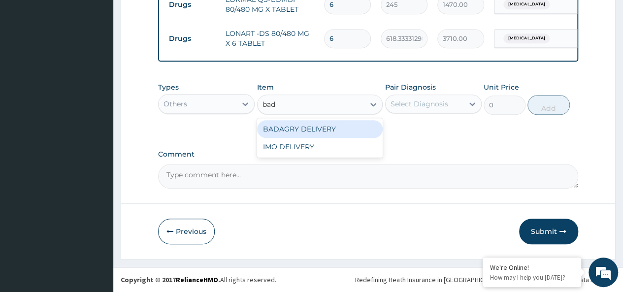
click at [339, 120] on div "BADAGRY DELIVERY IMO DELIVERY" at bounding box center [320, 137] width 126 height 39
click at [354, 127] on div "BADAGRY DELIVERY" at bounding box center [320, 129] width 126 height 18
type input "3700"
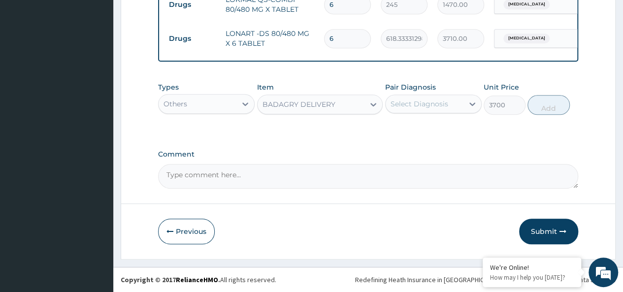
click at [426, 105] on div "Select Diagnosis" at bounding box center [420, 104] width 58 height 10
click at [445, 127] on label "[MEDICAL_DATA]" at bounding box center [432, 128] width 61 height 10
checkbox input "true"
click at [543, 111] on button "Add" at bounding box center [549, 105] width 42 height 20
type input "0"
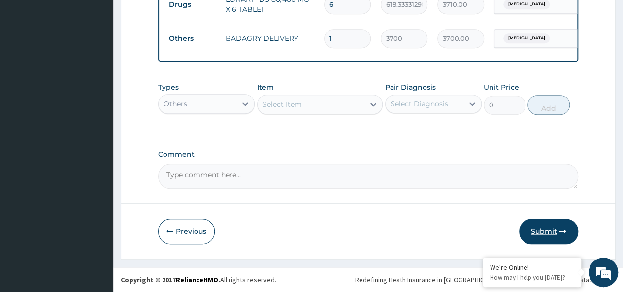
click at [548, 230] on button "Submit" at bounding box center [548, 232] width 59 height 26
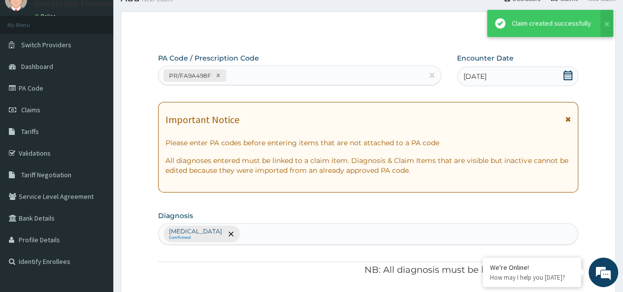
scroll to position [445, 0]
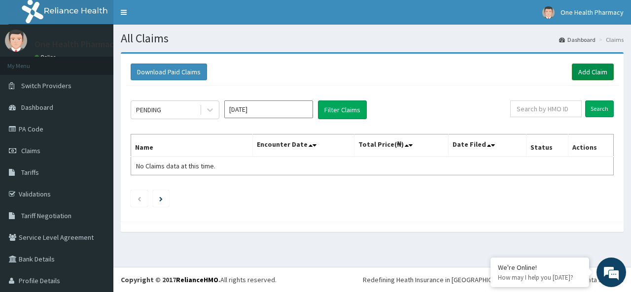
click at [581, 75] on link "Add Claim" at bounding box center [593, 72] width 42 height 17
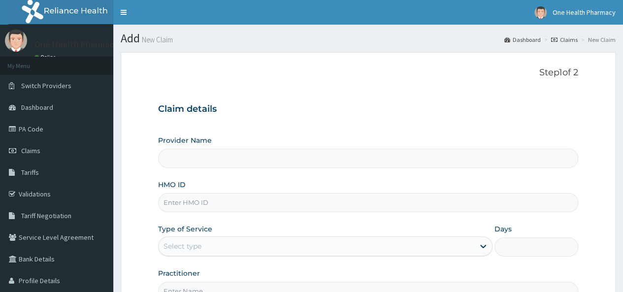
click at [226, 196] on input "HMO ID" at bounding box center [368, 202] width 420 height 19
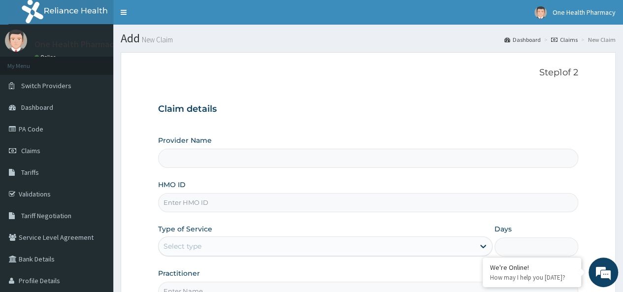
paste input "OKB/10341/A"
type input "OKB/10341/A"
click at [213, 255] on div "Select type" at bounding box center [325, 247] width 335 height 20
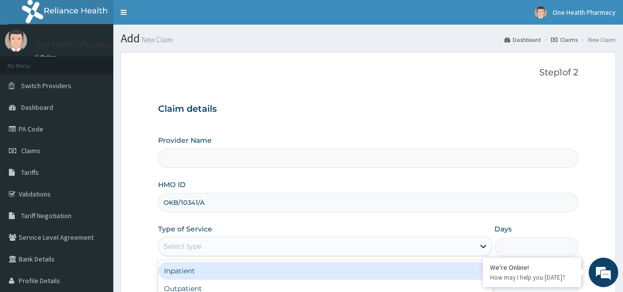
type input "OneHealth Pharmacy"
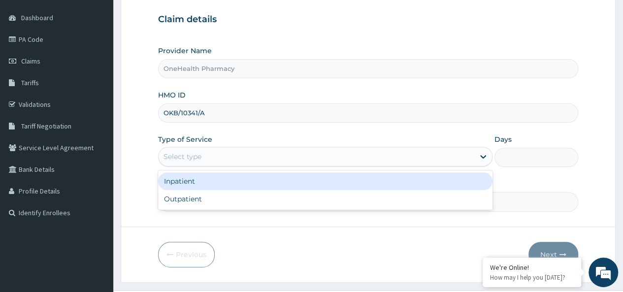
scroll to position [110, 0]
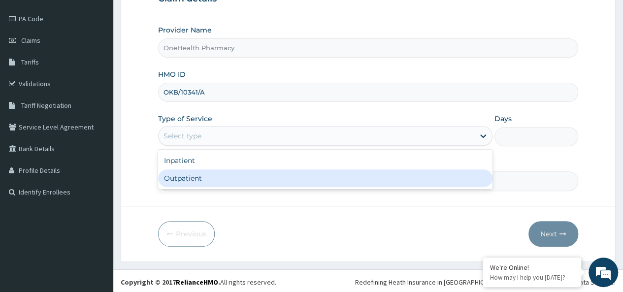
click at [220, 176] on div "Outpatient" at bounding box center [325, 179] width 335 height 18
type input "1"
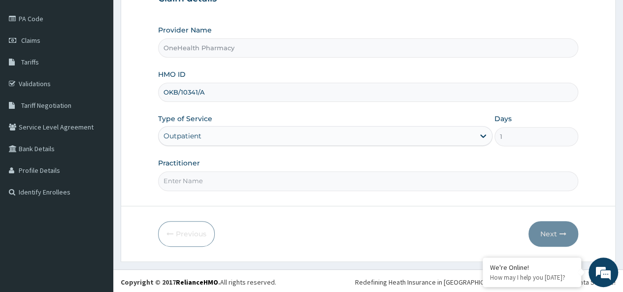
click at [219, 178] on input "Practitioner" at bounding box center [368, 180] width 420 height 19
type input "onehealth"
click at [549, 223] on button "Next" at bounding box center [554, 234] width 50 height 26
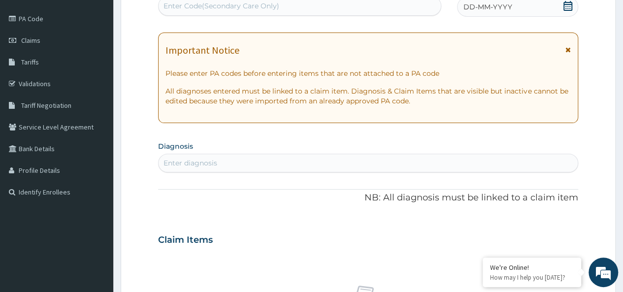
scroll to position [0, 0]
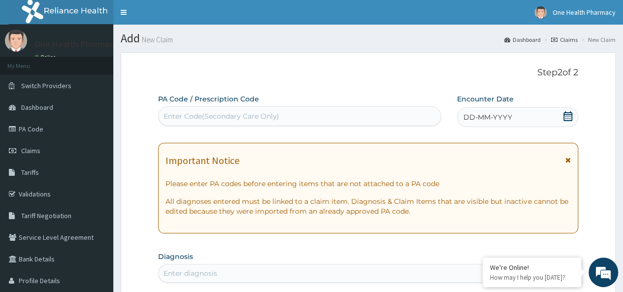
click at [231, 115] on div "Enter Code(Secondary Care Only)" at bounding box center [222, 116] width 116 height 10
paste input "PR/AA2EBDDC"
type input "PR/AA2EBDDC"
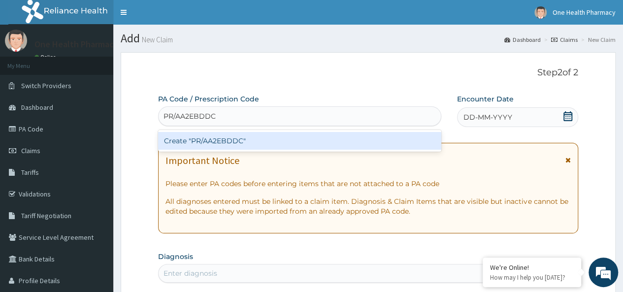
click at [289, 145] on div "Create "PR/AA2EBDDC"" at bounding box center [299, 141] width 283 height 18
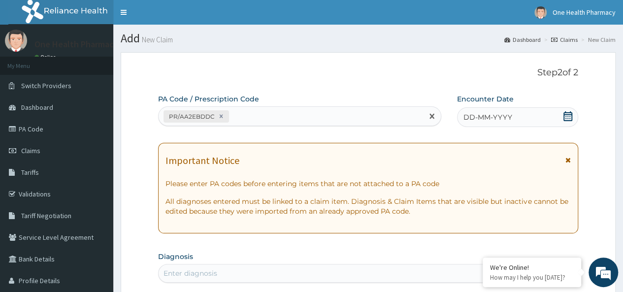
click at [527, 115] on div "DD-MM-YYYY" at bounding box center [517, 117] width 121 height 20
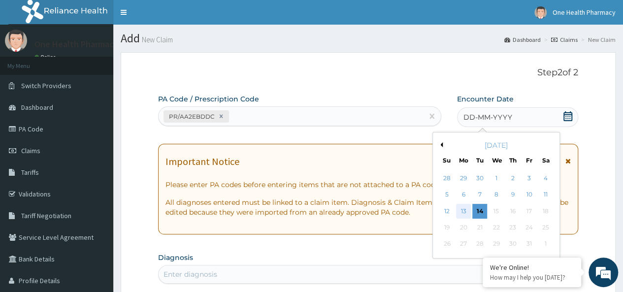
click at [461, 212] on div "13" at bounding box center [463, 211] width 15 height 15
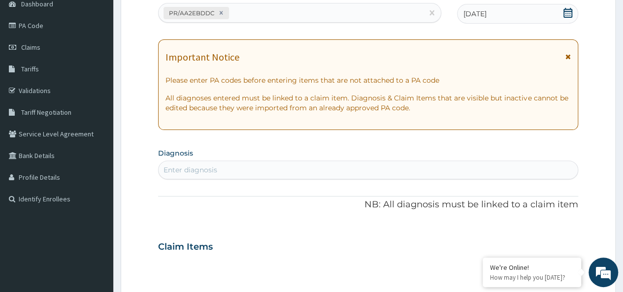
scroll to position [107, 0]
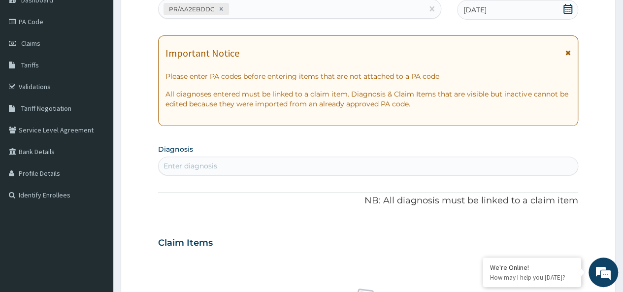
click at [284, 165] on div "Enter diagnosis" at bounding box center [368, 166] width 419 height 16
type input "[MEDICAL_DATA]"
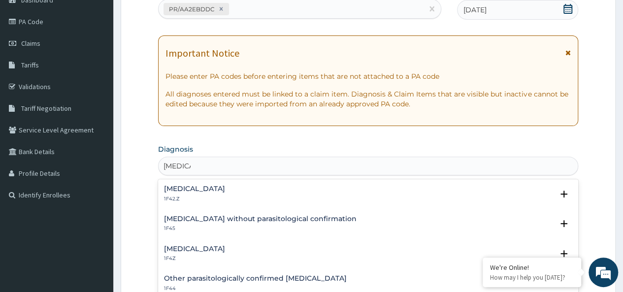
click at [218, 247] on h4 "[MEDICAL_DATA]" at bounding box center [194, 248] width 61 height 7
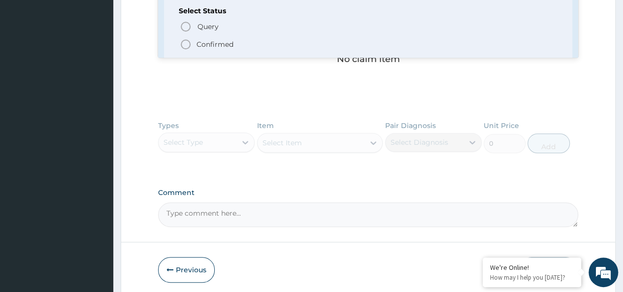
scroll to position [392, 0]
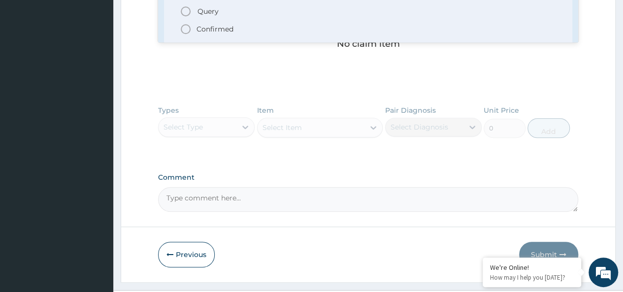
click at [209, 27] on p "Confirmed" at bounding box center [215, 29] width 37 height 10
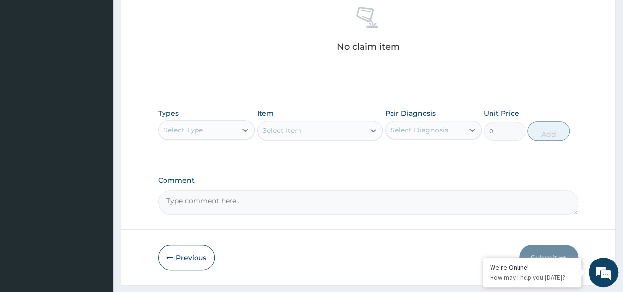
click at [182, 126] on div "Select Type" at bounding box center [183, 130] width 39 height 10
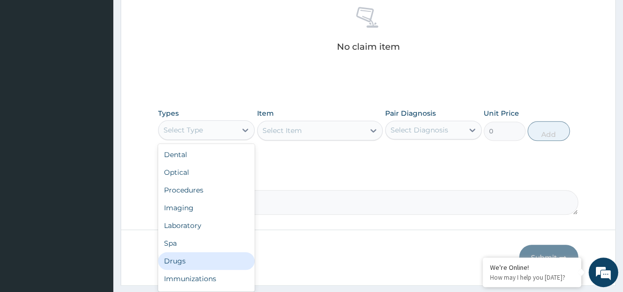
click at [181, 253] on div "Drugs" at bounding box center [206, 261] width 97 height 18
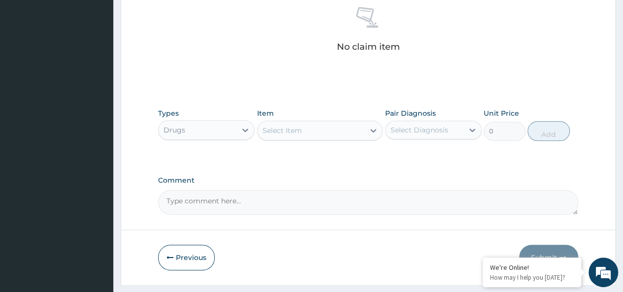
click at [283, 128] on div "Select Item" at bounding box center [282, 131] width 39 height 10
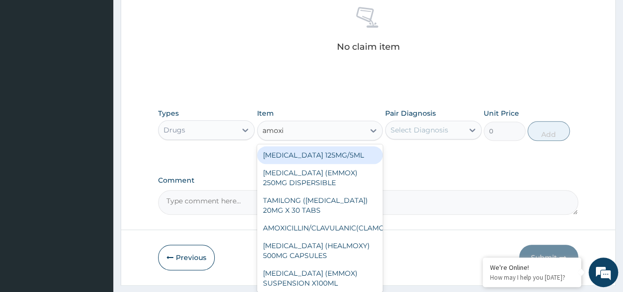
type input "amoxil"
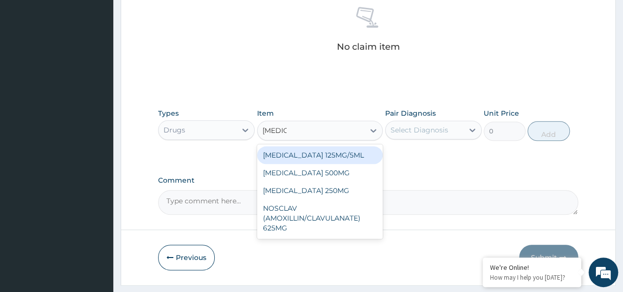
click at [325, 154] on div "AMOXIL 125MG/5ML" at bounding box center [320, 155] width 126 height 18
type input "1960"
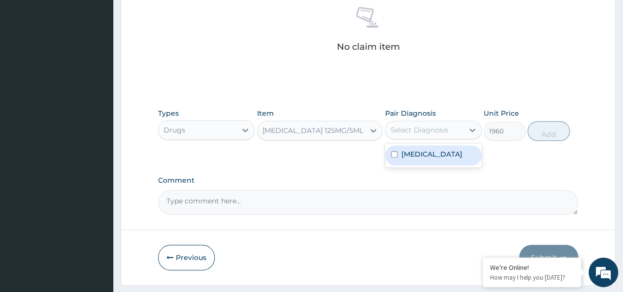
click at [416, 127] on div "Select Diagnosis" at bounding box center [420, 130] width 58 height 10
click at [437, 157] on label "[MEDICAL_DATA]" at bounding box center [432, 154] width 61 height 10
checkbox input "true"
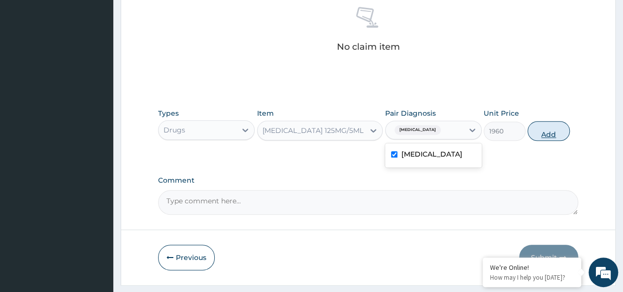
click at [537, 130] on button "Add" at bounding box center [549, 131] width 42 height 20
type input "0"
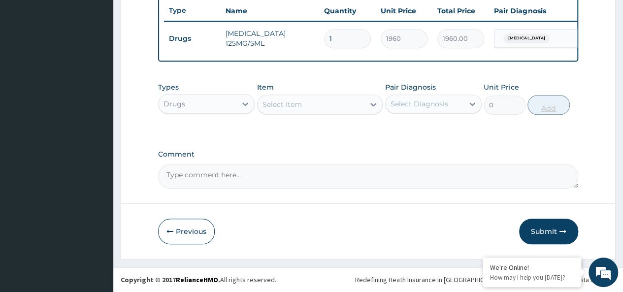
scroll to position [377, 0]
click at [309, 106] on div "Select Item" at bounding box center [311, 105] width 107 height 16
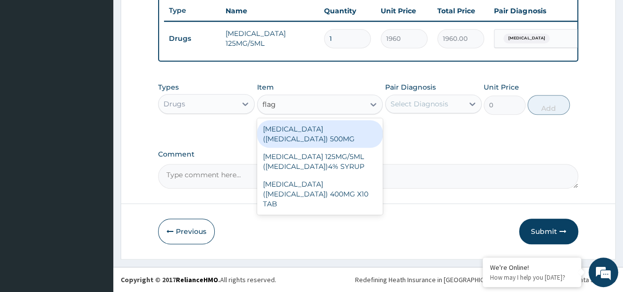
type input "flagy"
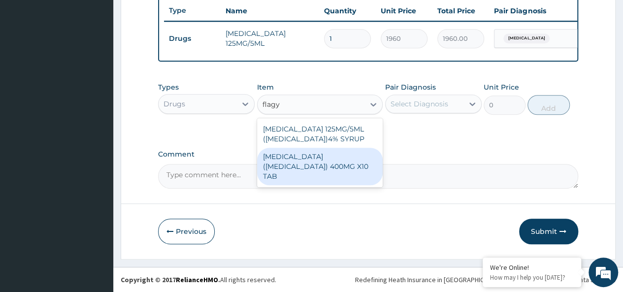
click at [347, 165] on div "[MEDICAL_DATA] ([MEDICAL_DATA]) 400MG X10 TAB" at bounding box center [320, 166] width 126 height 37
type input "42"
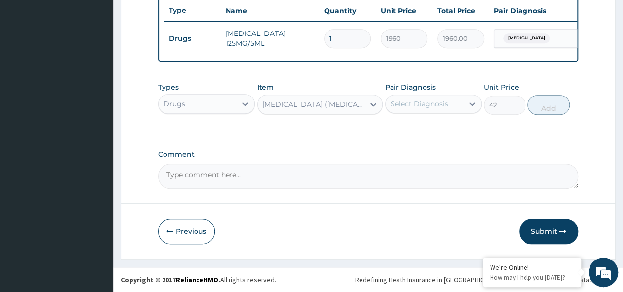
click at [428, 104] on div "Select Diagnosis" at bounding box center [420, 104] width 58 height 10
click at [454, 126] on label "[MEDICAL_DATA]" at bounding box center [432, 128] width 61 height 10
checkbox input "true"
click at [563, 107] on button "Add" at bounding box center [549, 105] width 42 height 20
type input "0"
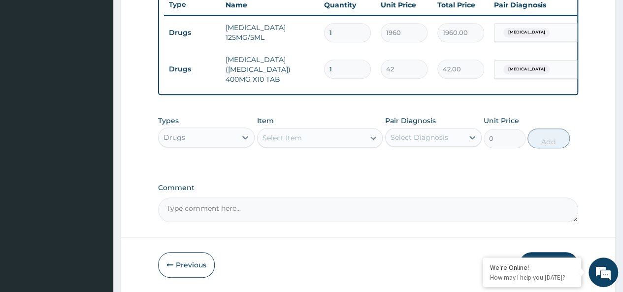
type input "0.00"
type input "2"
type input "84.00"
type input "20"
type input "840.00"
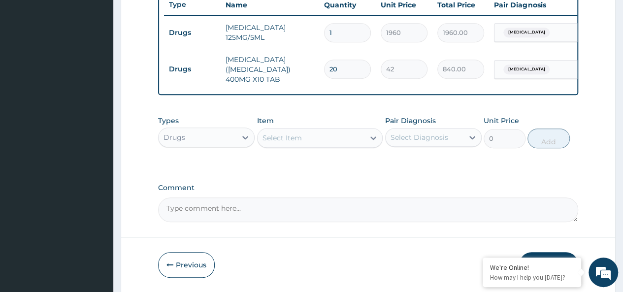
type input "20"
click at [301, 139] on div "Select Item" at bounding box center [282, 138] width 39 height 10
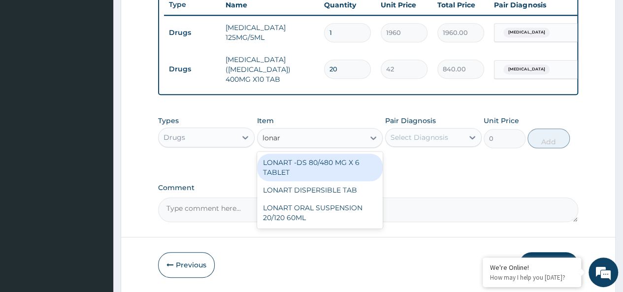
type input "lonart"
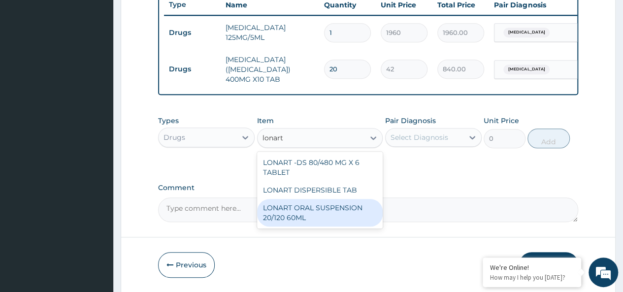
click at [342, 217] on div "LONART ORAL SUSPENSION 20/120 60ML" at bounding box center [320, 213] width 126 height 28
type input "2520"
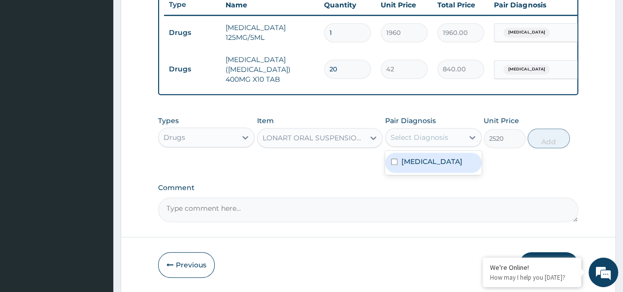
click at [421, 139] on div "Select Diagnosis" at bounding box center [420, 138] width 58 height 10
click at [456, 160] on label "[MEDICAL_DATA]" at bounding box center [432, 162] width 61 height 10
checkbox input "true"
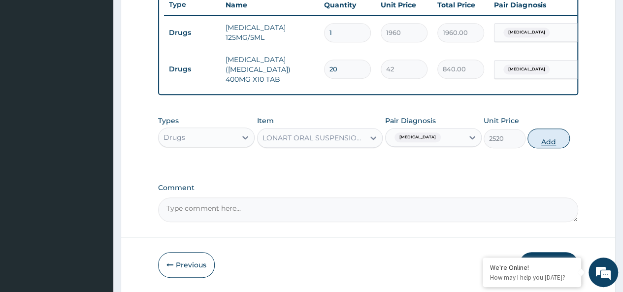
click at [554, 139] on button "Add" at bounding box center [549, 139] width 42 height 20
type input "0"
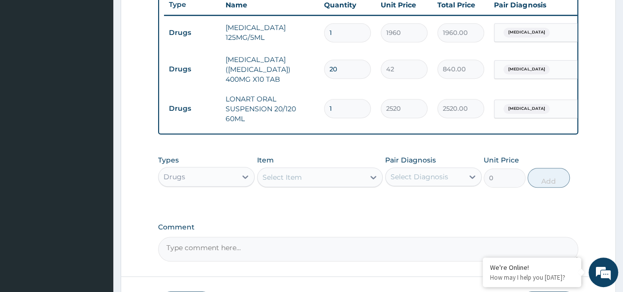
click at [278, 193] on div "Types Drugs Item Select Item Pair Diagnosis Select Diagnosis Unit Price 0 Add" at bounding box center [368, 171] width 420 height 42
click at [268, 176] on div "Select Item" at bounding box center [282, 177] width 39 height 10
type input "x"
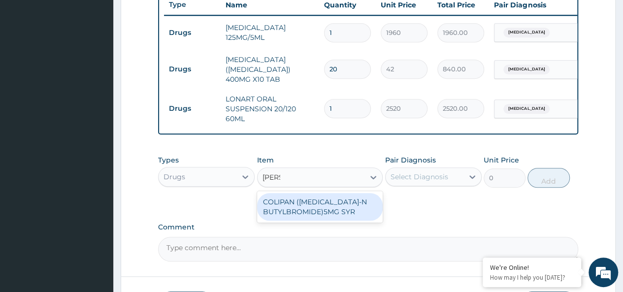
type input "colipa"
click at [337, 209] on div "COLIPAN ([MEDICAL_DATA]-N BUTYLBROMIDE)5MG SYR" at bounding box center [320, 207] width 126 height 28
type input "1260"
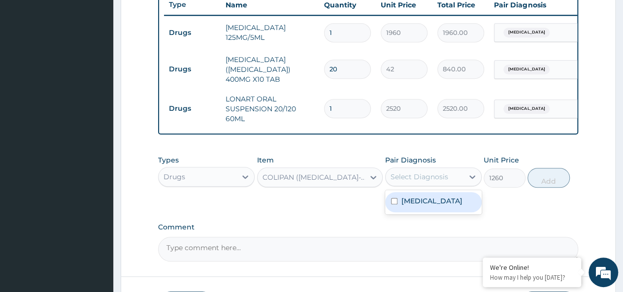
click at [413, 171] on div "Select Diagnosis" at bounding box center [425, 177] width 78 height 16
click at [442, 202] on label "[MEDICAL_DATA]" at bounding box center [432, 201] width 61 height 10
checkbox input "true"
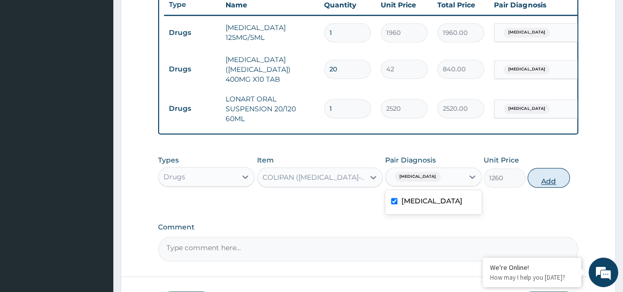
click at [551, 177] on button "Add" at bounding box center [549, 178] width 42 height 20
type input "0"
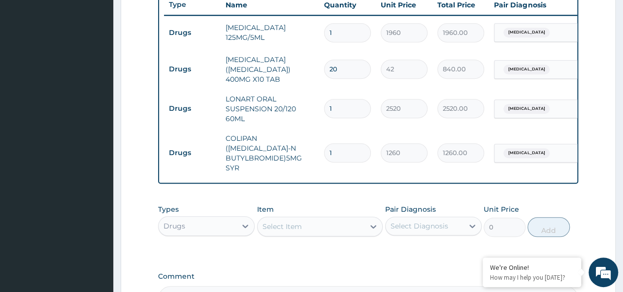
scroll to position [490, 0]
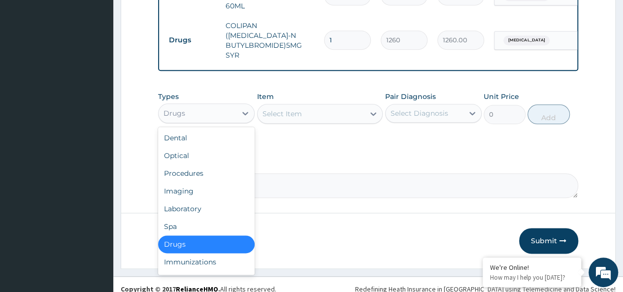
click at [193, 105] on div "Drugs" at bounding box center [198, 113] width 78 height 16
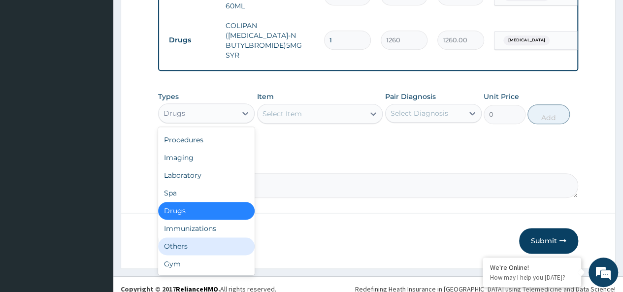
click at [192, 244] on div "Others" at bounding box center [206, 246] width 97 height 18
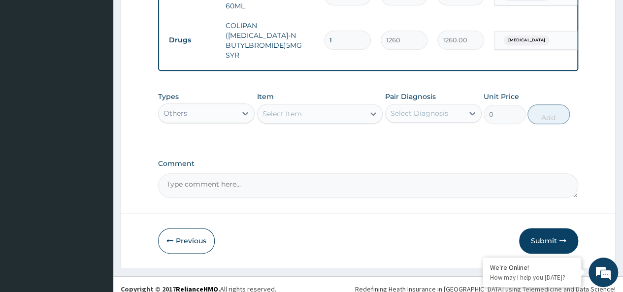
click at [327, 108] on div "Select Item" at bounding box center [311, 114] width 107 height 16
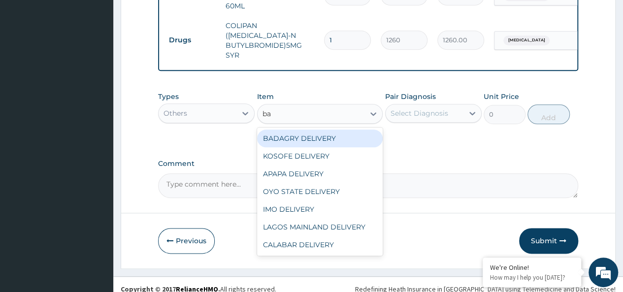
type input "bad"
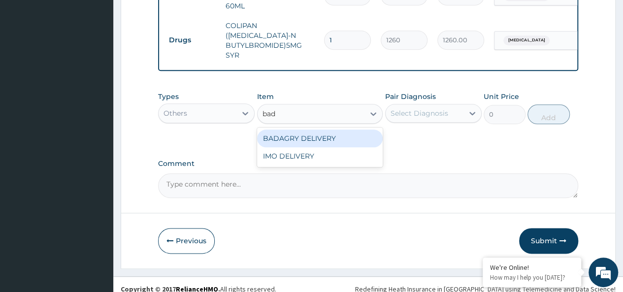
click at [339, 130] on div "BADAGRY DELIVERY" at bounding box center [320, 139] width 126 height 18
type input "3700"
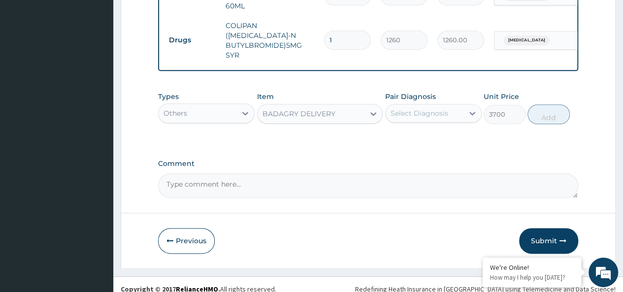
click at [412, 108] on div "Select Diagnosis" at bounding box center [420, 113] width 58 height 10
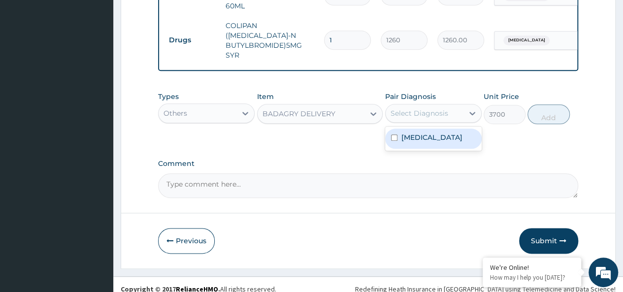
click at [452, 137] on div "[MEDICAL_DATA]" at bounding box center [433, 139] width 97 height 20
checkbox input "true"
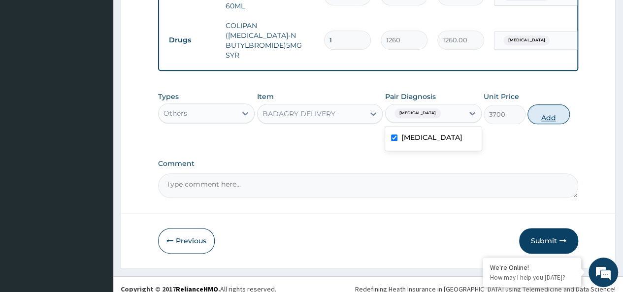
click at [556, 104] on button "Add" at bounding box center [549, 114] width 42 height 20
type input "0"
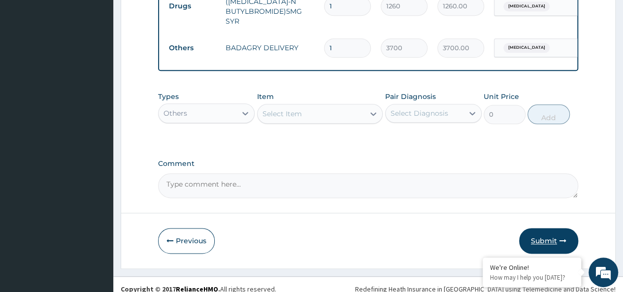
click at [542, 233] on button "Submit" at bounding box center [548, 241] width 59 height 26
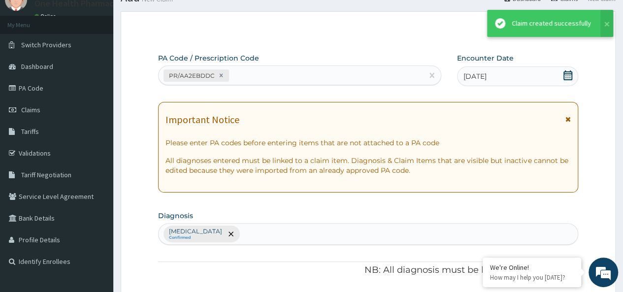
scroll to position [524, 0]
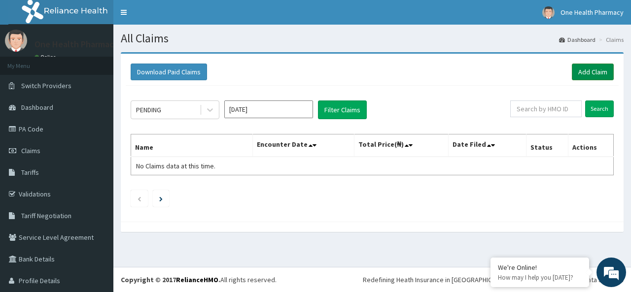
click at [602, 70] on link "Add Claim" at bounding box center [593, 72] width 42 height 17
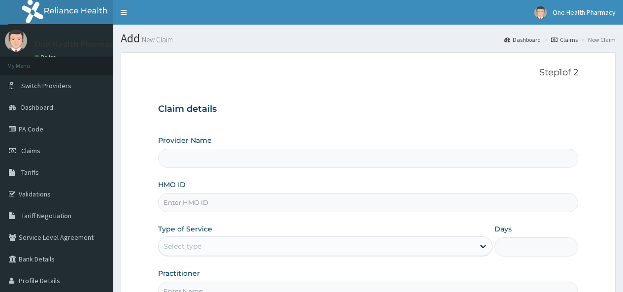
click at [207, 204] on input "HMO ID" at bounding box center [368, 202] width 420 height 19
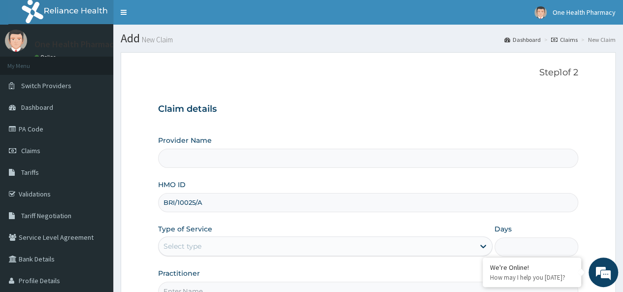
type input "BRI/10025/A"
click at [207, 240] on div "Select type" at bounding box center [317, 246] width 316 height 16
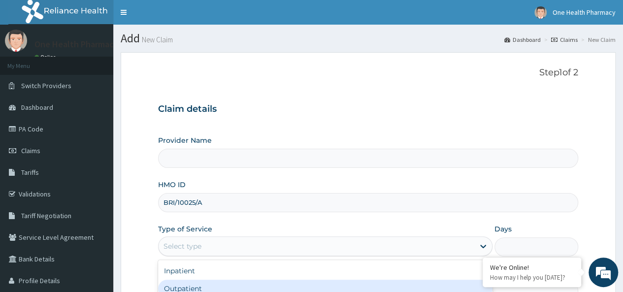
scroll to position [110, 0]
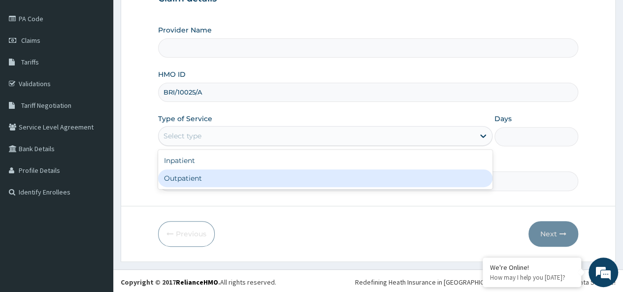
type input "OneHealth Pharmacy"
click at [189, 184] on div "Outpatient" at bounding box center [325, 179] width 335 height 18
type input "1"
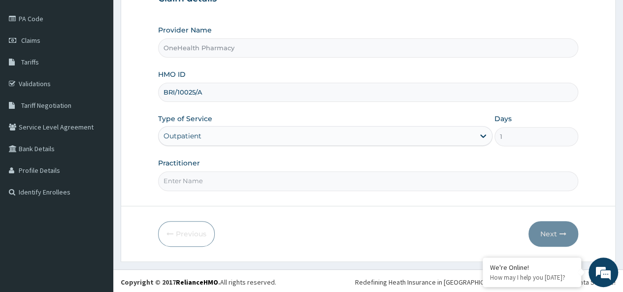
click at [204, 181] on input "Practitioner" at bounding box center [368, 180] width 420 height 19
type input "onehealth"
click at [569, 224] on button "Next" at bounding box center [554, 234] width 50 height 26
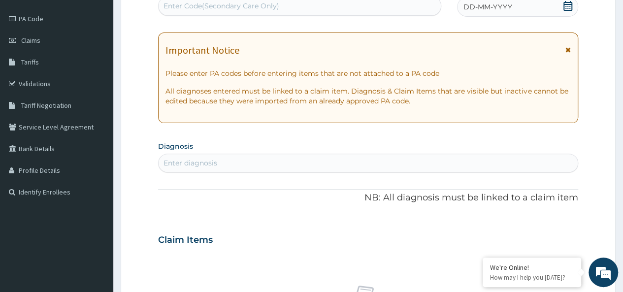
scroll to position [0, 0]
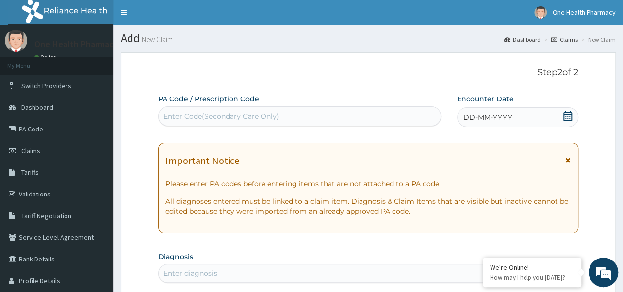
click at [178, 105] on div "PA Code / Prescription Code Enter Code(Secondary Care Only)" at bounding box center [299, 110] width 283 height 32
click at [178, 110] on div "Enter Code(Secondary Care Only)" at bounding box center [300, 116] width 282 height 16
paste input "PR/B67C2D6C"
type input "PR/B67C2D6C"
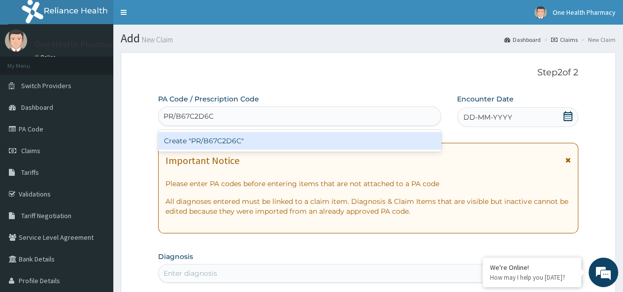
click at [368, 144] on div "Create "PR/B67C2D6C"" at bounding box center [299, 141] width 283 height 18
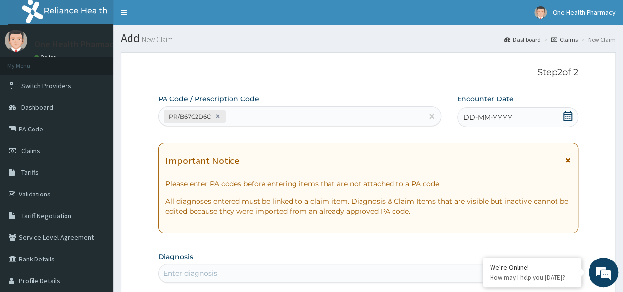
click at [511, 117] on div "DD-MM-YYYY" at bounding box center [517, 117] width 121 height 20
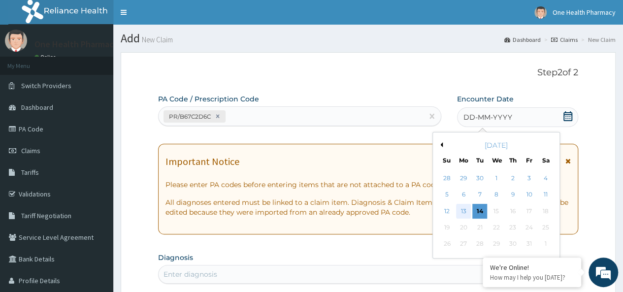
click at [461, 209] on div "13" at bounding box center [463, 211] width 15 height 15
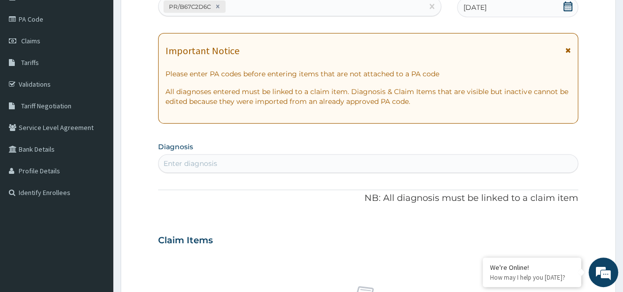
scroll to position [118, 0]
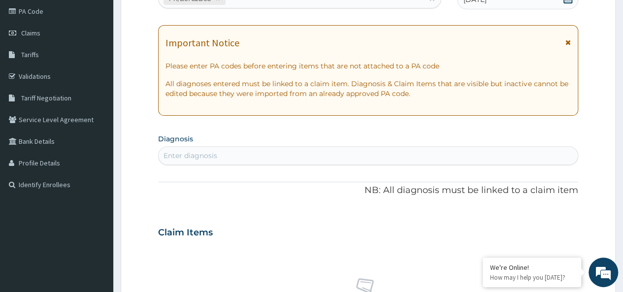
click at [302, 151] on div "Enter diagnosis" at bounding box center [368, 156] width 419 height 16
type input "[MEDICAL_DATA]"
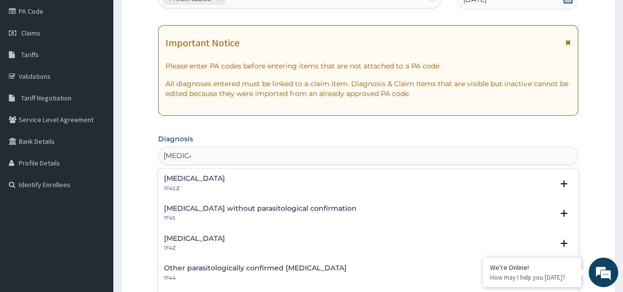
click at [207, 238] on h4 "[MEDICAL_DATA]" at bounding box center [194, 238] width 61 height 7
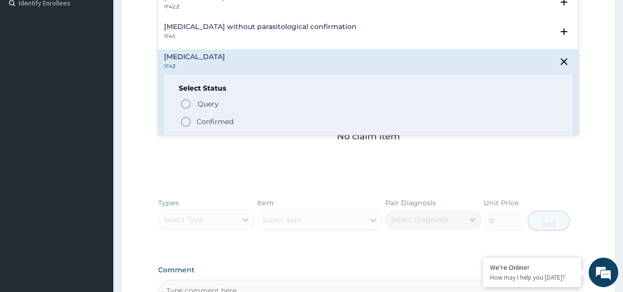
scroll to position [307, 0]
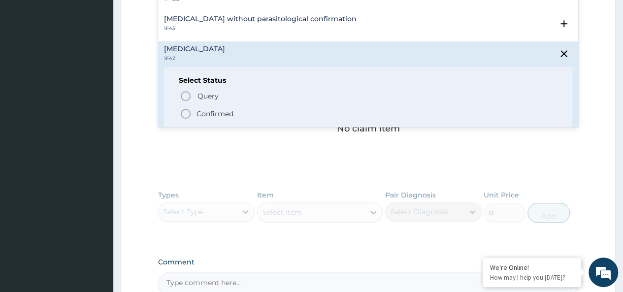
click at [212, 113] on p "Confirmed" at bounding box center [215, 114] width 37 height 10
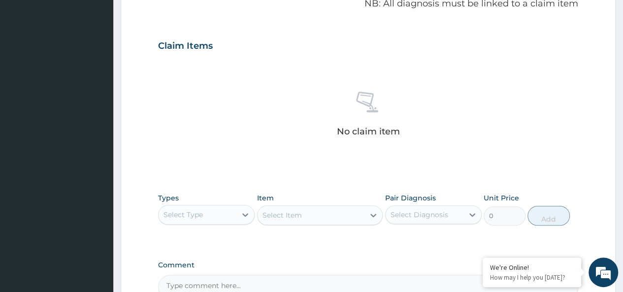
scroll to position [416, 0]
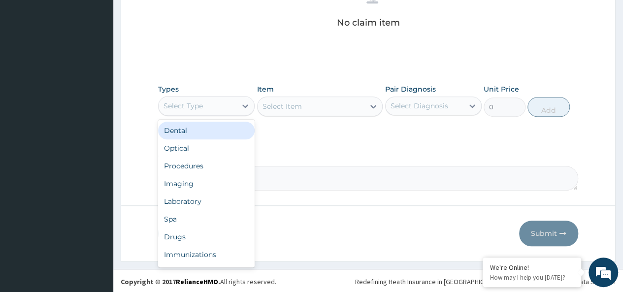
click at [203, 107] on div "Select Type" at bounding box center [183, 106] width 39 height 10
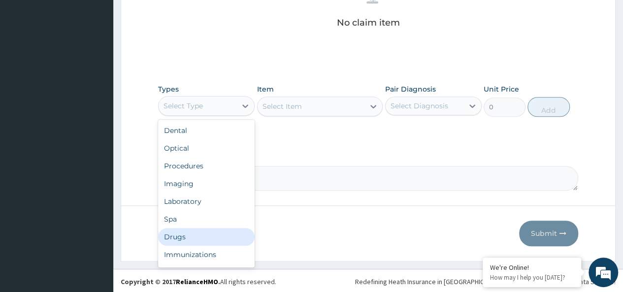
click at [179, 234] on div "Drugs" at bounding box center [206, 237] width 97 height 18
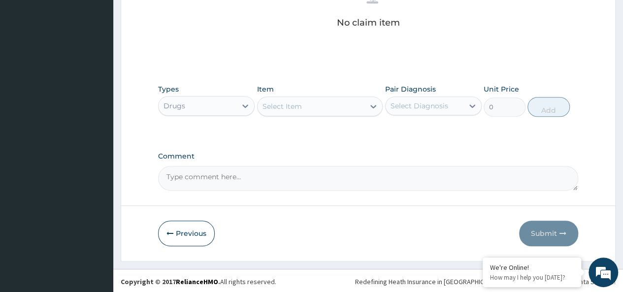
click at [333, 102] on div "Select Item" at bounding box center [311, 107] width 107 height 16
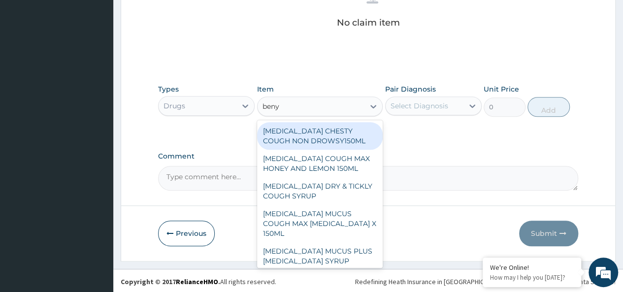
type input "benyl"
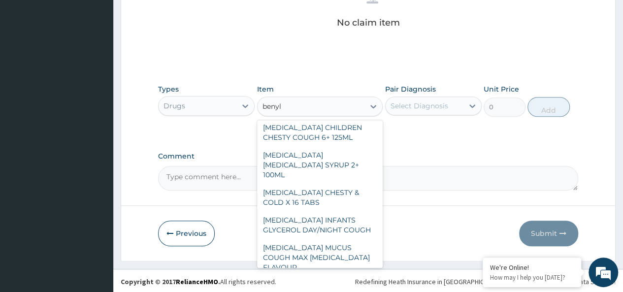
scroll to position [169, 0]
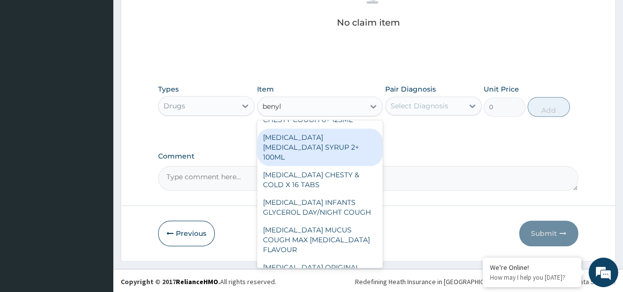
click at [339, 129] on div "BENYLIN DRY COUGH SYRUP 2+ 100ML" at bounding box center [320, 147] width 126 height 37
type input "2100"
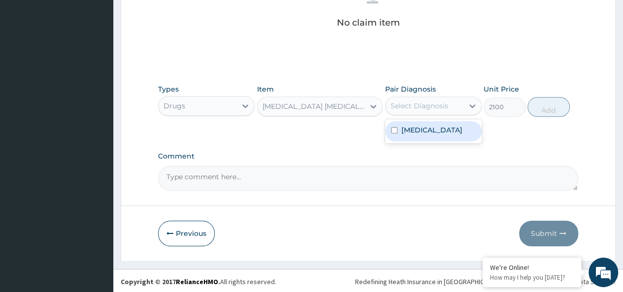
click at [441, 110] on div "Select Diagnosis" at bounding box center [425, 106] width 78 height 16
click at [456, 132] on label "Malaria, unspecified" at bounding box center [432, 130] width 61 height 10
checkbox input "true"
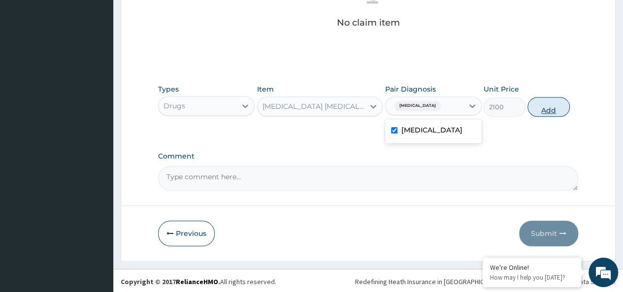
click at [544, 106] on button "Add" at bounding box center [549, 107] width 42 height 20
type input "0"
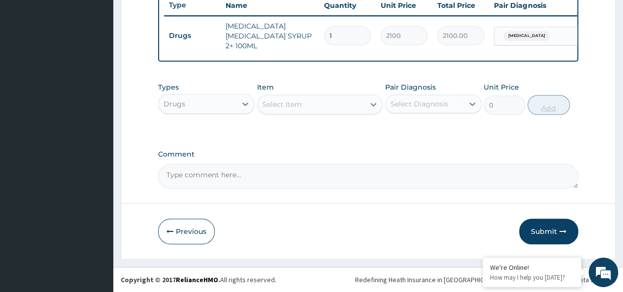
scroll to position [377, 0]
click at [330, 106] on div "Select Item" at bounding box center [311, 105] width 107 height 16
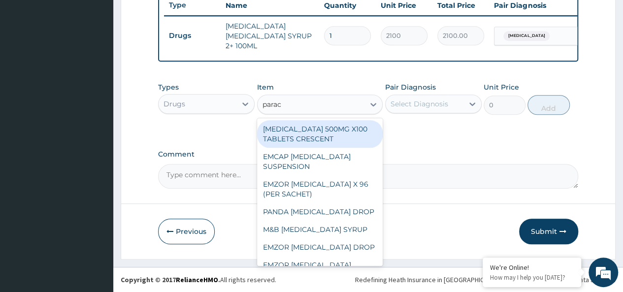
type input "parace"
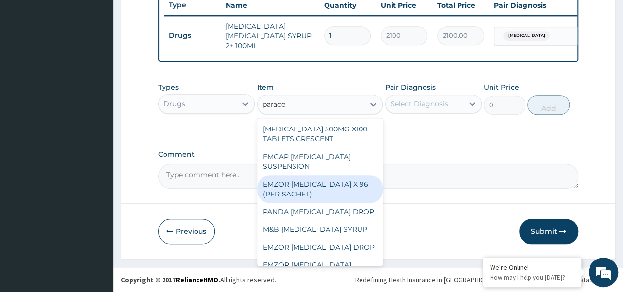
click at [324, 185] on div "EMZOR PARACETAMOL X 96 (PER SACHET)" at bounding box center [320, 189] width 126 height 28
type input "17.5"
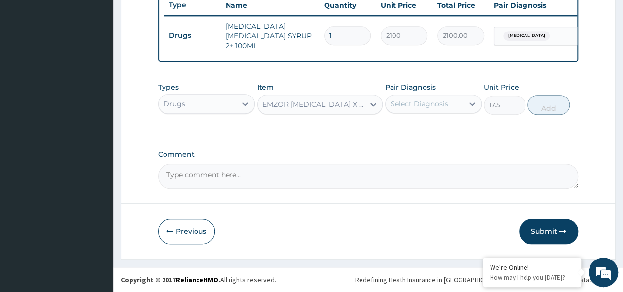
click at [425, 98] on div "Select Diagnosis" at bounding box center [425, 104] width 78 height 16
click at [462, 128] on label "Malaria, unspecified" at bounding box center [432, 128] width 61 height 10
checkbox input "true"
click at [554, 104] on button "Add" at bounding box center [549, 105] width 42 height 20
type input "0"
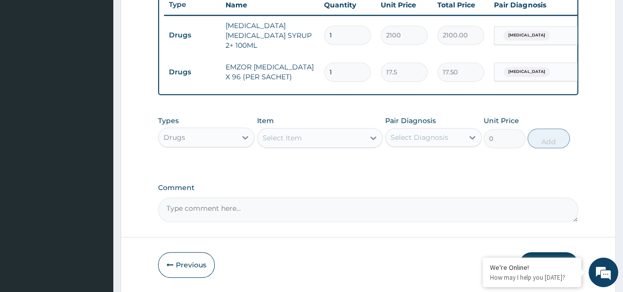
type input "0.00"
type input "3"
type input "52.50"
type input "36"
type input "630.00"
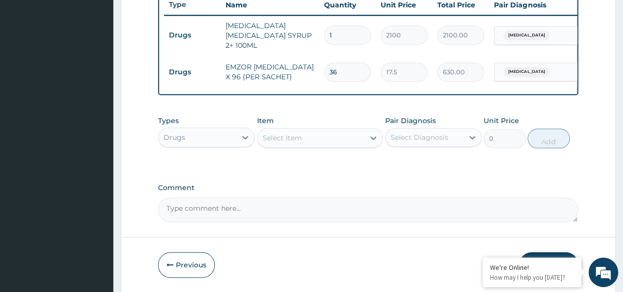
type input "36"
click at [308, 140] on div "Select Item" at bounding box center [311, 138] width 107 height 16
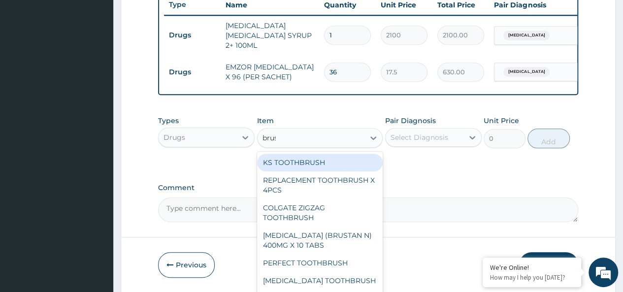
type input "brust"
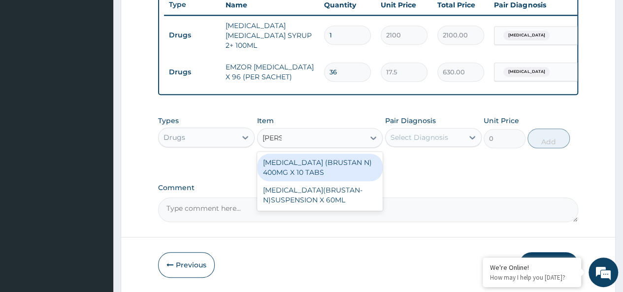
click at [339, 167] on div "IBUPROFEN (BRUSTAN N) 400MG X 10 TABS" at bounding box center [320, 168] width 126 height 28
type input "63"
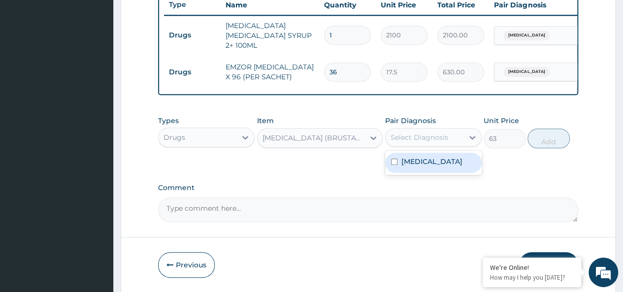
click at [425, 137] on div "Select Diagnosis" at bounding box center [420, 138] width 58 height 10
click at [454, 167] on label "Malaria, unspecified" at bounding box center [432, 162] width 61 height 10
checkbox input "true"
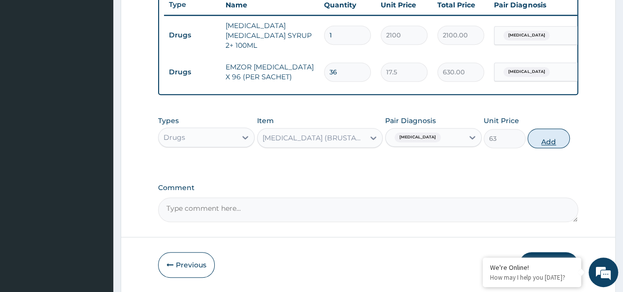
click at [550, 138] on button "Add" at bounding box center [549, 139] width 42 height 20
type input "0"
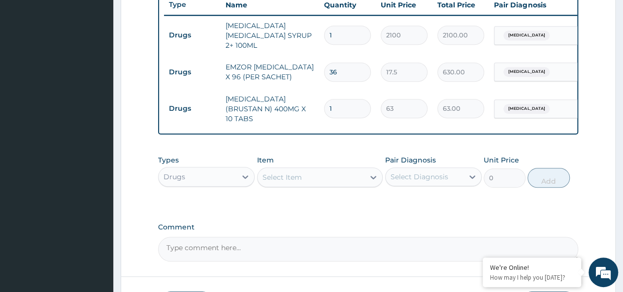
type input "10"
type input "630.00"
type input "10"
click at [278, 172] on div "Select Item" at bounding box center [282, 177] width 39 height 10
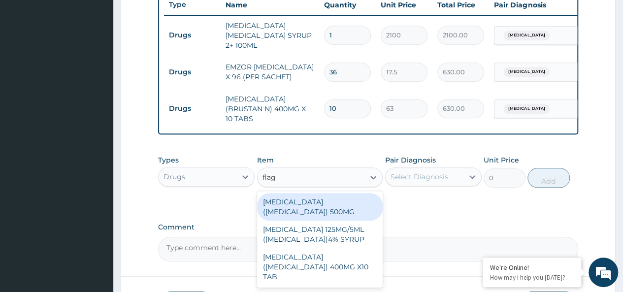
type input "flagy"
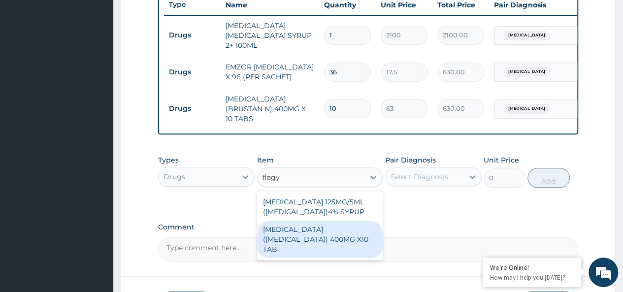
click at [317, 231] on div "METRONIDAZOLE (FLAGYL) 400MG X10 TAB" at bounding box center [320, 239] width 126 height 37
type input "42"
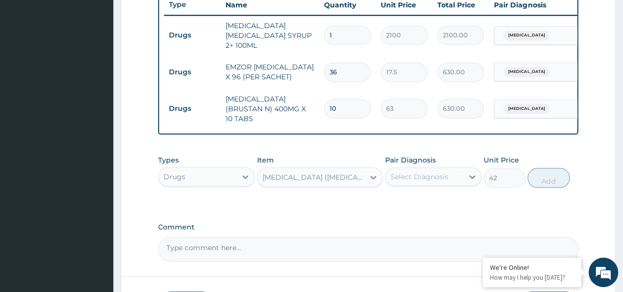
click at [430, 173] on div "Select Diagnosis" at bounding box center [420, 177] width 58 height 10
click at [444, 196] on label "Malaria, unspecified" at bounding box center [432, 201] width 61 height 10
checkbox input "true"
click at [552, 175] on button "Add" at bounding box center [549, 178] width 42 height 20
type input "0"
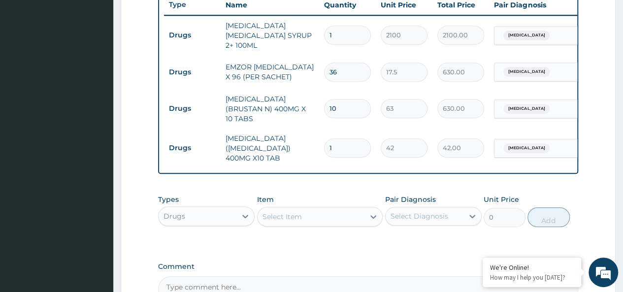
type input "15"
type input "630.00"
type input "15"
click at [225, 208] on div "Drugs" at bounding box center [198, 216] width 78 height 16
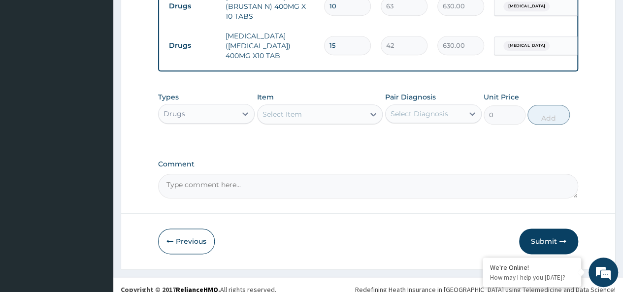
click at [204, 106] on div "Drugs" at bounding box center [198, 114] width 78 height 16
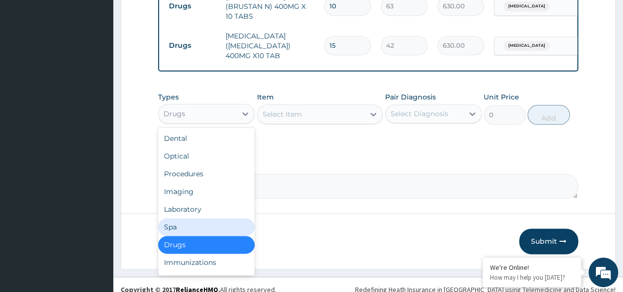
scroll to position [34, 0]
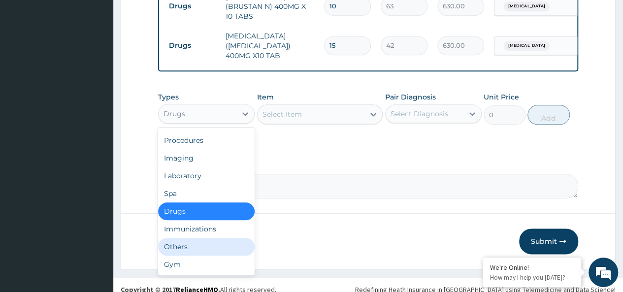
click at [188, 241] on div "Others" at bounding box center [206, 247] width 97 height 18
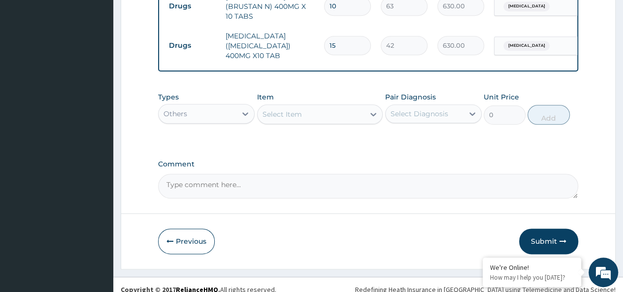
click at [302, 106] on div "Select Item" at bounding box center [311, 114] width 107 height 16
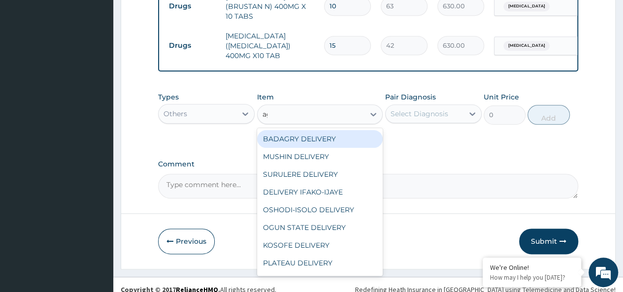
type input "age"
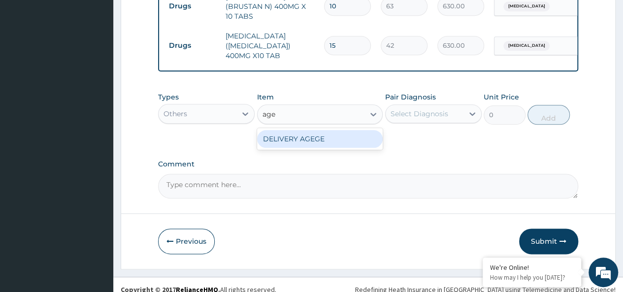
click at [335, 131] on div "DELIVERY AGEGE" at bounding box center [320, 139] width 126 height 18
type input "2500"
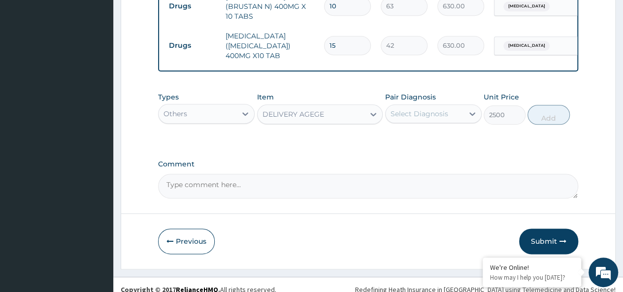
click at [412, 109] on div "Select Diagnosis" at bounding box center [420, 114] width 58 height 10
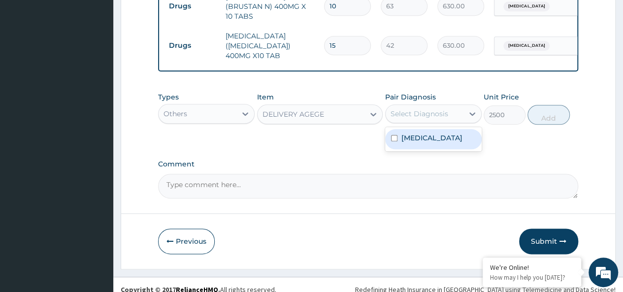
click at [445, 136] on div "Malaria, unspecified" at bounding box center [433, 139] width 97 height 20
checkbox input "true"
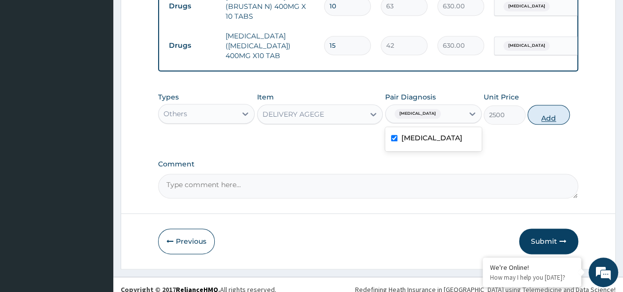
click at [536, 107] on button "Add" at bounding box center [549, 115] width 42 height 20
type input "0"
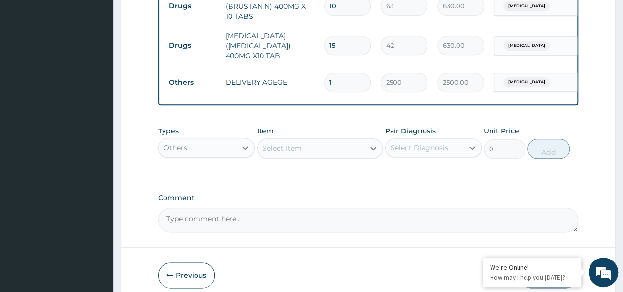
scroll to position [514, 0]
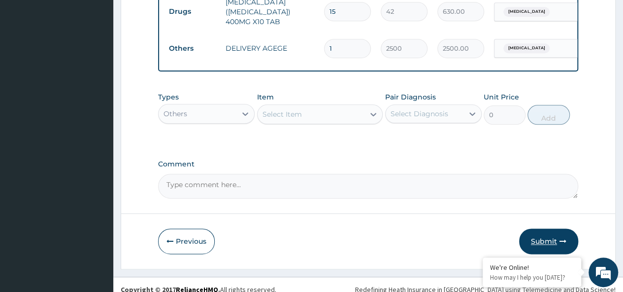
click at [528, 232] on button "Submit" at bounding box center [548, 242] width 59 height 26
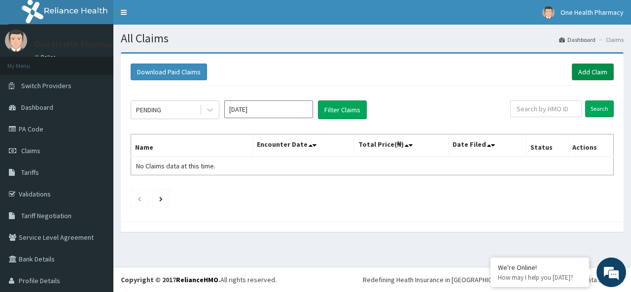
click at [587, 72] on link "Add Claim" at bounding box center [593, 72] width 42 height 17
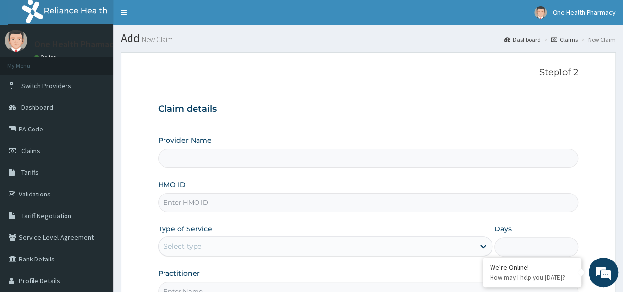
click at [210, 204] on input "HMO ID" at bounding box center [368, 202] width 420 height 19
type input "OneHealth Pharmacy"
paste input "CUM/10026/A"
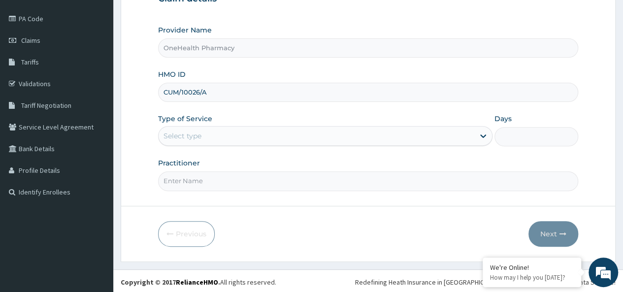
type input "CUM/10026/A"
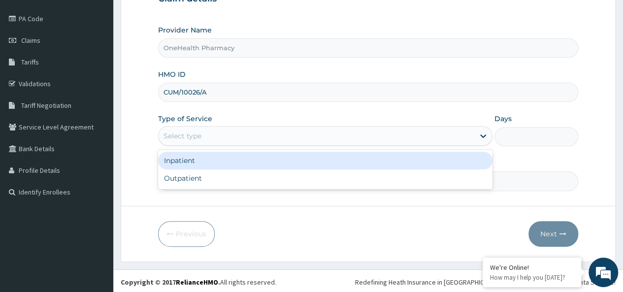
click at [234, 133] on div "Select type" at bounding box center [317, 136] width 316 height 16
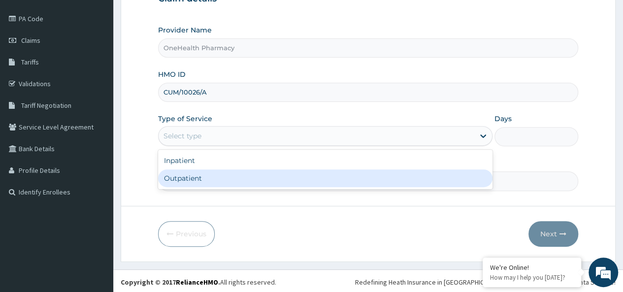
click at [217, 171] on div "Outpatient" at bounding box center [325, 179] width 335 height 18
type input "1"
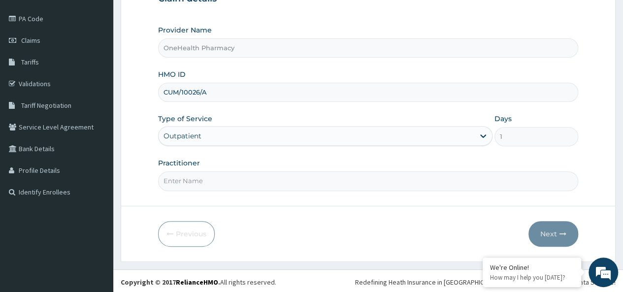
click at [217, 178] on input "Practitioner" at bounding box center [368, 180] width 420 height 19
type input "onehealth"
click at [570, 233] on button "Next" at bounding box center [554, 234] width 50 height 26
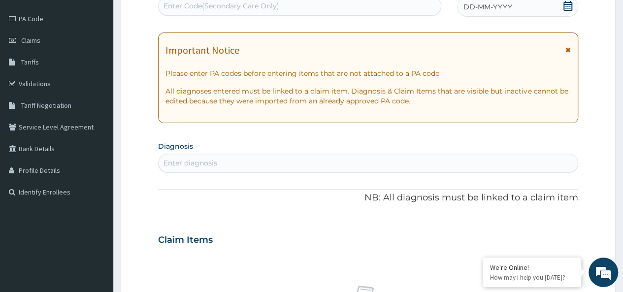
scroll to position [0, 0]
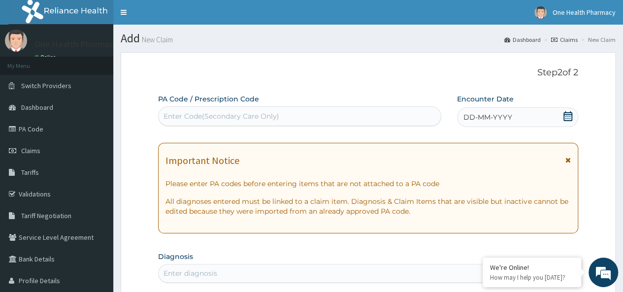
click at [176, 114] on div "Enter Code(Secondary Care Only)" at bounding box center [222, 116] width 116 height 10
paste input "PR/6E33E1CB"
type input "PR/6E33E1CB"
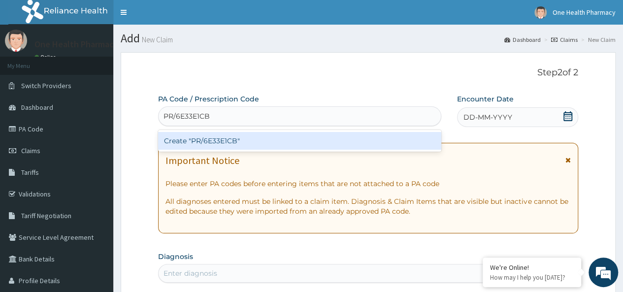
click at [276, 151] on div "Create "PR/6E33E1CB"" at bounding box center [299, 141] width 283 height 22
click at [372, 148] on div "Create "PR/6E33E1CB"" at bounding box center [299, 141] width 283 height 18
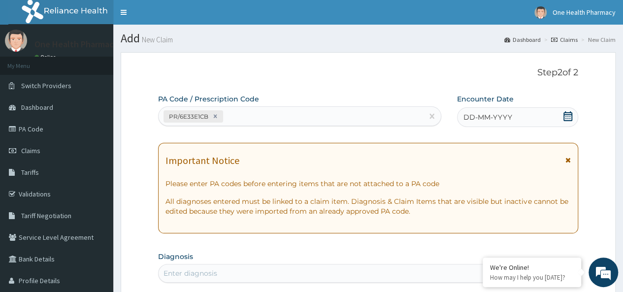
click at [524, 114] on div "DD-MM-YYYY" at bounding box center [517, 117] width 121 height 20
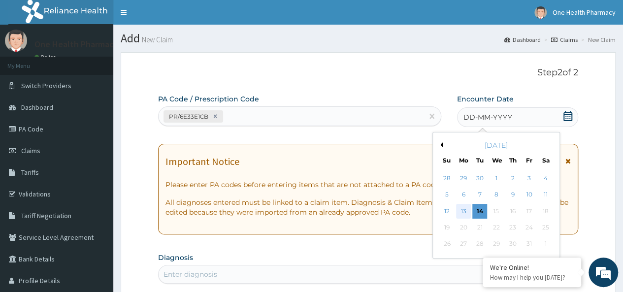
click at [460, 211] on div "13" at bounding box center [463, 211] width 15 height 15
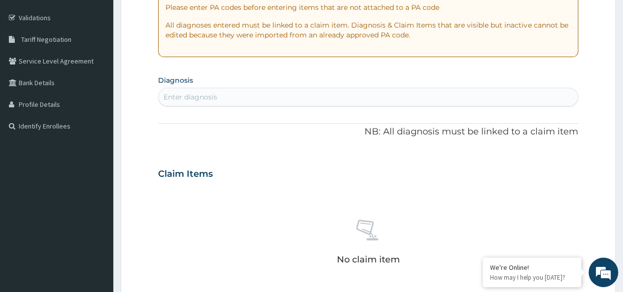
scroll to position [176, 0]
click at [198, 97] on div "Enter diagnosis" at bounding box center [191, 97] width 54 height 10
type input "[MEDICAL_DATA]"
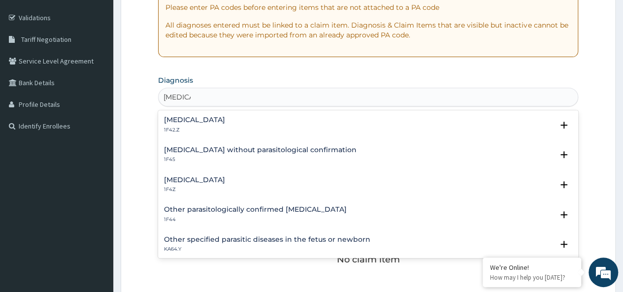
click at [199, 177] on h4 "[MEDICAL_DATA]" at bounding box center [194, 179] width 61 height 7
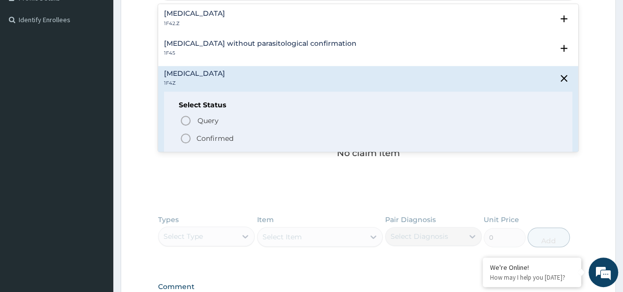
scroll to position [292, 0]
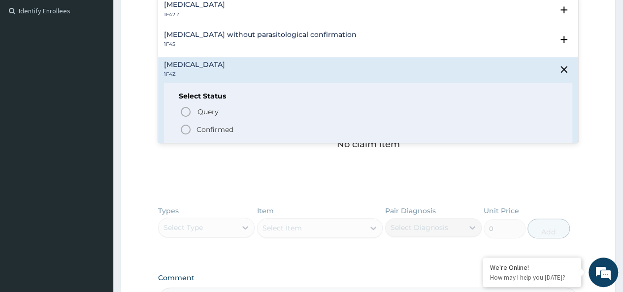
click at [206, 134] on span "Confirmed" at bounding box center [369, 130] width 378 height 12
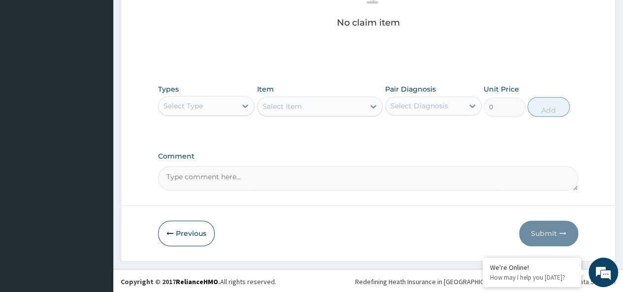
scroll to position [415, 0]
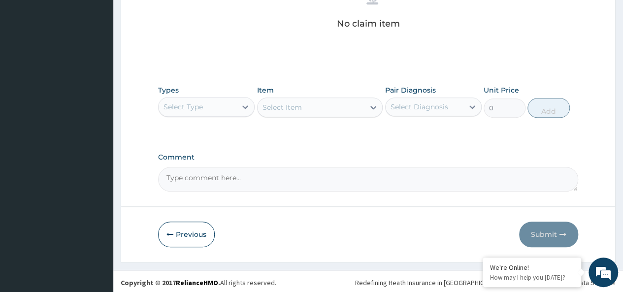
click at [198, 99] on div "Select Type" at bounding box center [198, 107] width 78 height 16
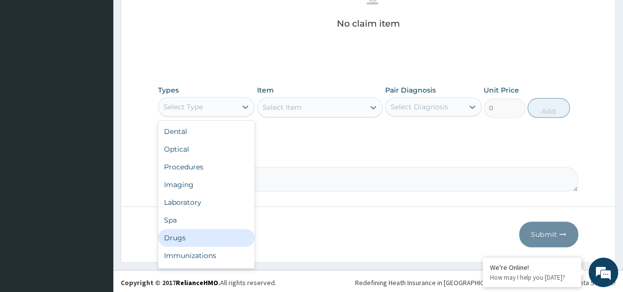
click at [179, 233] on div "Drugs" at bounding box center [206, 238] width 97 height 18
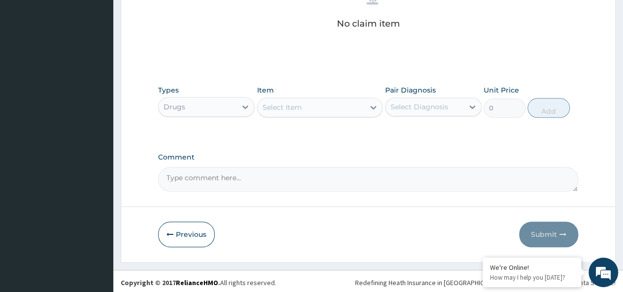
click at [302, 95] on div "Item Select Item" at bounding box center [320, 101] width 126 height 33
click at [298, 104] on div "Select Item" at bounding box center [282, 107] width 39 height 10
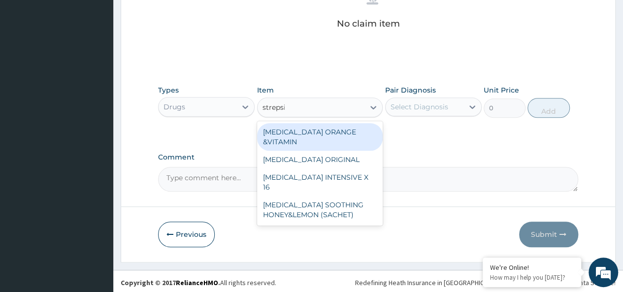
type input "strepsil"
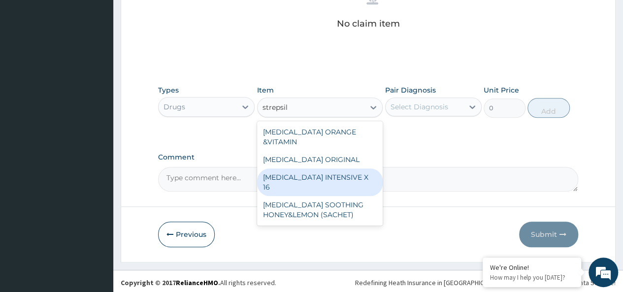
click at [347, 174] on div "STREPSILS INTENSIVE X 16" at bounding box center [320, 183] width 126 height 28
type input "284.375"
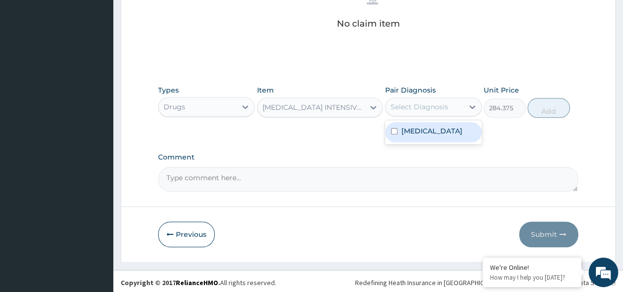
click at [410, 104] on div "Select Diagnosis" at bounding box center [420, 107] width 58 height 10
click at [445, 124] on div "Malaria, unspecified" at bounding box center [433, 132] width 97 height 20
checkbox input "true"
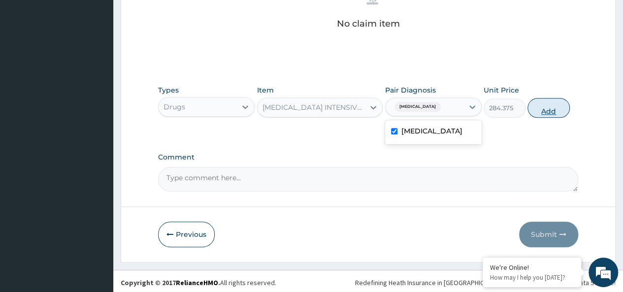
click at [544, 108] on button "Add" at bounding box center [549, 108] width 42 height 20
type input "0"
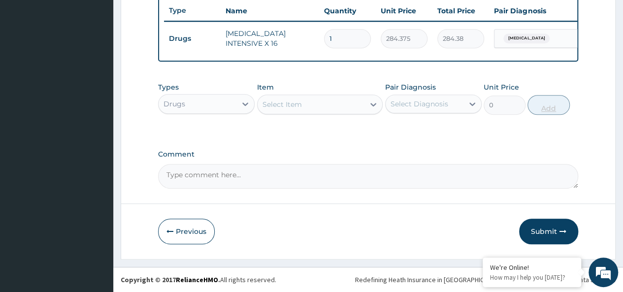
scroll to position [377, 0]
type input "0.00"
type input "2"
type input "568.75"
type input "20"
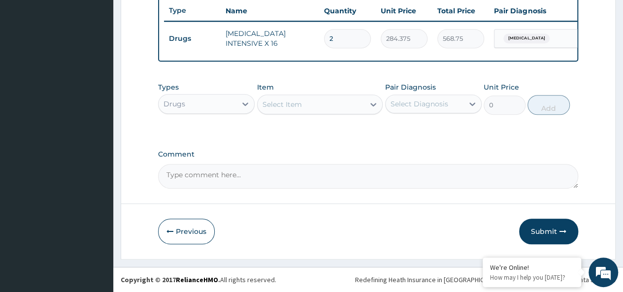
type input "5687.50"
type input "20"
click at [312, 106] on div "Select Item" at bounding box center [311, 105] width 107 height 16
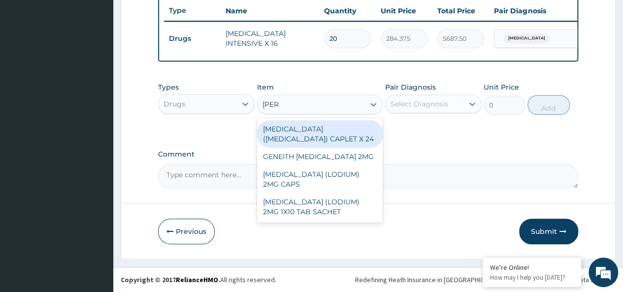
type input "loper"
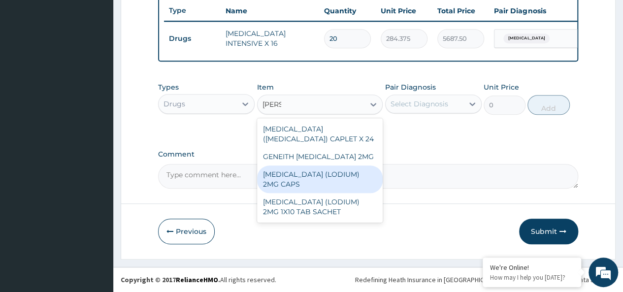
click at [341, 181] on div "LOPERAMIDE (LODIUM) 2MG CAPS" at bounding box center [320, 180] width 126 height 28
type input "70"
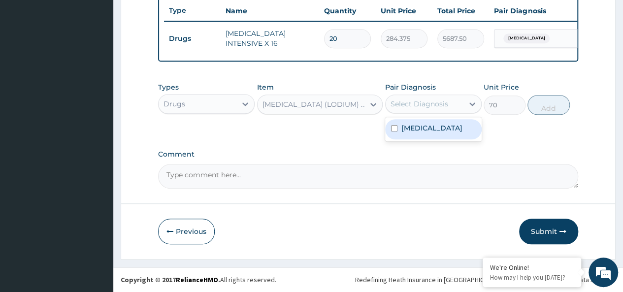
click at [421, 111] on div "Select Diagnosis" at bounding box center [425, 104] width 78 height 16
click at [456, 121] on div "Malaria, unspecified" at bounding box center [433, 129] width 97 height 20
checkbox input "true"
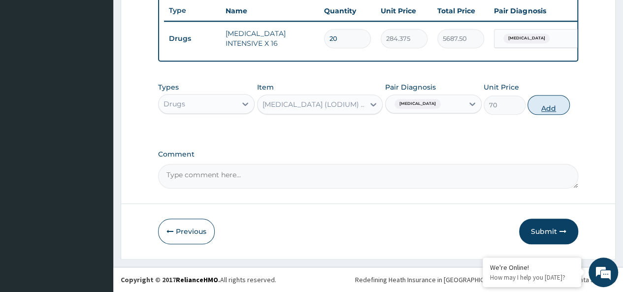
click at [534, 106] on button "Add" at bounding box center [549, 105] width 42 height 20
type input "0"
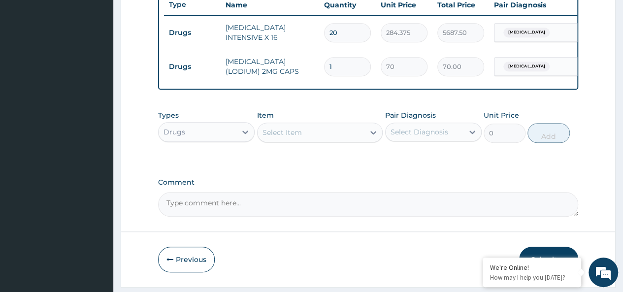
type input "10"
type input "700.00"
type input "10"
click at [311, 132] on div "Select Item" at bounding box center [311, 133] width 107 height 16
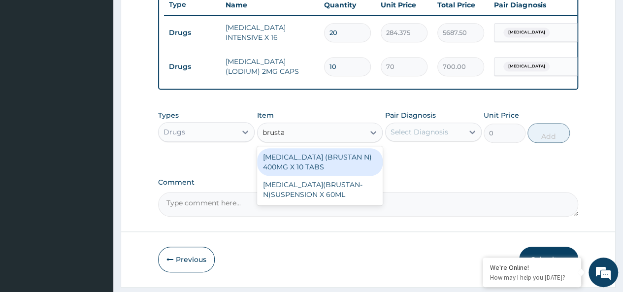
type input "brustan"
click at [330, 172] on div "IBUPROFEN (BRUSTAN N) 400MG X 10 TABS" at bounding box center [320, 162] width 126 height 28
type input "63"
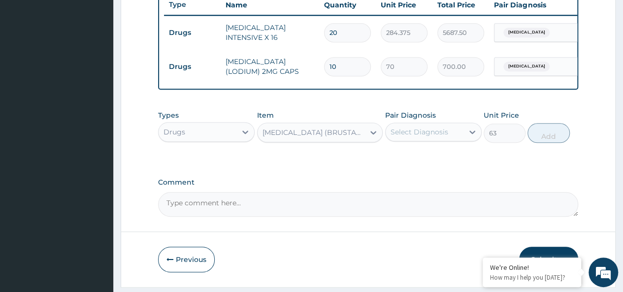
click at [406, 140] on div "Select Diagnosis" at bounding box center [425, 132] width 78 height 16
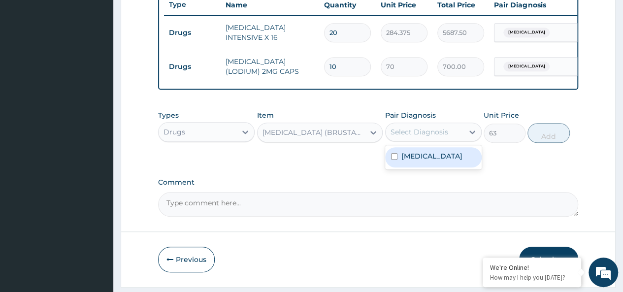
click at [439, 161] on label "Malaria, unspecified" at bounding box center [432, 156] width 61 height 10
checkbox input "true"
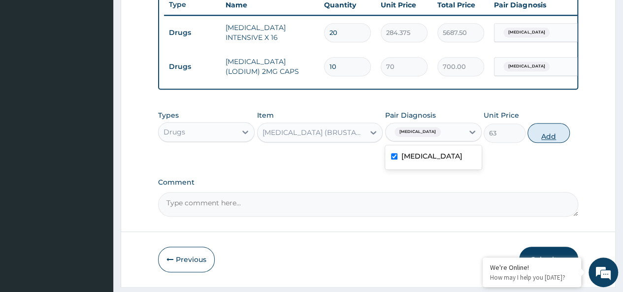
click at [549, 137] on button "Add" at bounding box center [549, 133] width 42 height 20
type input "0"
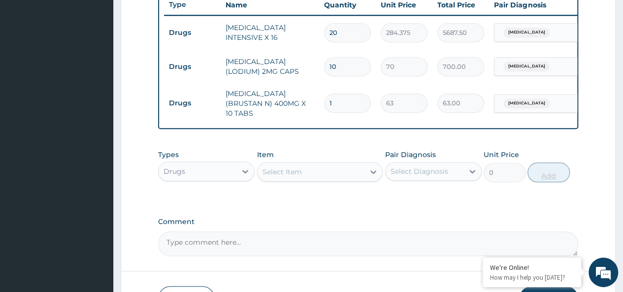
type input "10"
type input "630.00"
type input "10"
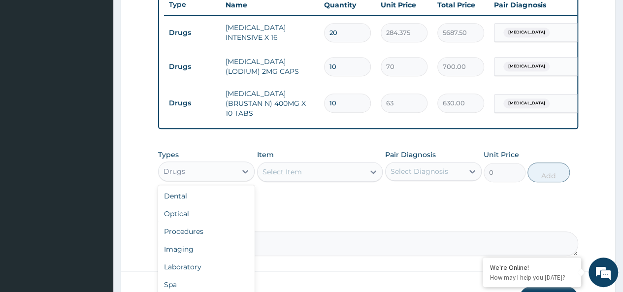
click at [187, 172] on div "Drugs" at bounding box center [198, 172] width 78 height 16
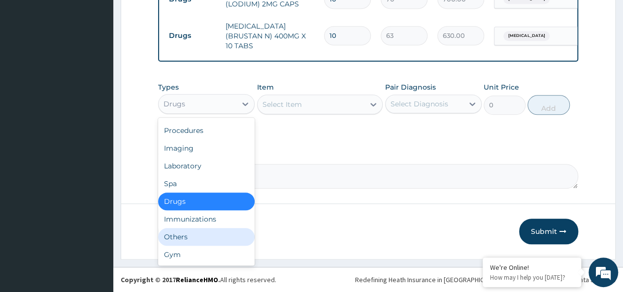
click at [179, 247] on div "Gym" at bounding box center [206, 255] width 97 height 18
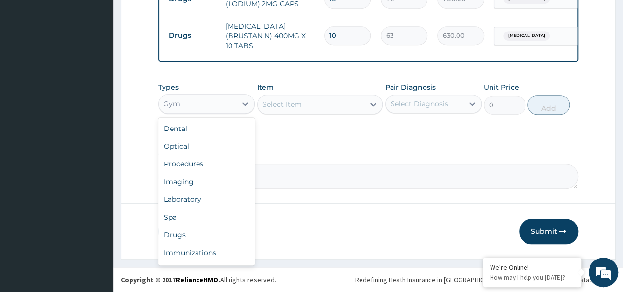
click at [189, 102] on div "Gym" at bounding box center [198, 104] width 78 height 16
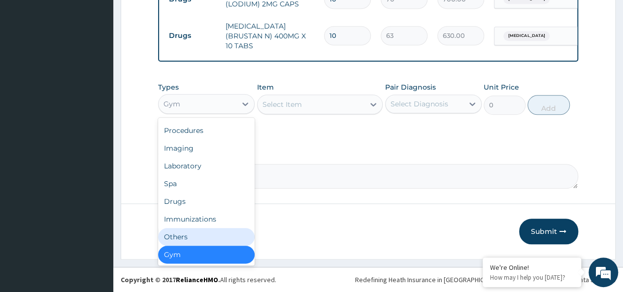
click at [180, 240] on div "Others" at bounding box center [206, 237] width 97 height 18
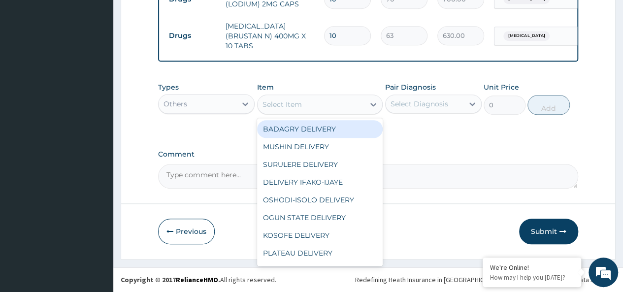
click at [310, 108] on div "Select Item" at bounding box center [311, 105] width 107 height 16
type input "age"
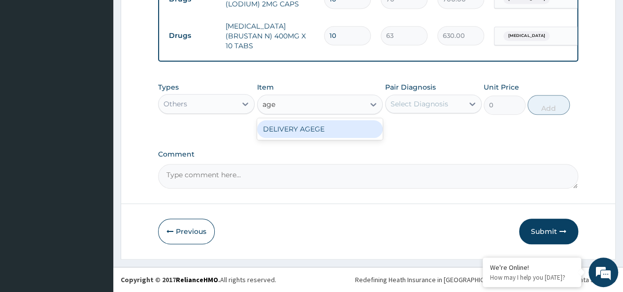
click at [337, 128] on div "DELIVERY AGEGE" at bounding box center [320, 129] width 126 height 18
type input "2500"
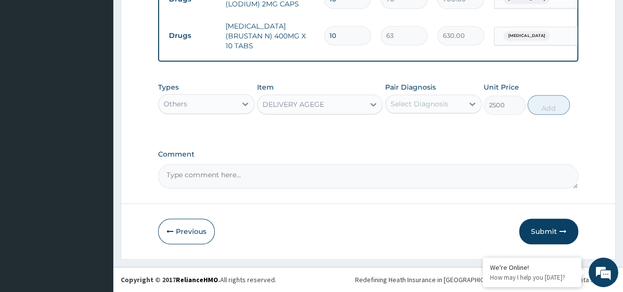
click at [436, 106] on div "Select Diagnosis" at bounding box center [420, 104] width 58 height 10
click at [443, 119] on div "Malaria, unspecified" at bounding box center [433, 129] width 97 height 24
click at [461, 130] on label "Malaria, unspecified" at bounding box center [432, 128] width 61 height 10
checkbox input "true"
click at [550, 103] on button "Add" at bounding box center [549, 105] width 42 height 20
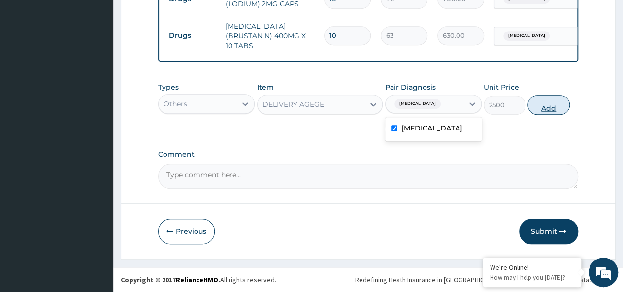
type input "0"
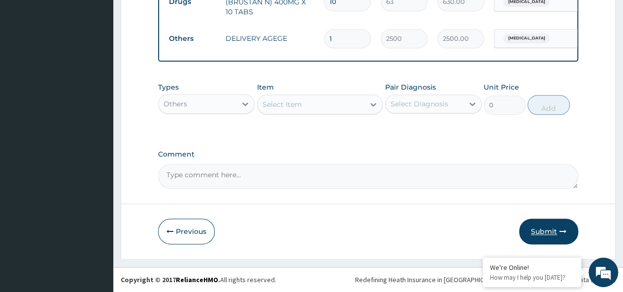
click at [549, 231] on button "Submit" at bounding box center [548, 232] width 59 height 26
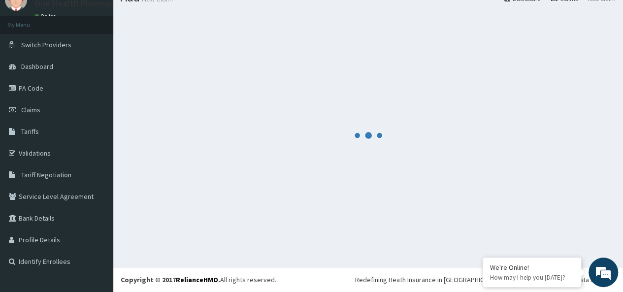
scroll to position [480, 0]
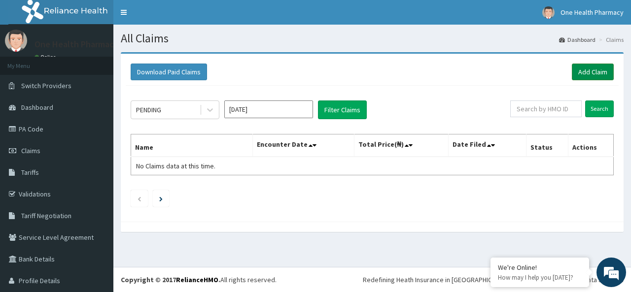
click at [575, 68] on link "Add Claim" at bounding box center [593, 72] width 42 height 17
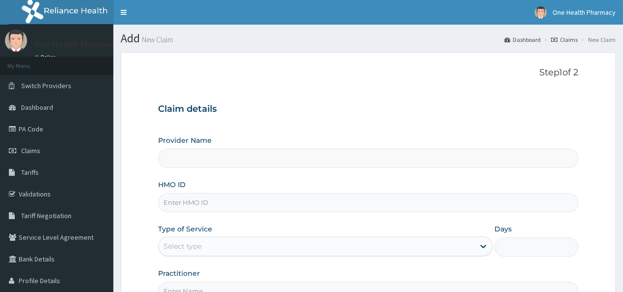
click at [204, 201] on input "HMO ID" at bounding box center [368, 202] width 420 height 19
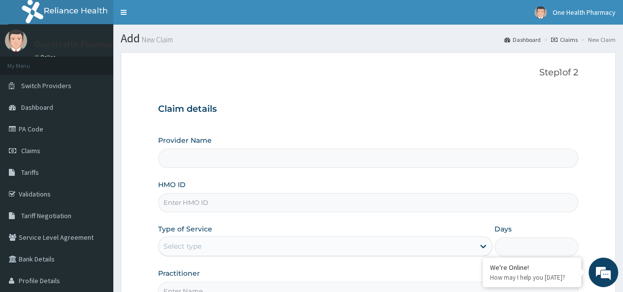
paste input "OKB/11562/A"
type input "OKB/11562/A"
click at [205, 239] on div "Select type" at bounding box center [317, 246] width 316 height 16
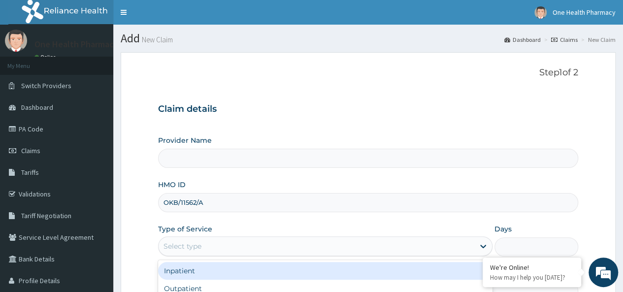
scroll to position [110, 0]
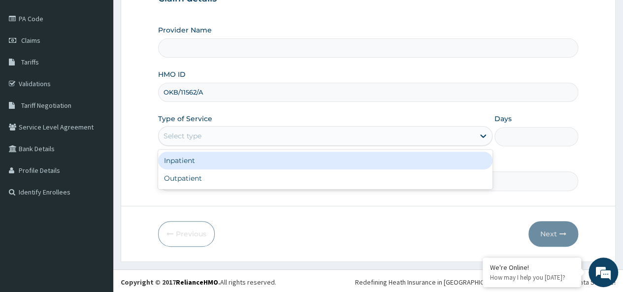
type input "OneHealth Pharmacy"
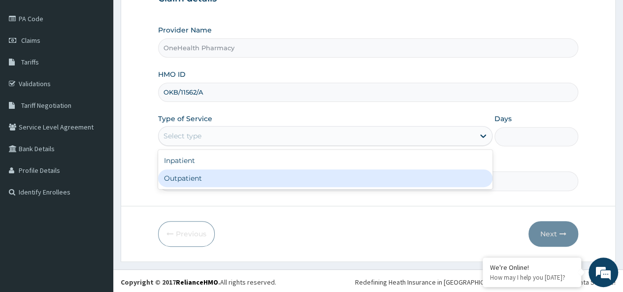
click at [215, 170] on div "Outpatient" at bounding box center [325, 179] width 335 height 18
type input "1"
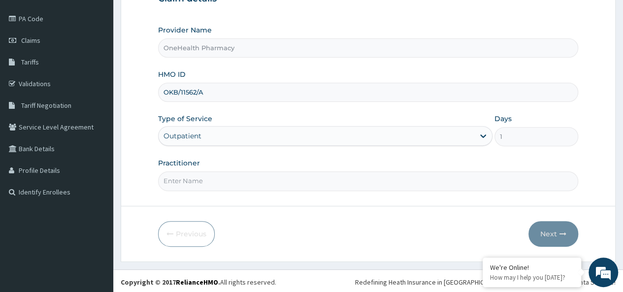
click at [210, 174] on input "Practitioner" at bounding box center [368, 180] width 420 height 19
type input "onehealth"
click at [540, 223] on button "Next" at bounding box center [554, 234] width 50 height 26
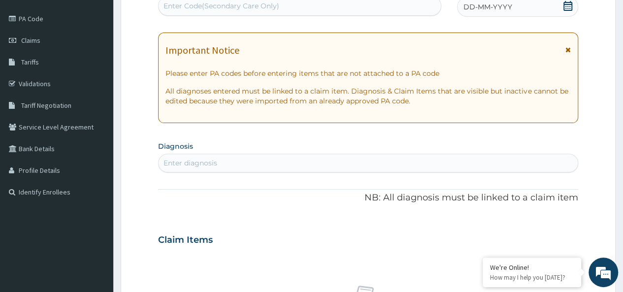
scroll to position [0, 0]
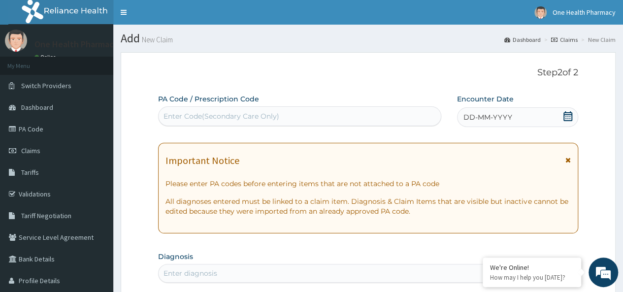
click at [200, 107] on div "Enter Code(Secondary Care Only)" at bounding box center [299, 116] width 283 height 20
paste input "PR/464DC4DB"
type input "PR/464DC4DB"
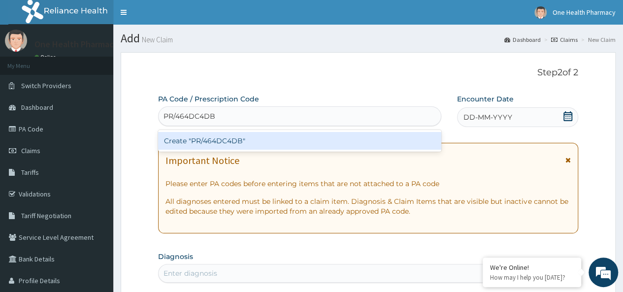
click at [231, 142] on div "Create "PR/464DC4DB"" at bounding box center [299, 141] width 283 height 18
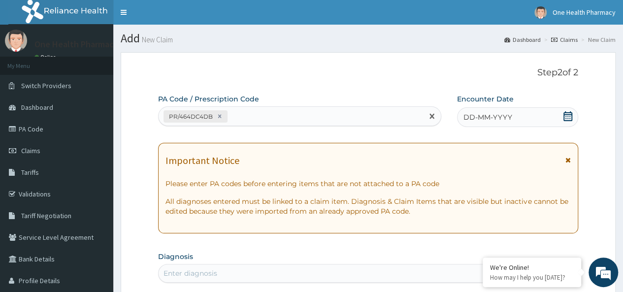
click at [508, 116] on span "DD-MM-YYYY" at bounding box center [488, 117] width 49 height 10
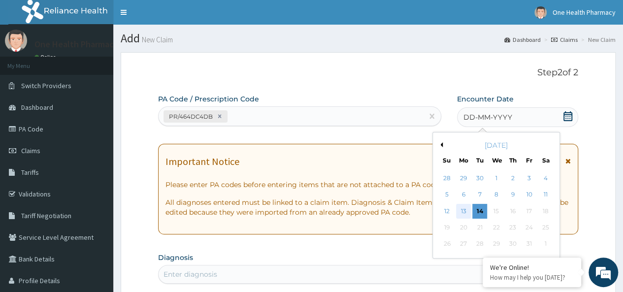
click at [464, 208] on div "13" at bounding box center [463, 211] width 15 height 15
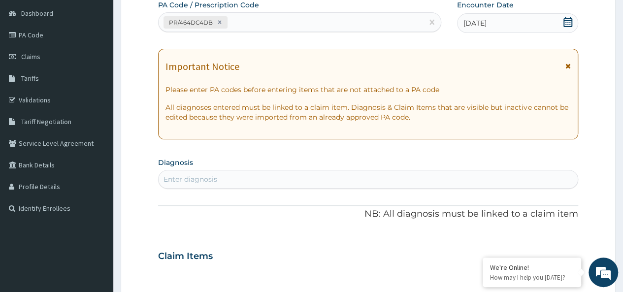
scroll to position [101, 0]
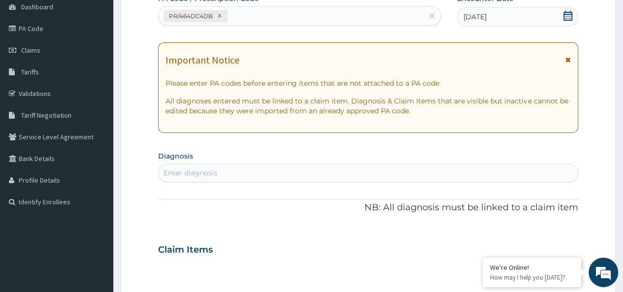
click at [338, 179] on div "Enter diagnosis" at bounding box center [368, 173] width 419 height 16
type input "[MEDICAL_DATA]"
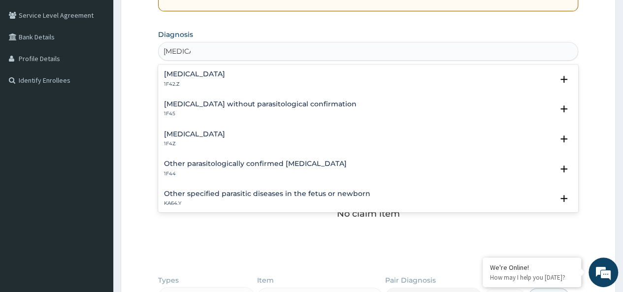
scroll to position [216, 0]
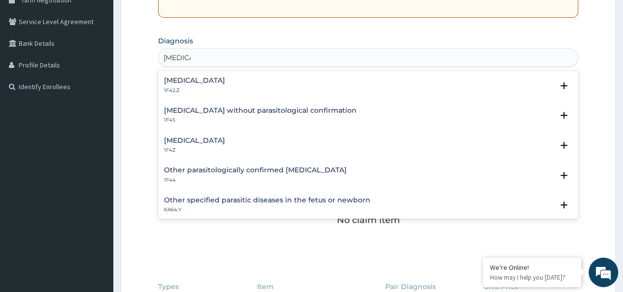
click at [206, 137] on h4 "[MEDICAL_DATA]" at bounding box center [194, 140] width 61 height 7
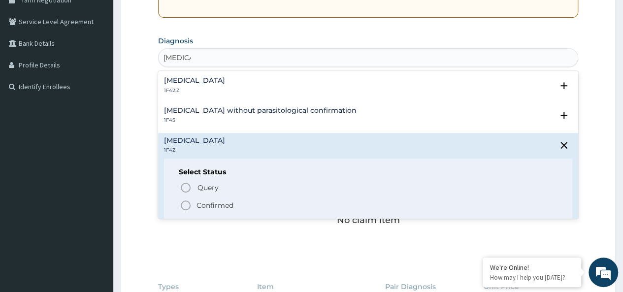
click at [209, 203] on p "Confirmed" at bounding box center [215, 206] width 37 height 10
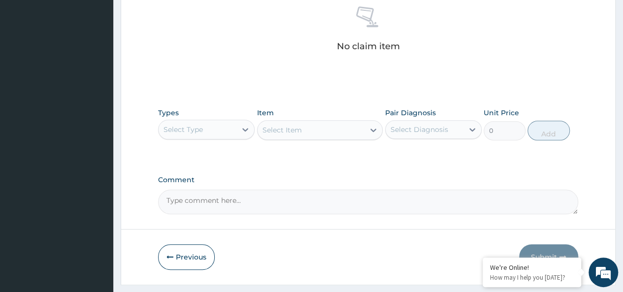
scroll to position [416, 0]
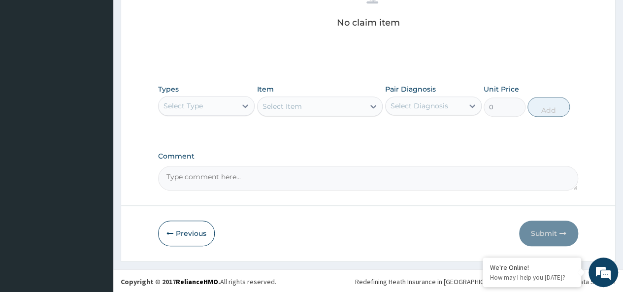
click at [204, 106] on div "Select Type" at bounding box center [198, 106] width 78 height 16
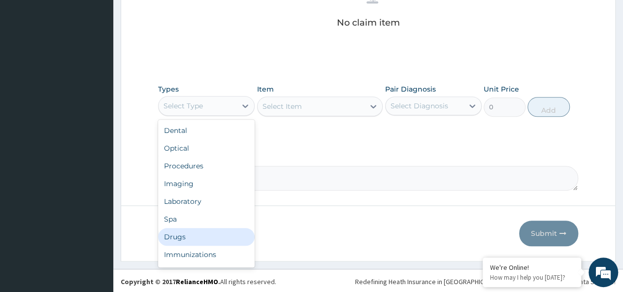
click at [180, 233] on div "Drugs" at bounding box center [206, 237] width 97 height 18
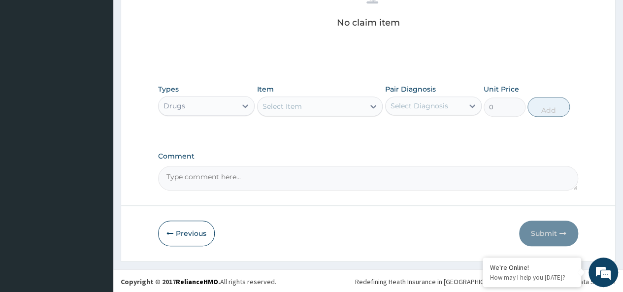
click at [314, 101] on div "Select Item" at bounding box center [311, 107] width 107 height 16
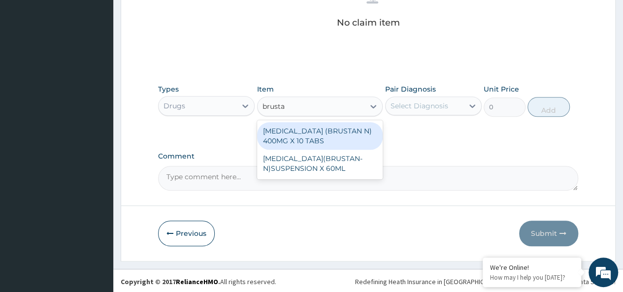
type input "brustan"
click at [346, 136] on div "[MEDICAL_DATA] (BRUSTAN N) 400MG X 10 TABS" at bounding box center [320, 136] width 126 height 28
type input "63"
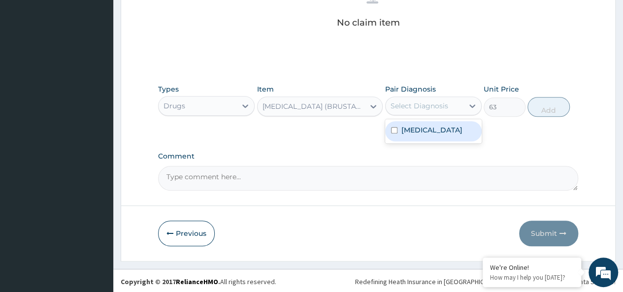
click at [418, 110] on div "Select Diagnosis" at bounding box center [425, 106] width 78 height 16
click at [463, 129] on label "[MEDICAL_DATA]" at bounding box center [432, 130] width 61 height 10
checkbox input "true"
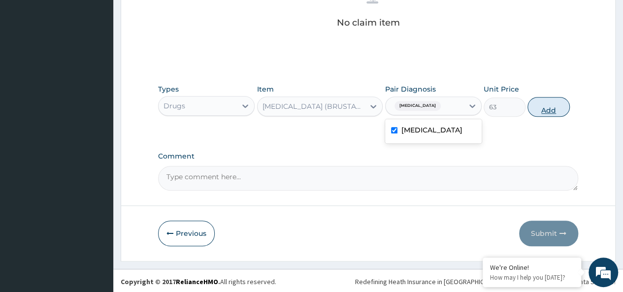
click at [550, 115] on button "Add" at bounding box center [549, 107] width 42 height 20
type input "0"
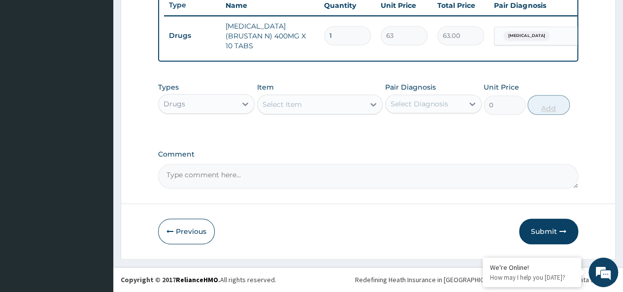
scroll to position [377, 0]
type input "10"
type input "630.00"
type input "10"
click at [341, 102] on div "Select Item" at bounding box center [311, 105] width 107 height 16
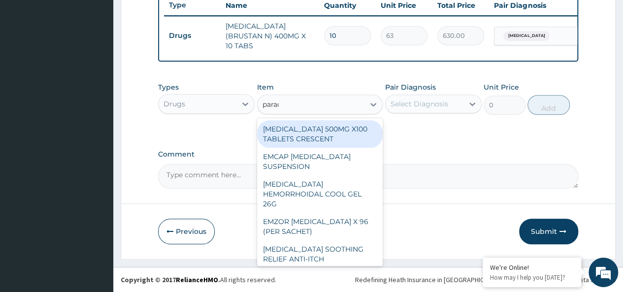
type input "parace"
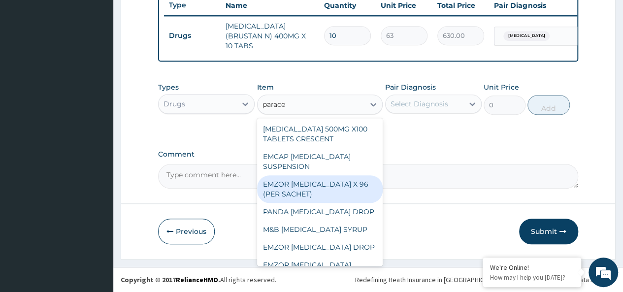
click at [330, 195] on div "EMZOR [MEDICAL_DATA] X 96 (PER SACHET)" at bounding box center [320, 189] width 126 height 28
type input "17.5"
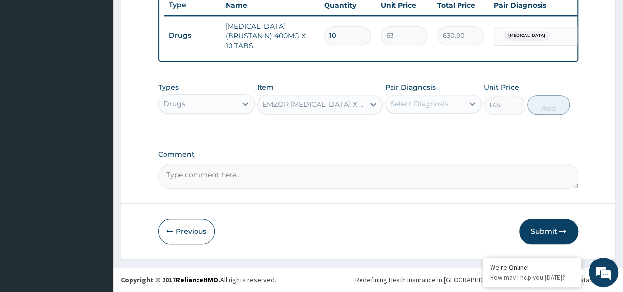
click at [435, 107] on div "Select Diagnosis" at bounding box center [420, 104] width 58 height 10
click at [460, 131] on label "[MEDICAL_DATA]" at bounding box center [432, 128] width 61 height 10
checkbox input "true"
click at [538, 116] on div "Types Drugs Item EMZOR [MEDICAL_DATA] X 96 (PER SACHET) Pair Diagnosis option […" at bounding box center [368, 98] width 420 height 42
click at [546, 111] on button "Add" at bounding box center [549, 105] width 42 height 20
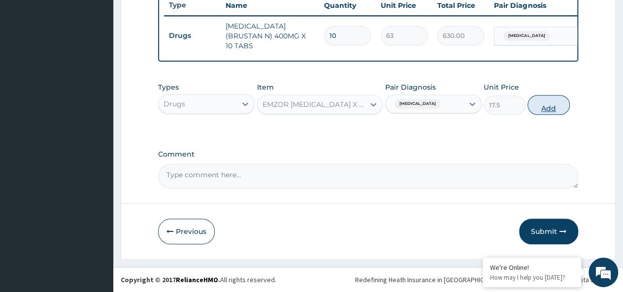
type input "0"
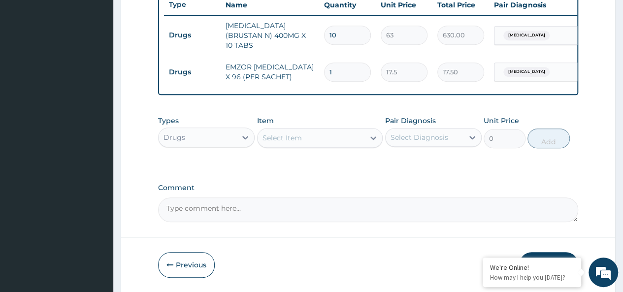
type input "0.00"
type input "3"
type input "52.50"
type input "36"
type input "630.00"
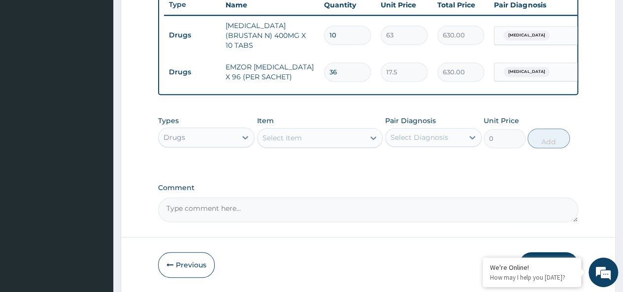
type input "36"
click at [296, 138] on div "Select Item" at bounding box center [282, 138] width 39 height 10
click at [313, 66] on td "EMZOR [MEDICAL_DATA] X 96 (PER SACHET)" at bounding box center [270, 72] width 99 height 30
click at [332, 138] on div "Select Item" at bounding box center [311, 138] width 107 height 16
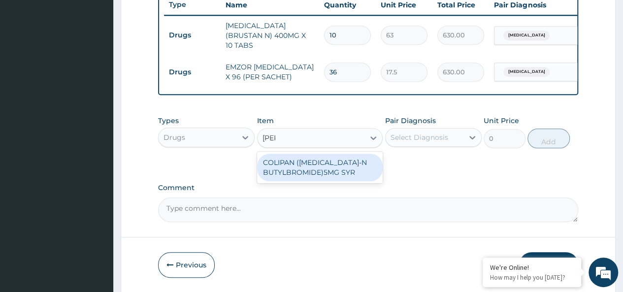
type input "colipa"
click at [344, 167] on div "COLIPAN ([MEDICAL_DATA]-N BUTYLBROMIDE)5MG SYR" at bounding box center [320, 168] width 126 height 28
type input "1260"
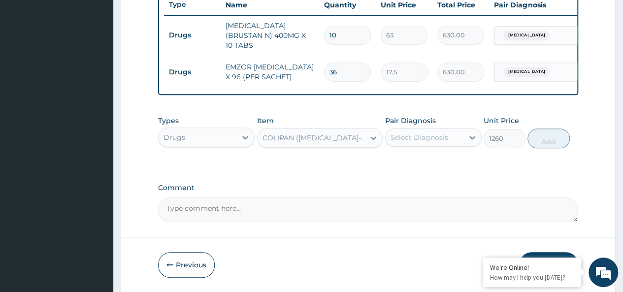
click at [435, 137] on div "Select Diagnosis" at bounding box center [420, 138] width 58 height 10
click at [459, 164] on label "[MEDICAL_DATA]" at bounding box center [432, 162] width 61 height 10
checkbox input "true"
click at [560, 136] on button "Add" at bounding box center [549, 139] width 42 height 20
type input "0"
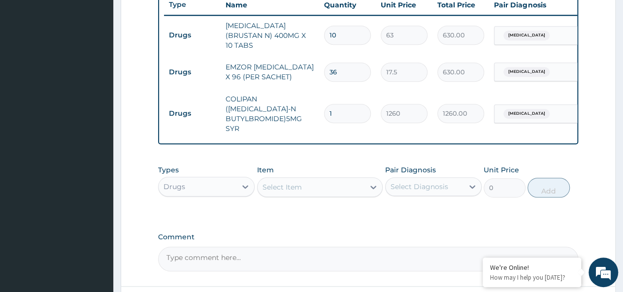
click at [318, 180] on div "Select Item" at bounding box center [311, 187] width 107 height 16
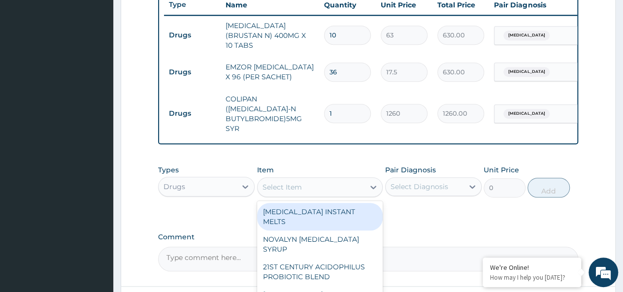
scroll to position [451, 0]
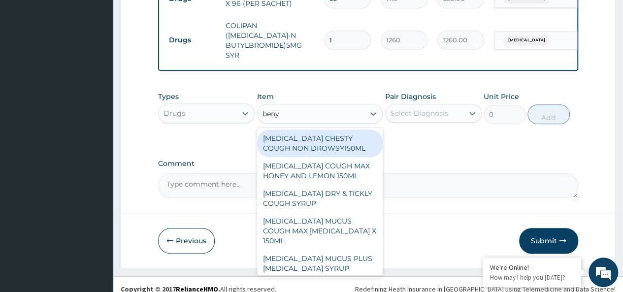
type input "benyl"
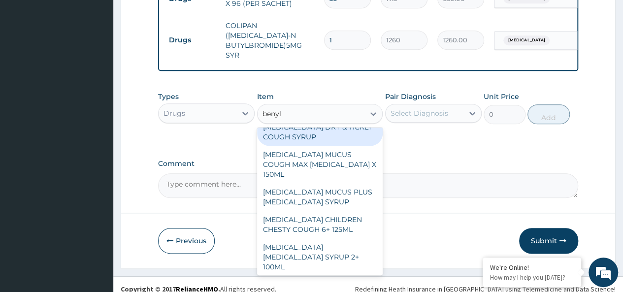
scroll to position [70, 0]
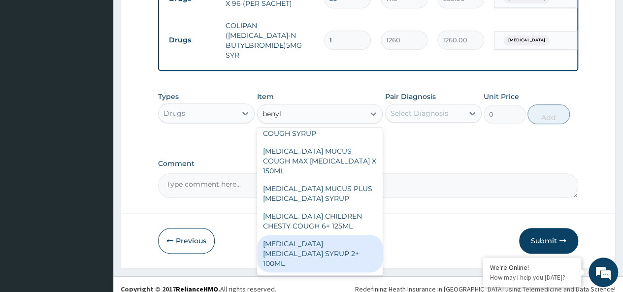
click at [331, 235] on div "[MEDICAL_DATA] [MEDICAL_DATA] SYRUP 2+ 100ML" at bounding box center [320, 253] width 126 height 37
type input "2100"
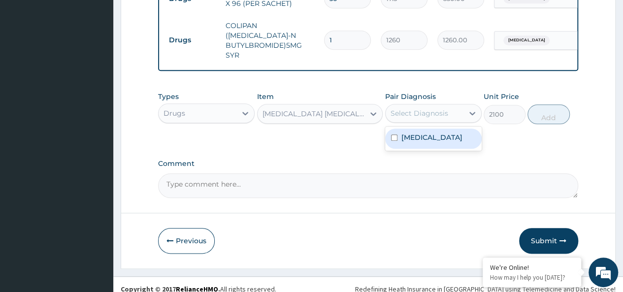
click at [432, 108] on div "Select Diagnosis" at bounding box center [420, 113] width 58 height 10
click at [445, 129] on div "[MEDICAL_DATA]" at bounding box center [433, 139] width 97 height 20
checkbox input "true"
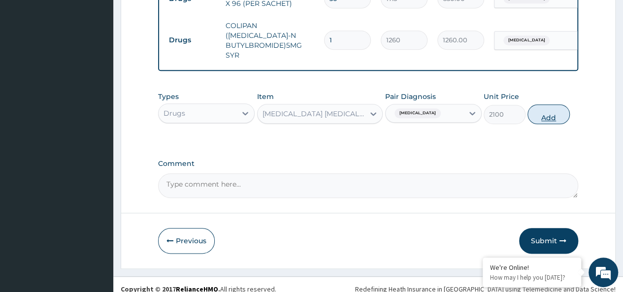
click at [556, 104] on button "Add" at bounding box center [549, 114] width 42 height 20
type input "0"
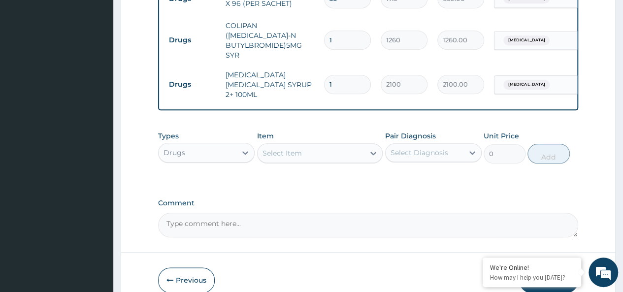
scroll to position [485, 0]
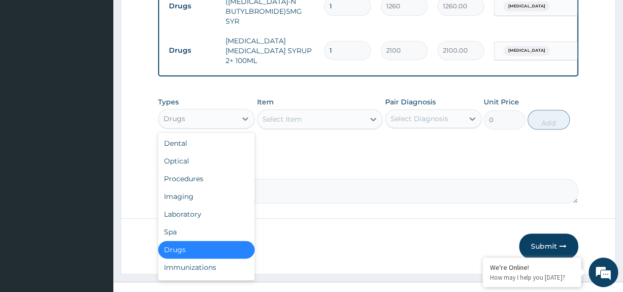
click at [205, 109] on div "Drugs" at bounding box center [206, 119] width 97 height 20
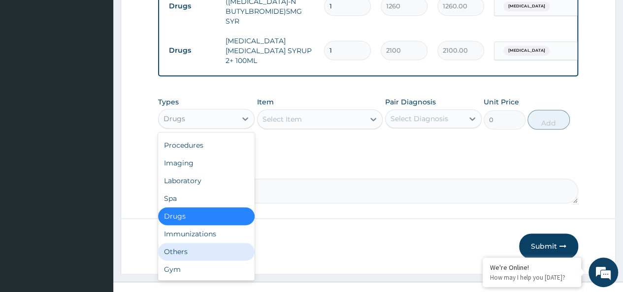
click at [176, 243] on div "Others" at bounding box center [206, 252] width 97 height 18
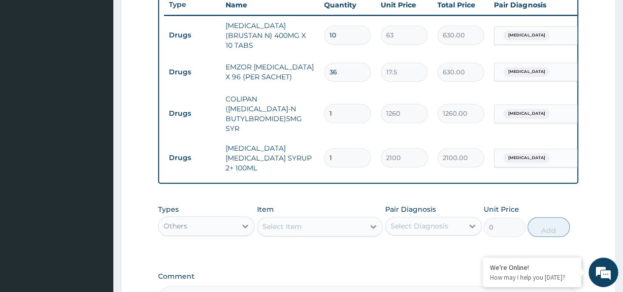
scroll to position [485, 0]
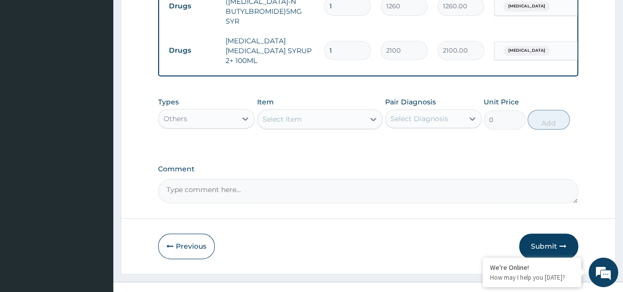
click at [290, 114] on div "Select Item" at bounding box center [282, 119] width 39 height 10
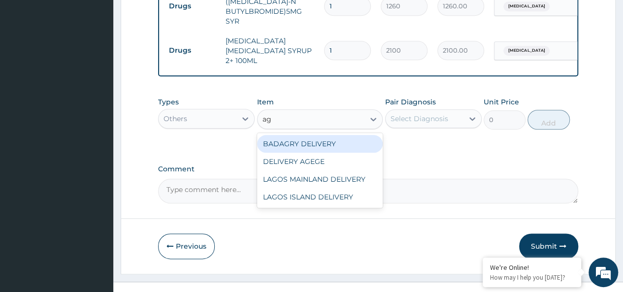
type input "age"
click at [335, 135] on div "DELIVERY AGEGE" at bounding box center [320, 144] width 126 height 18
type input "2500"
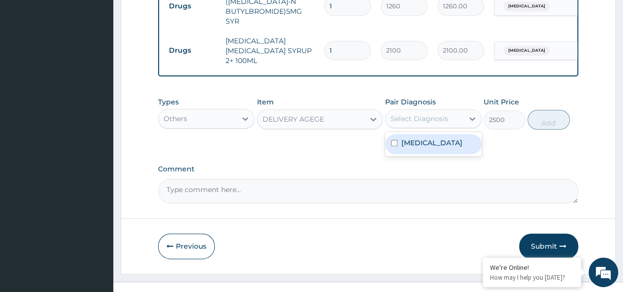
click at [422, 114] on div "Select Diagnosis" at bounding box center [420, 119] width 58 height 10
click at [452, 138] on label "[MEDICAL_DATA]" at bounding box center [432, 143] width 61 height 10
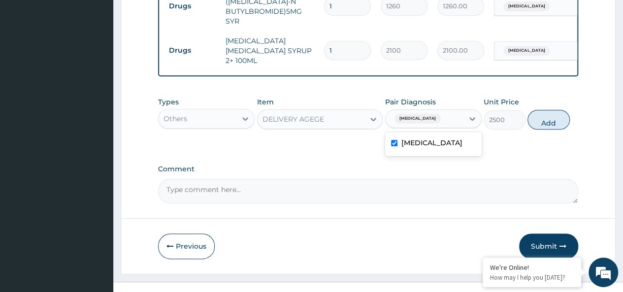
checkbox input "true"
click at [556, 110] on button "Add" at bounding box center [549, 120] width 42 height 20
type input "0"
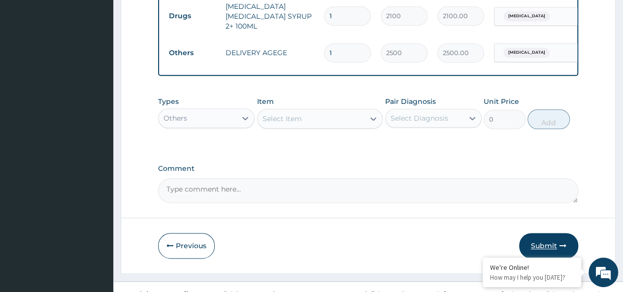
click at [553, 233] on button "Submit" at bounding box center [548, 246] width 59 height 26
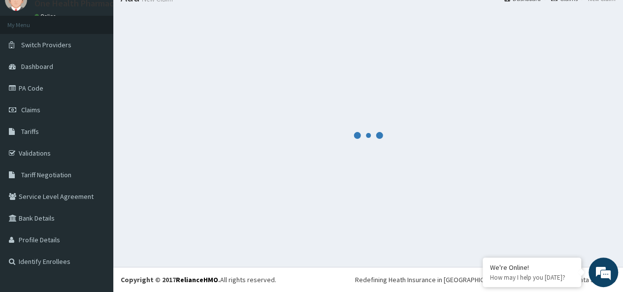
scroll to position [519, 0]
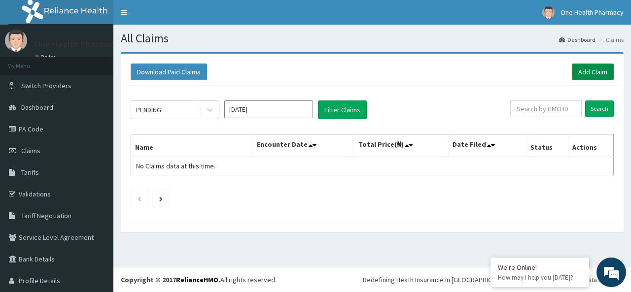
click at [592, 72] on link "Add Claim" at bounding box center [593, 72] width 42 height 17
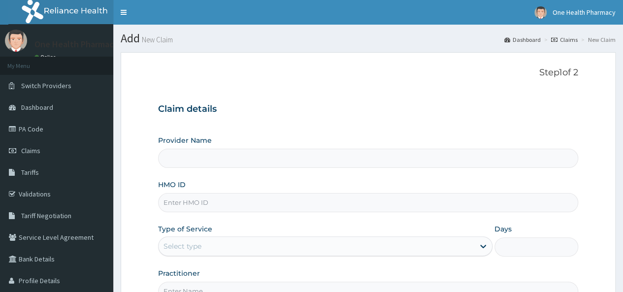
click at [282, 202] on input "HMO ID" at bounding box center [368, 202] width 420 height 19
paste input "ROD/10017/A"
type input "ROD/10017/A"
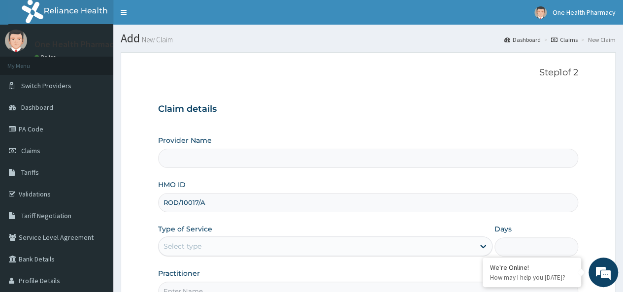
type input "OneHealth Pharmacy"
type input "ROD/10017/A"
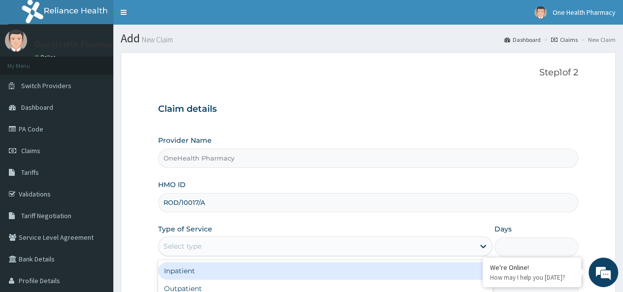
click at [215, 255] on div "Select type" at bounding box center [325, 247] width 335 height 20
click at [202, 244] on div "Select type" at bounding box center [317, 246] width 316 height 16
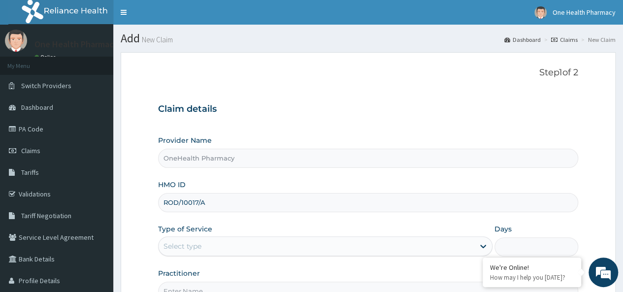
scroll to position [110, 0]
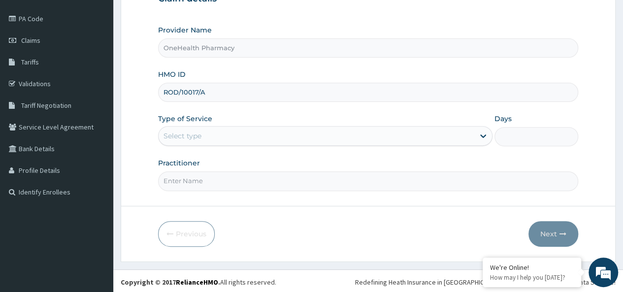
click at [193, 131] on div "Select type" at bounding box center [183, 136] width 38 height 10
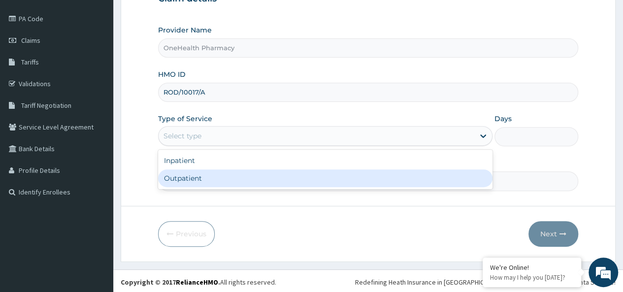
click at [192, 179] on div "Outpatient" at bounding box center [325, 179] width 335 height 18
type input "1"
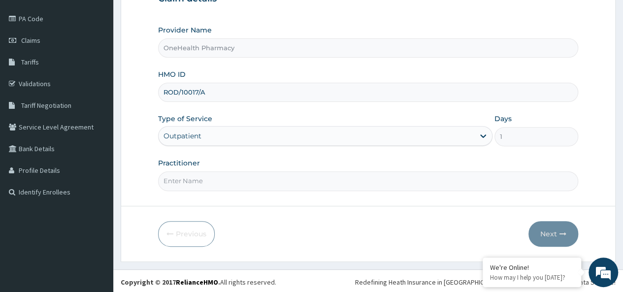
click at [210, 183] on input "Practitioner" at bounding box center [368, 180] width 420 height 19
type input "onehealth"
click at [562, 224] on button "Next" at bounding box center [554, 234] width 50 height 26
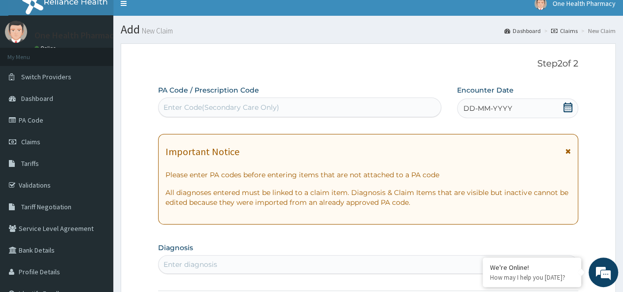
scroll to position [0, 0]
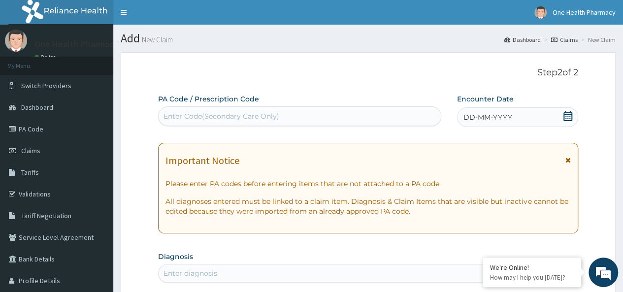
click at [184, 114] on div "Enter Code(Secondary Care Only)" at bounding box center [222, 116] width 116 height 10
paste input "PR/F719ACCB"
type input "PR/F719ACCB"
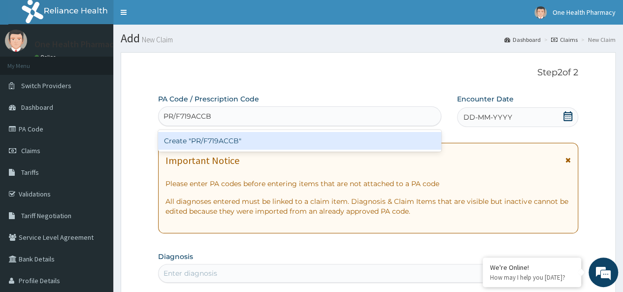
click at [328, 141] on div "Create "PR/F719ACCB"" at bounding box center [299, 141] width 283 height 18
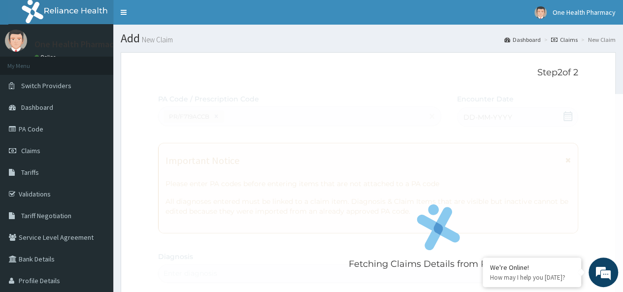
click at [492, 123] on div "Fetching Claims Details from PA Code....." at bounding box center [438, 240] width 561 height 292
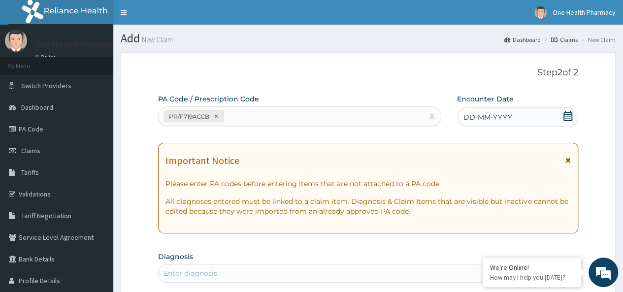
click at [503, 117] on span "DD-MM-YYYY" at bounding box center [488, 117] width 49 height 10
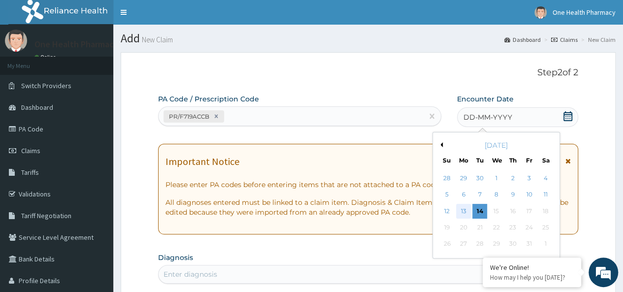
click at [460, 213] on div "13" at bounding box center [463, 211] width 15 height 15
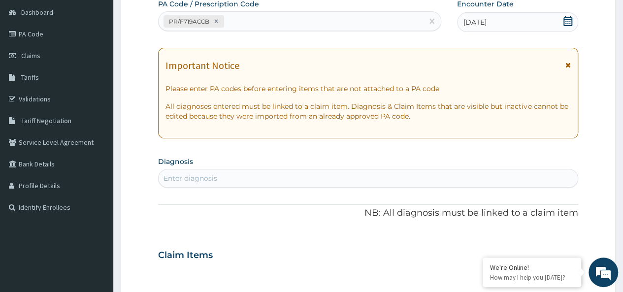
scroll to position [98, 0]
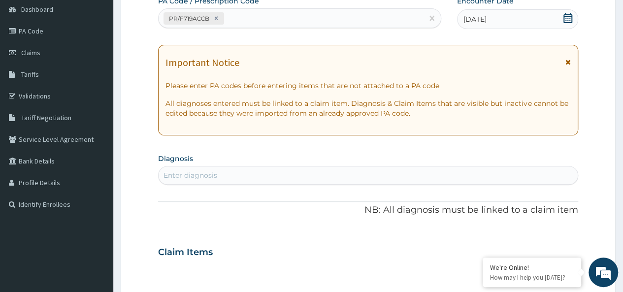
click at [251, 175] on div "Enter diagnosis" at bounding box center [368, 176] width 419 height 16
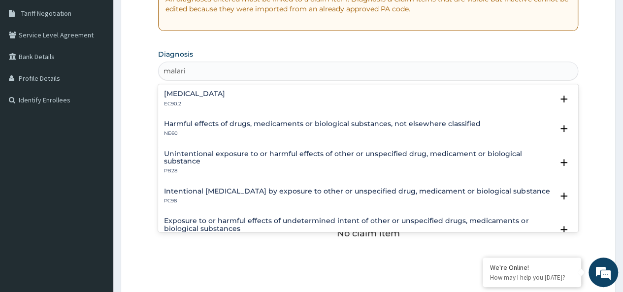
scroll to position [203, 0]
type input "malaria"
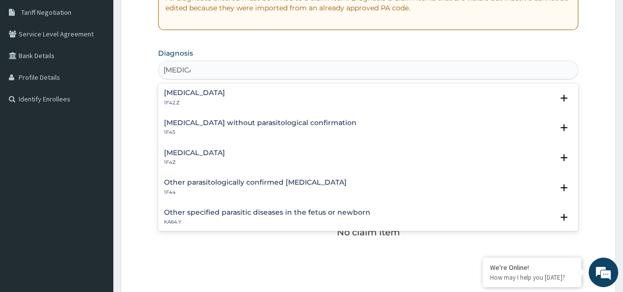
click at [209, 151] on h4 "Malaria, unspecified" at bounding box center [194, 152] width 61 height 7
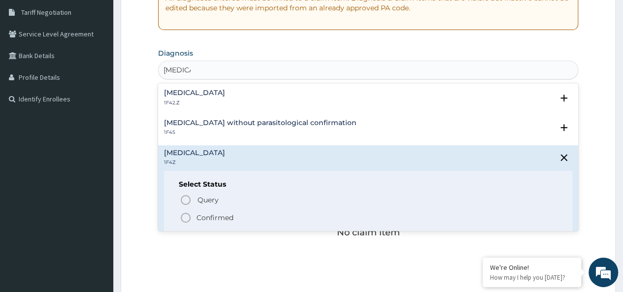
click at [210, 215] on p "Confirmed" at bounding box center [215, 218] width 37 height 10
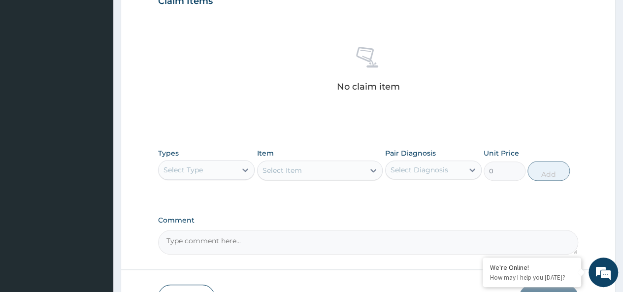
scroll to position [412, 0]
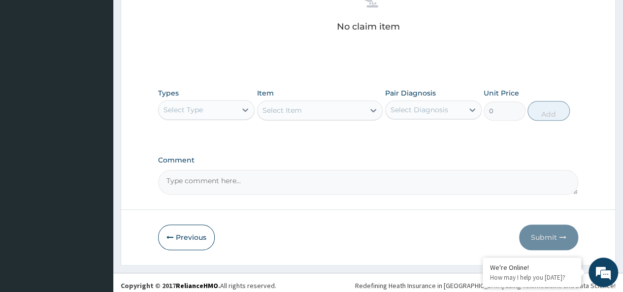
click at [195, 105] on div "Select Type" at bounding box center [183, 110] width 39 height 10
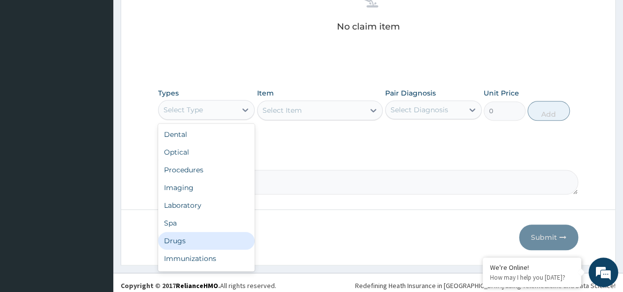
click at [182, 240] on div "Drugs" at bounding box center [206, 241] width 97 height 18
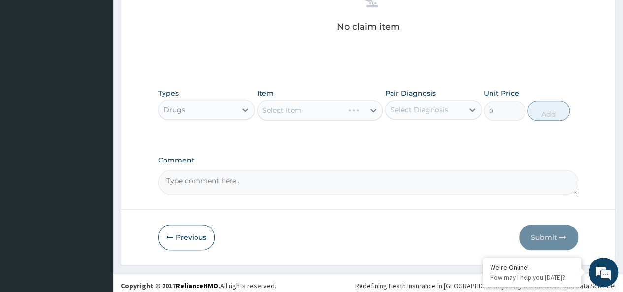
click at [321, 109] on div "Select Item" at bounding box center [320, 111] width 126 height 20
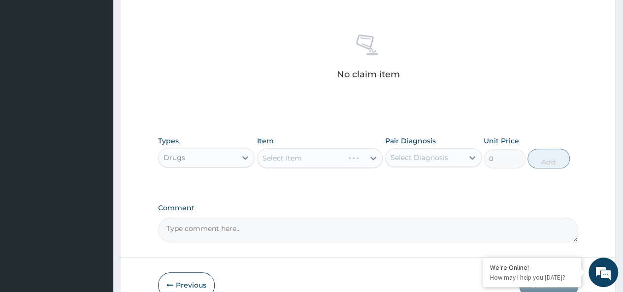
scroll to position [376, 0]
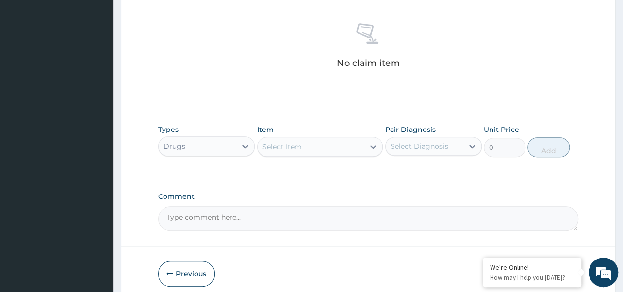
click at [319, 143] on div "Select Item" at bounding box center [311, 147] width 107 height 16
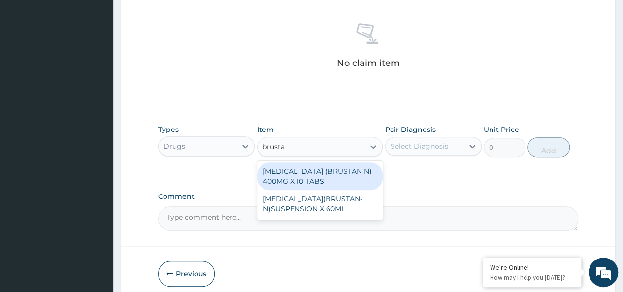
type input "brustan"
click at [341, 174] on div "IBUPROFEN (BRUSTAN N) 400MG X 10 TABS" at bounding box center [320, 177] width 126 height 28
type input "63"
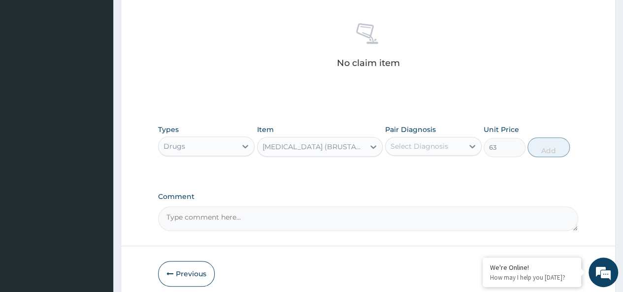
click at [423, 145] on div "Select Diagnosis" at bounding box center [420, 146] width 58 height 10
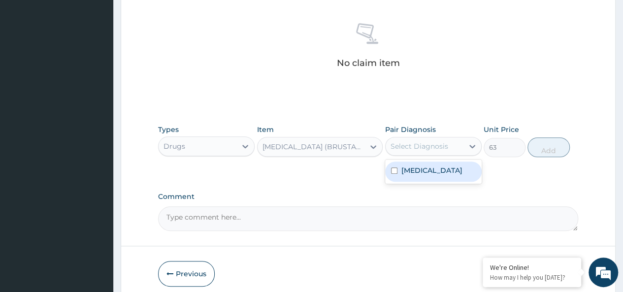
click at [462, 168] on label "Malaria, unspecified" at bounding box center [432, 171] width 61 height 10
checkbox input "true"
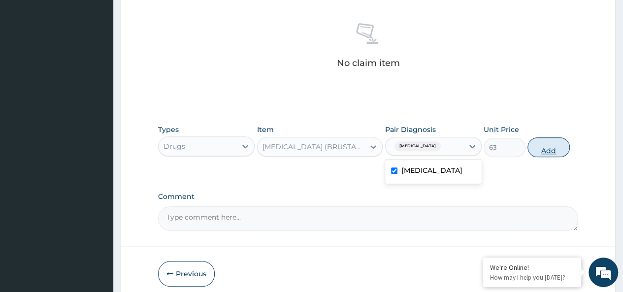
click at [548, 150] on button "Add" at bounding box center [549, 147] width 42 height 20
type input "0"
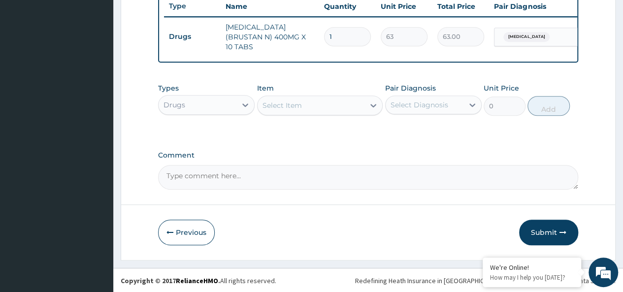
type input "10"
type input "630.00"
type input "10"
click at [175, 101] on div "Drugs" at bounding box center [175, 105] width 22 height 10
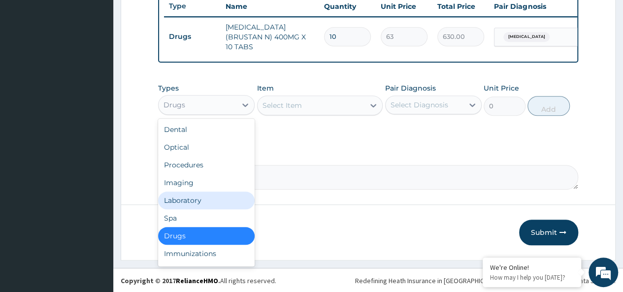
scroll to position [34, 0]
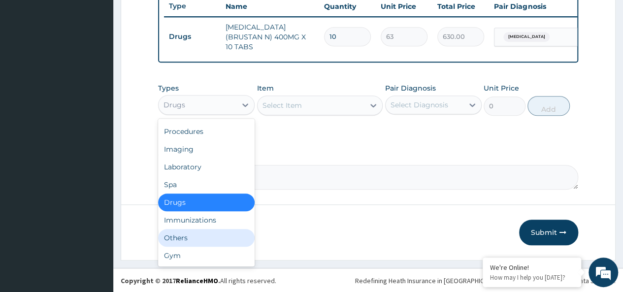
click at [181, 234] on div "Others" at bounding box center [206, 238] width 97 height 18
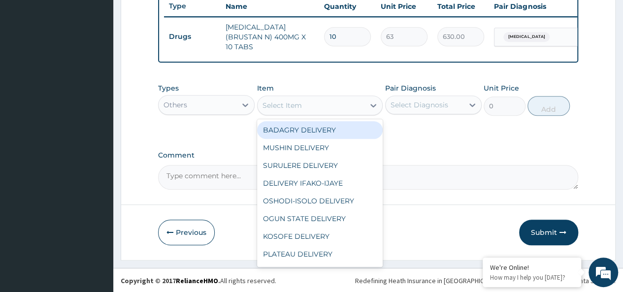
click at [319, 115] on div "Select Item" at bounding box center [320, 106] width 126 height 20
type input "bad"
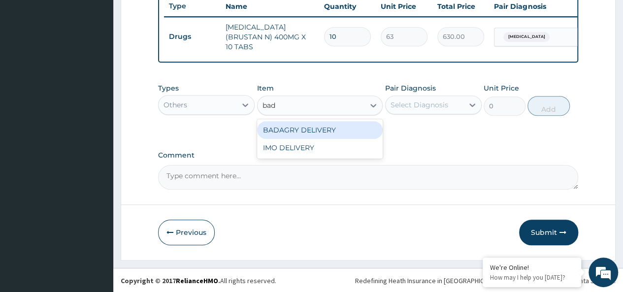
click at [341, 129] on div "BADAGRY DELIVERY" at bounding box center [320, 130] width 126 height 18
type input "3700"
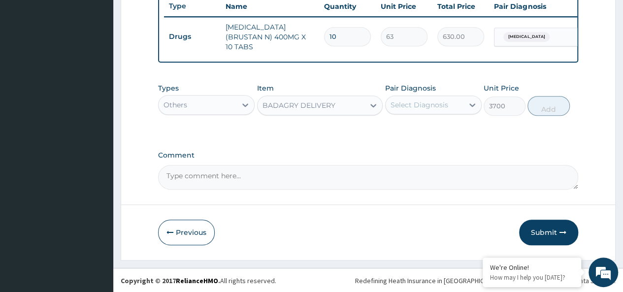
click at [426, 109] on div "Select Diagnosis" at bounding box center [420, 105] width 58 height 10
click at [461, 134] on label "Malaria, unspecified" at bounding box center [432, 129] width 61 height 10
checkbox input "true"
click at [543, 110] on button "Add" at bounding box center [549, 106] width 42 height 20
type input "0"
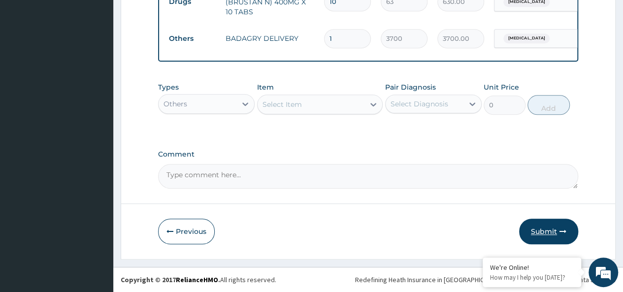
click at [556, 221] on button "Submit" at bounding box center [548, 232] width 59 height 26
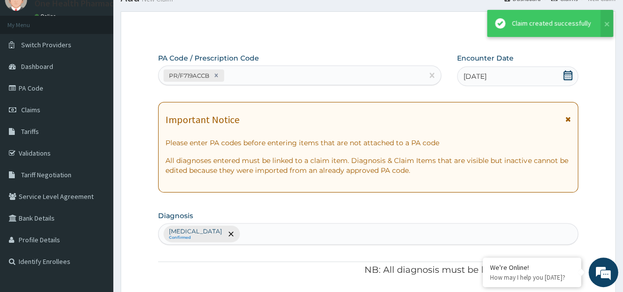
scroll to position [411, 0]
